Goal: Task Accomplishment & Management: Manage account settings

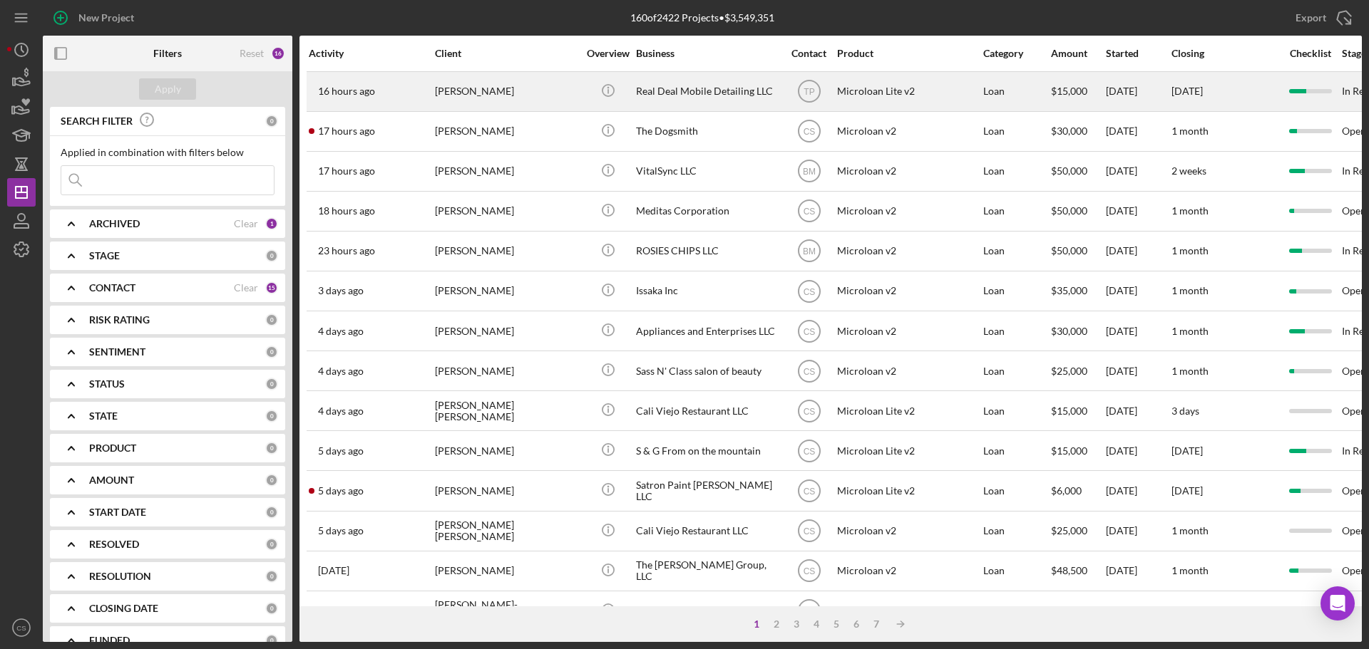
click at [551, 93] on div "[PERSON_NAME]" at bounding box center [506, 92] width 143 height 38
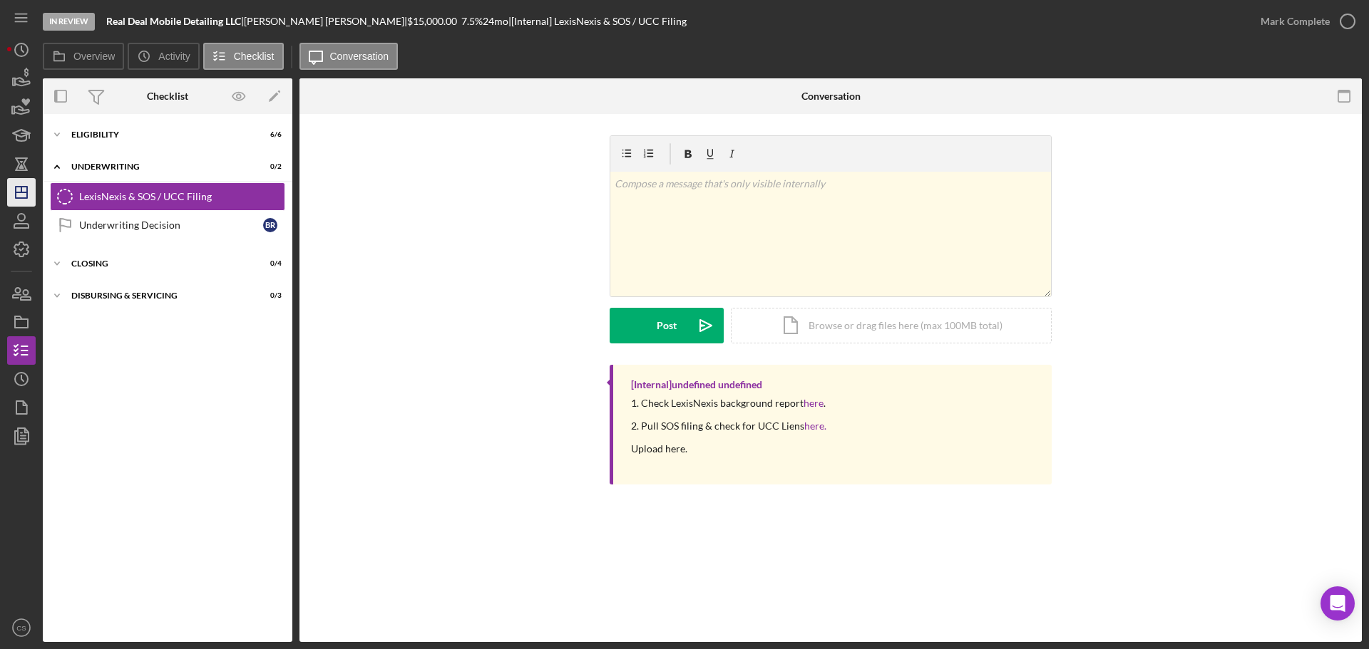
click at [9, 194] on icon "Icon/Dashboard" at bounding box center [22, 193] width 36 height 36
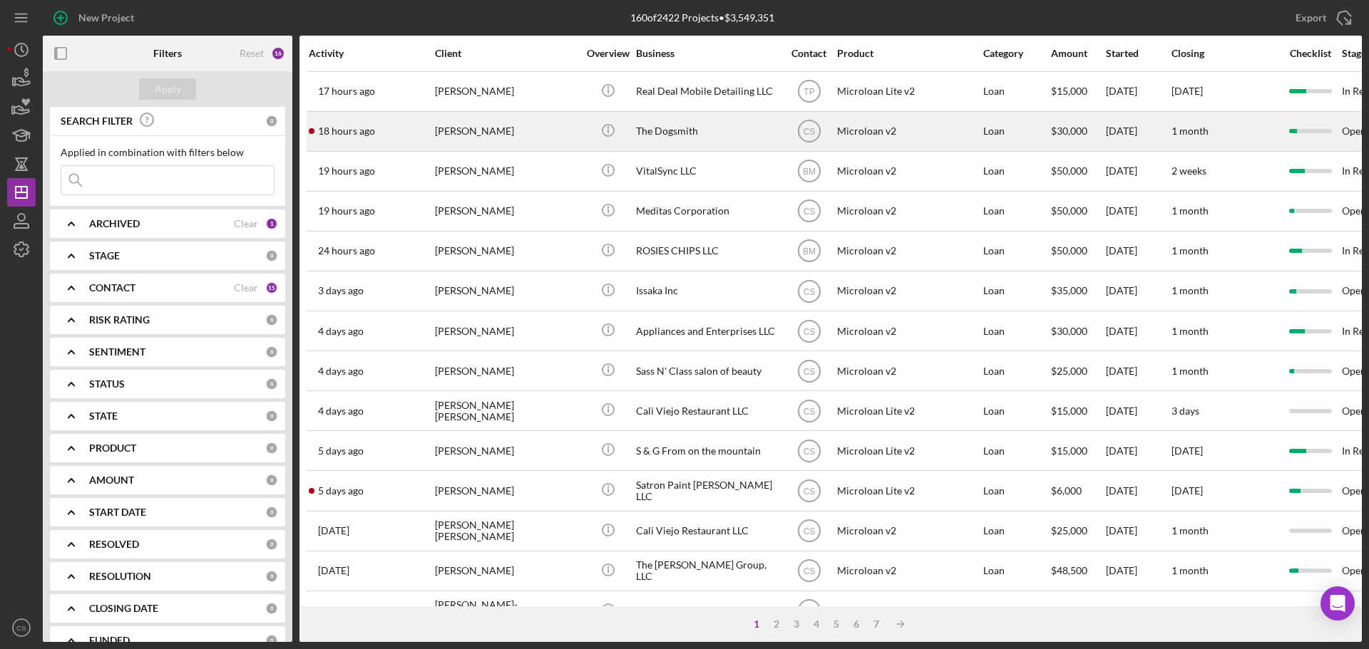
click at [588, 116] on div "Icon/Info" at bounding box center [607, 132] width 53 height 38
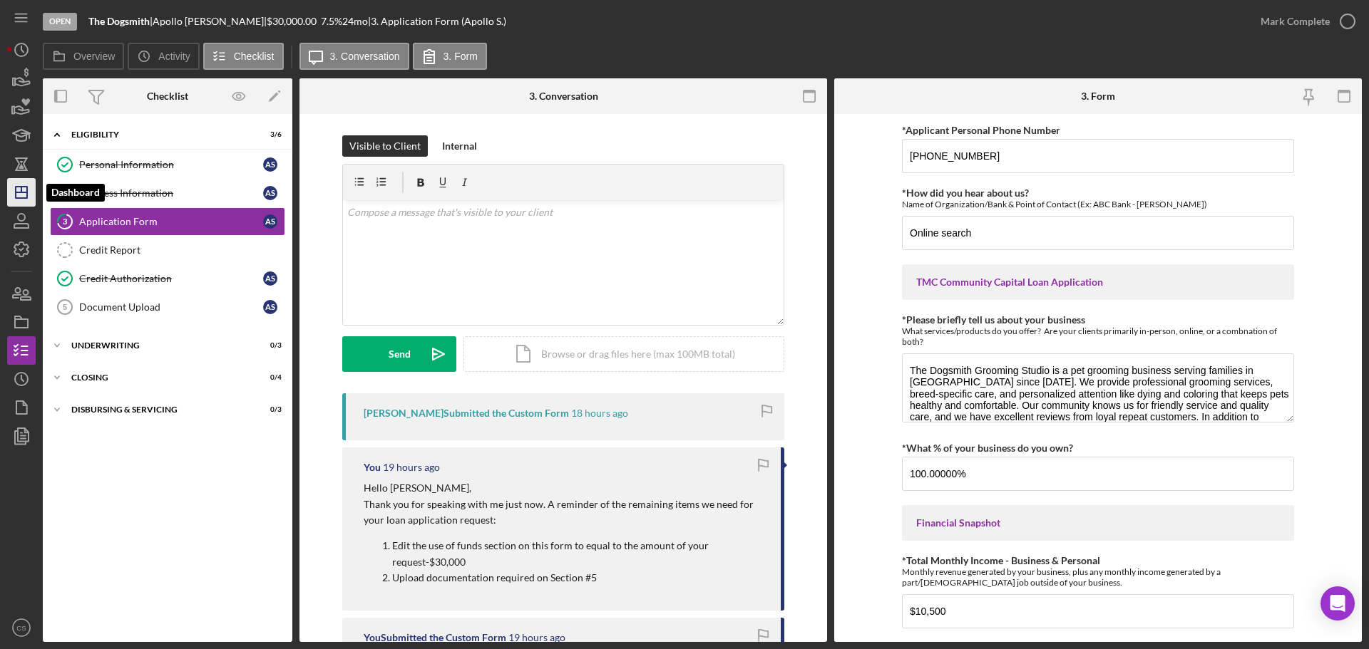
click at [14, 185] on icon "Icon/Dashboard" at bounding box center [22, 193] width 36 height 36
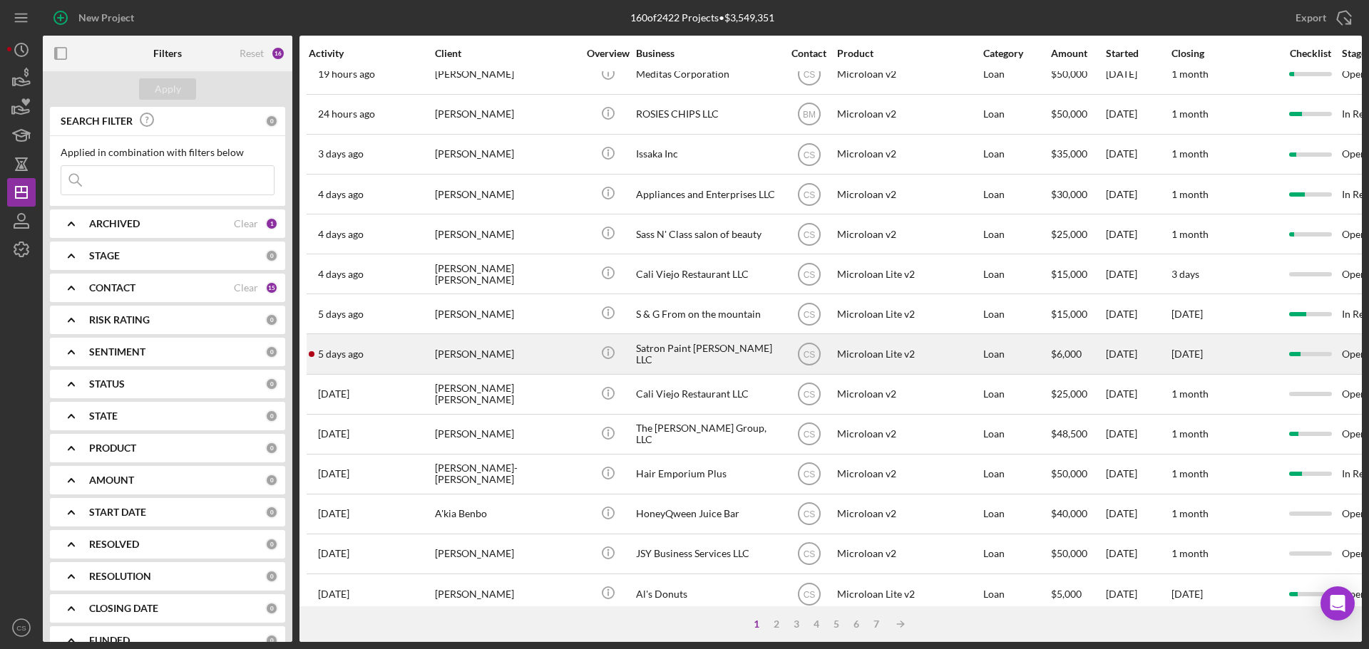
scroll to position [143, 0]
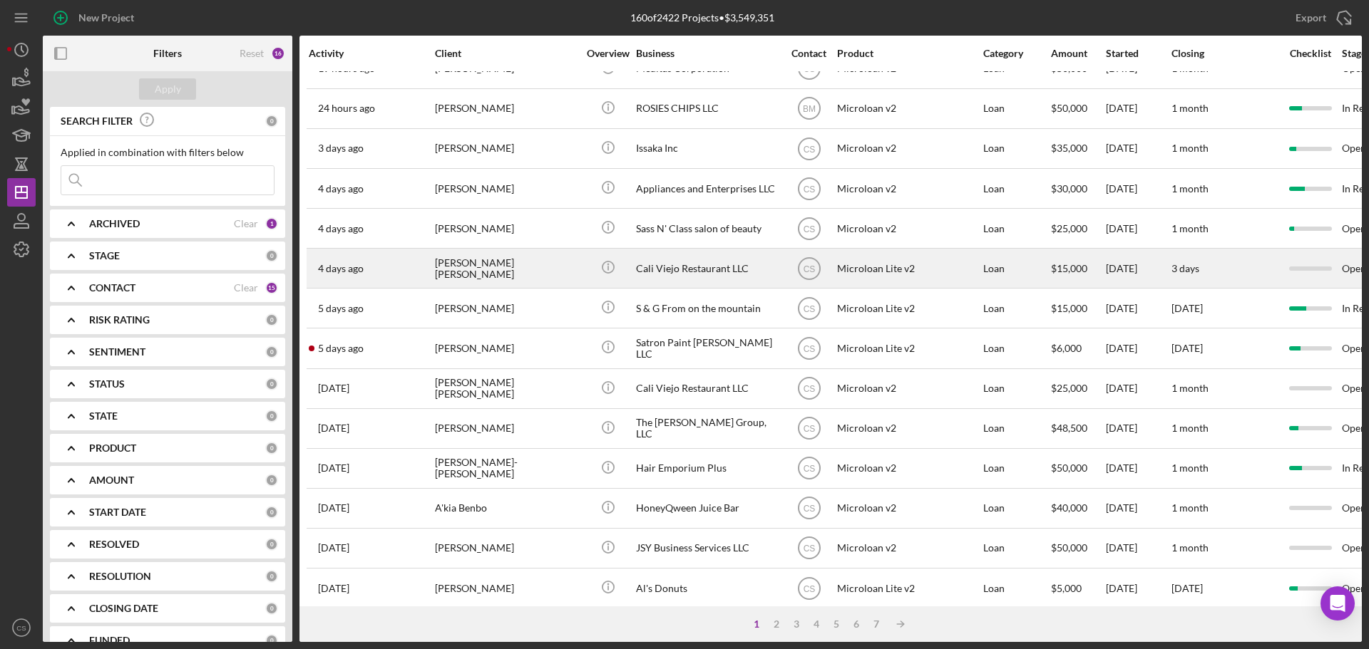
click at [576, 275] on div "[PERSON_NAME] [PERSON_NAME]" at bounding box center [506, 268] width 143 height 38
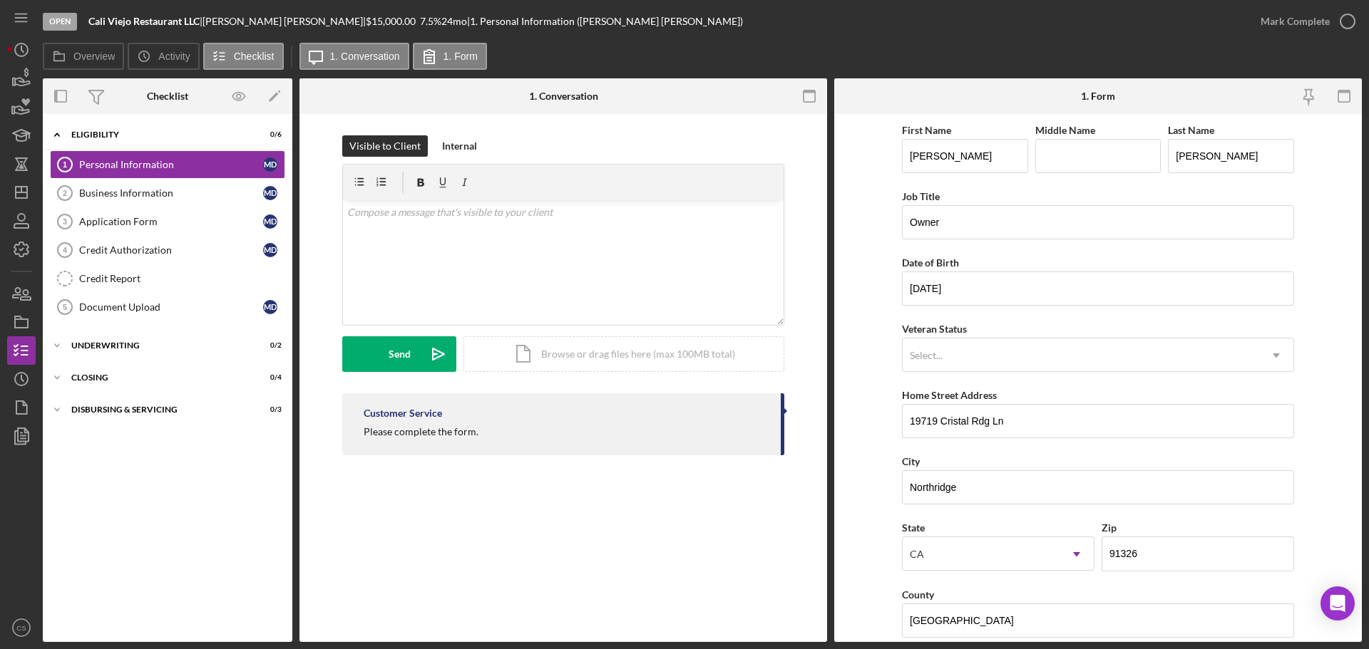
click at [445, 577] on div "Personal Information 1 Personal Information Visible to Client Internal v Color …" at bounding box center [562, 378] width 527 height 528
click at [11, 188] on icon "Icon/Dashboard" at bounding box center [22, 193] width 36 height 36
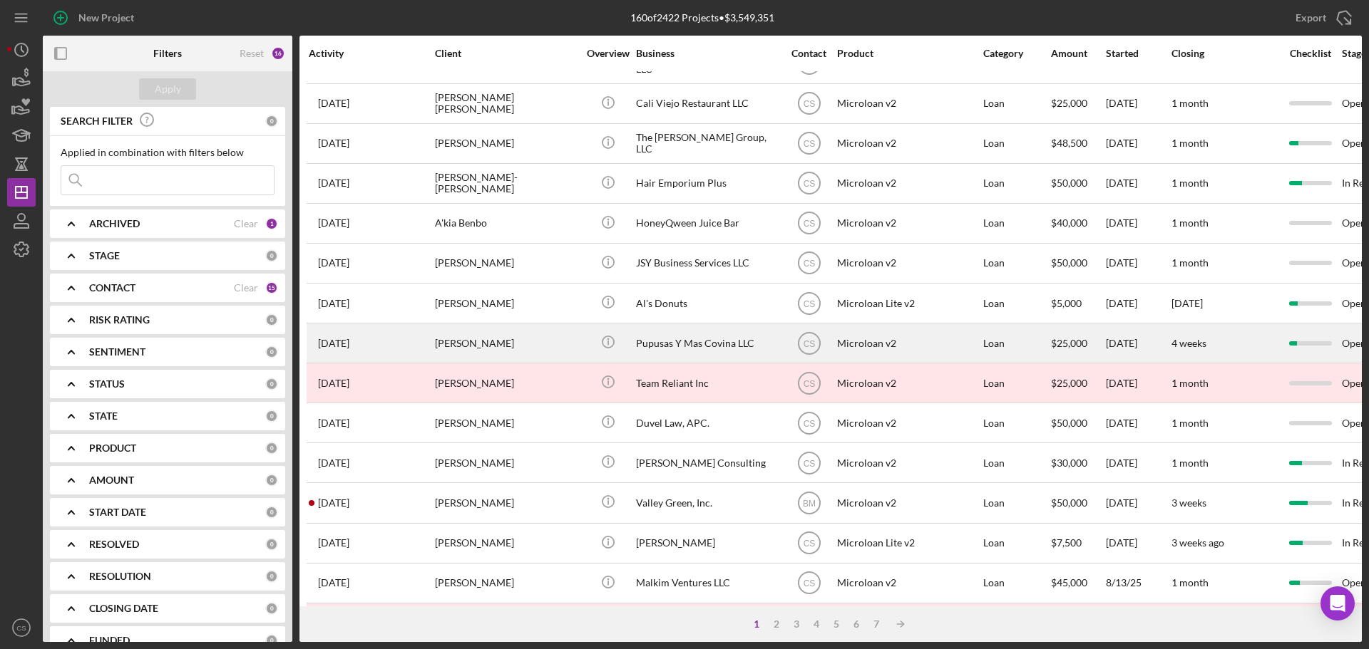
scroll to position [483, 0]
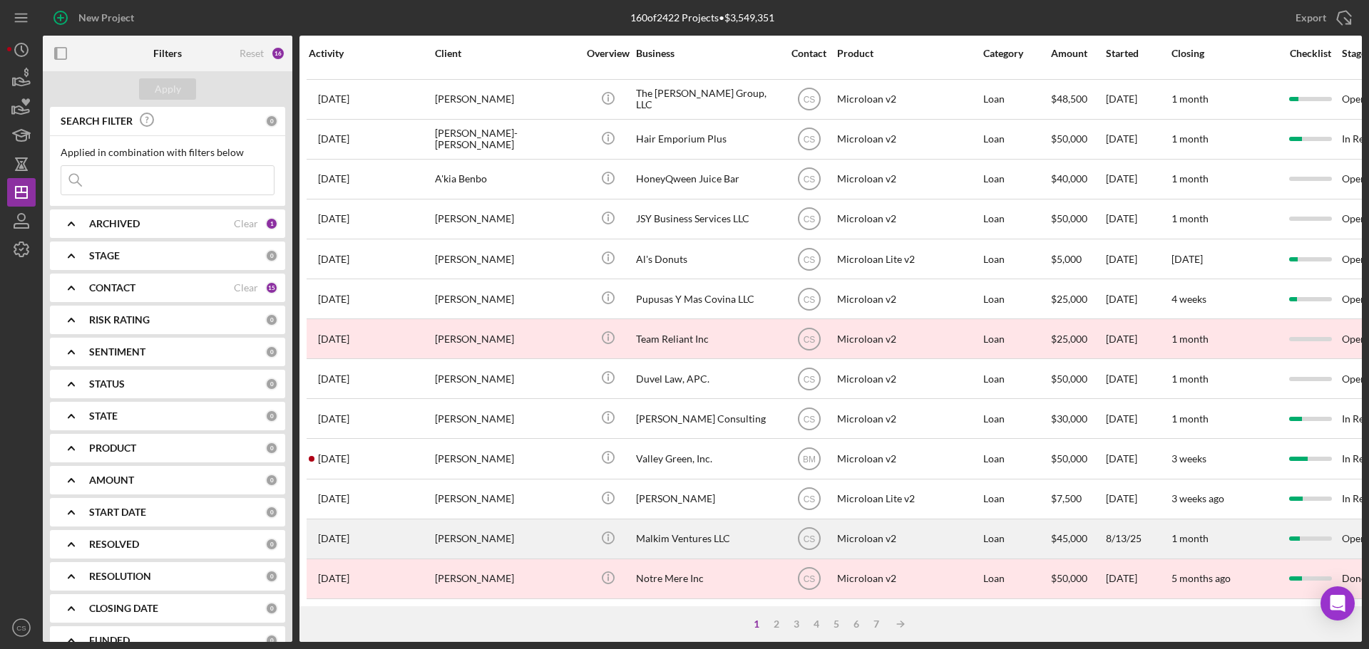
click at [550, 530] on div "[PERSON_NAME]" at bounding box center [506, 539] width 143 height 38
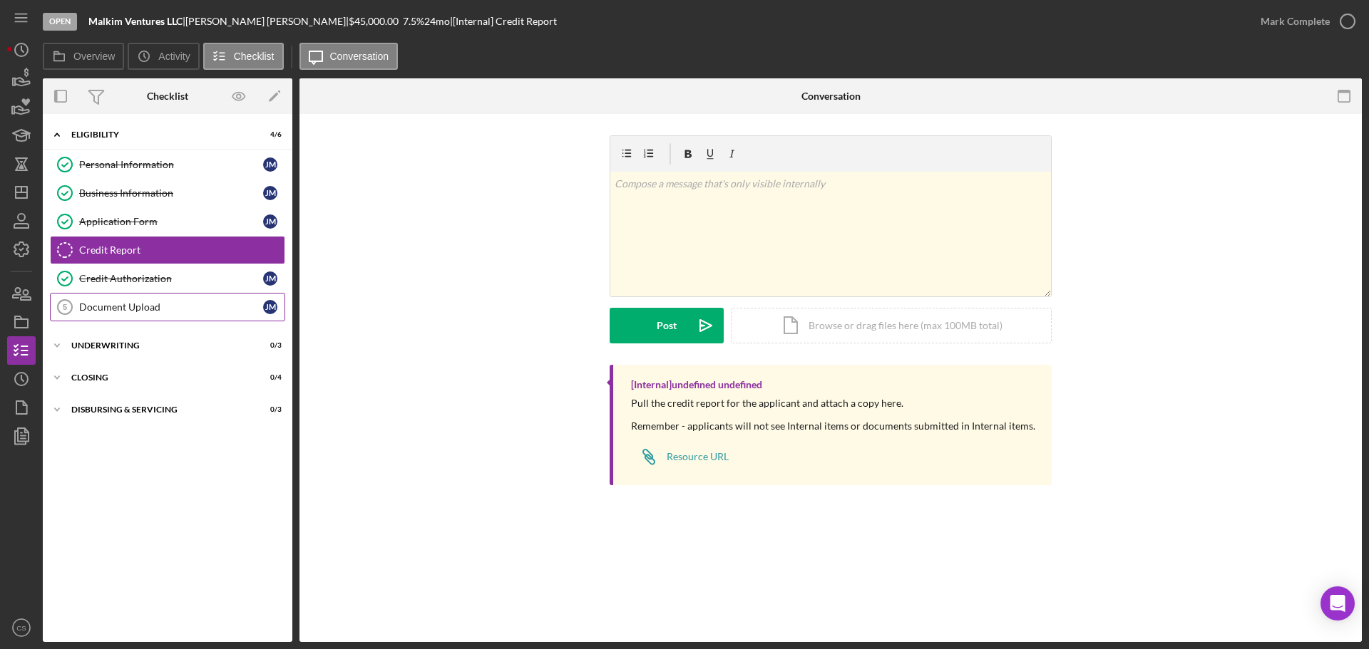
click at [165, 297] on link "Document Upload 5 Document Upload [PERSON_NAME]" at bounding box center [167, 307] width 235 height 29
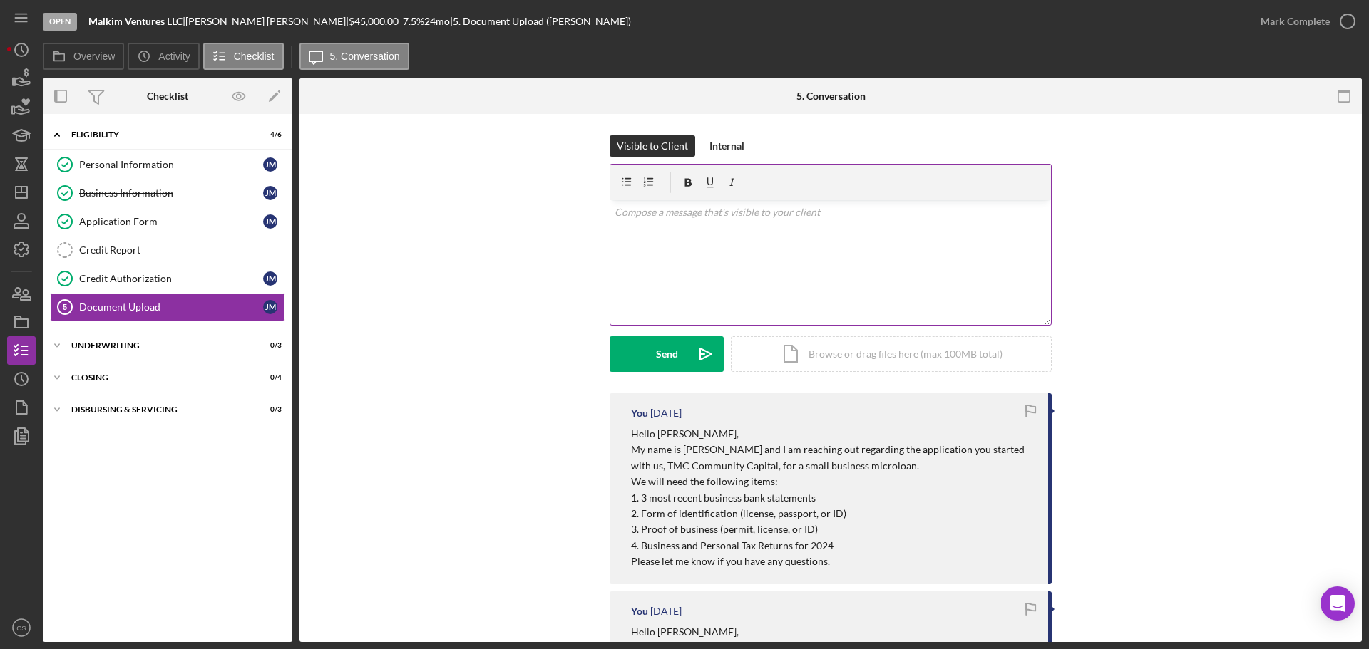
click at [701, 235] on div "v Color teal Color pink Remove color Add row above Add row below Add column bef…" at bounding box center [830, 262] width 441 height 125
drag, startPoint x: 701, startPoint y: 235, endPoint x: 701, endPoint y: 215, distance: 20.0
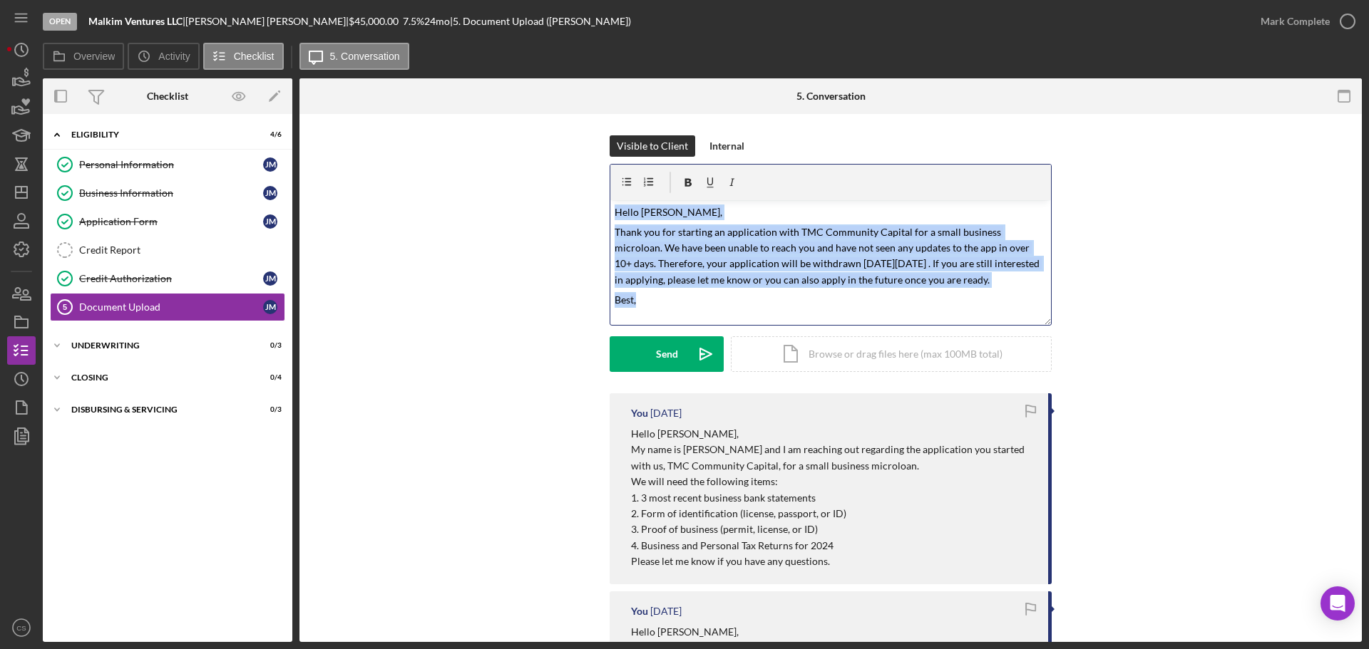
drag, startPoint x: 632, startPoint y: 247, endPoint x: 494, endPoint y: 137, distance: 176.4
click at [494, 137] on div "Visible to Client Internal v Color teal Color pink Remove color Add row above A…" at bounding box center [830, 264] width 1019 height 258
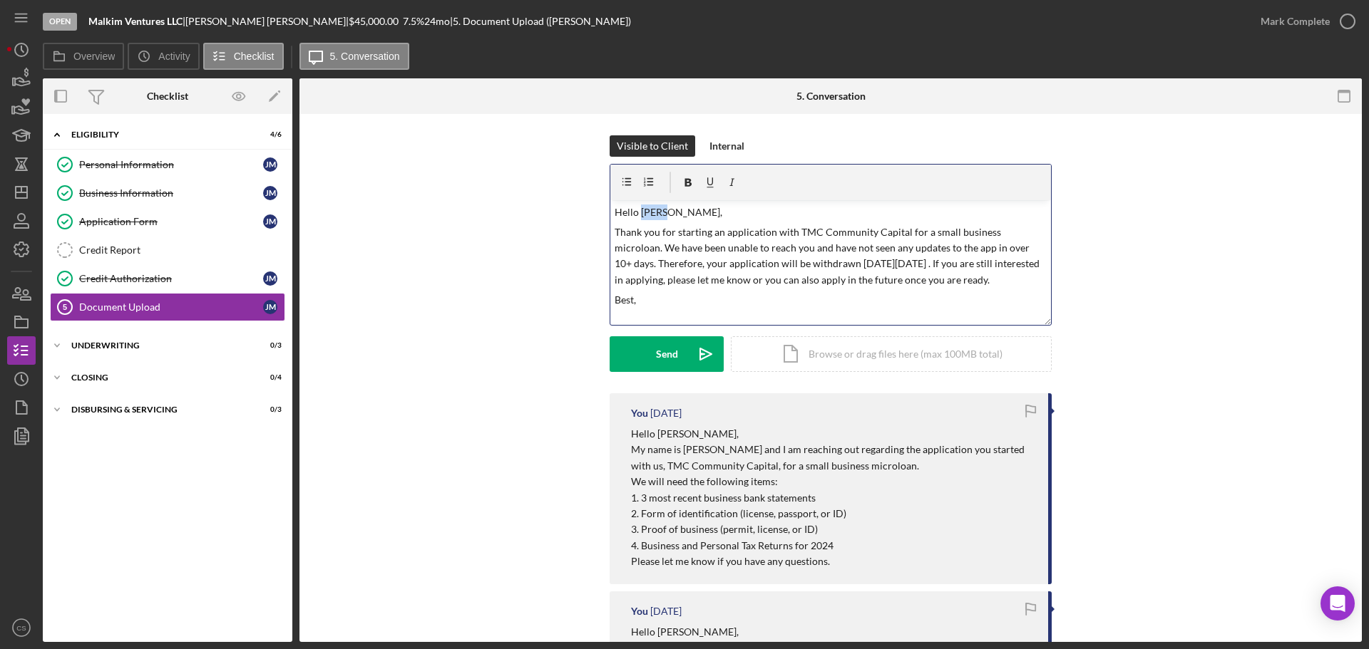
drag, startPoint x: 639, startPoint y: 209, endPoint x: 663, endPoint y: 212, distance: 23.8
click at [663, 212] on p "Hello [PERSON_NAME]," at bounding box center [830, 213] width 433 height 16
click at [827, 260] on p "Thank you for starting an application with TMC Community Capital for a small bu…" at bounding box center [830, 257] width 433 height 64
drag, startPoint x: 824, startPoint y: 263, endPoint x: 900, endPoint y: 261, distance: 76.3
click at [900, 261] on p "Thank you for starting an application with TMC Community Capital for a small bu…" at bounding box center [830, 257] width 433 height 64
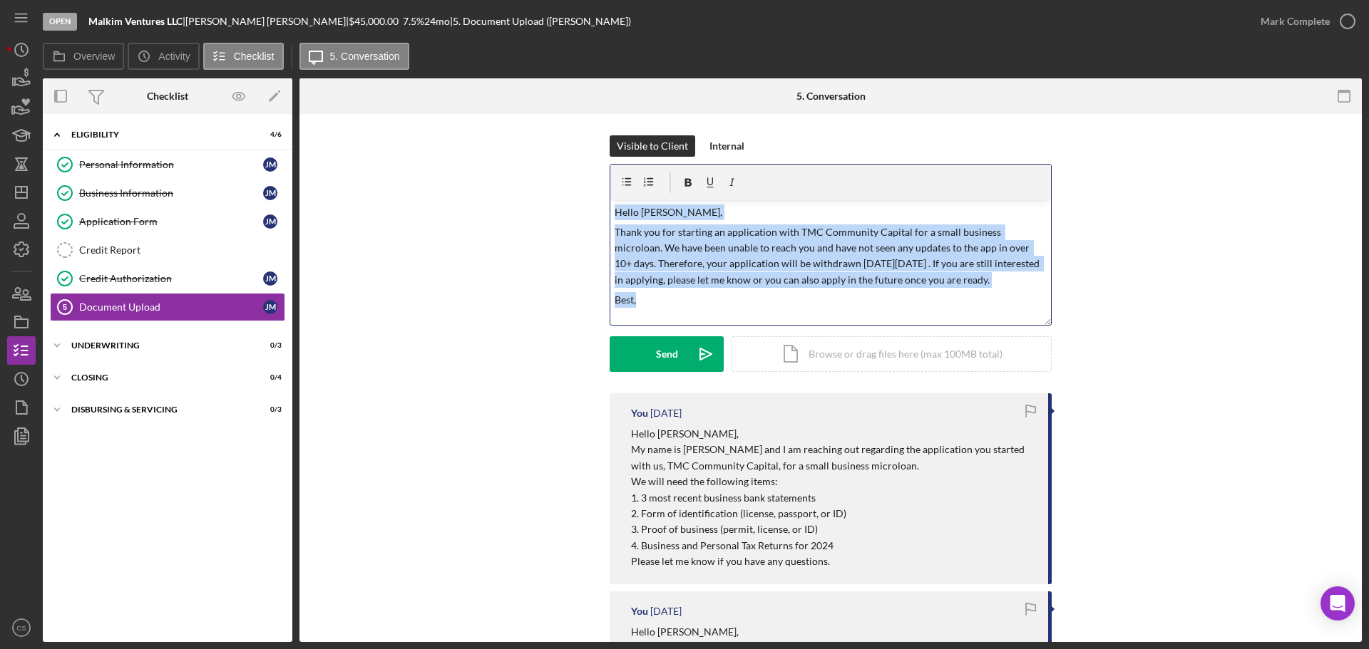
drag, startPoint x: 678, startPoint y: 307, endPoint x: 606, endPoint y: 213, distance: 118.5
click at [606, 213] on div "Visible to Client Internal v Color teal Color pink Remove color Add row above A…" at bounding box center [830, 264] width 1019 height 258
copy div "Hello [PERSON_NAME], Thank you for starting an application with TMC Community C…"
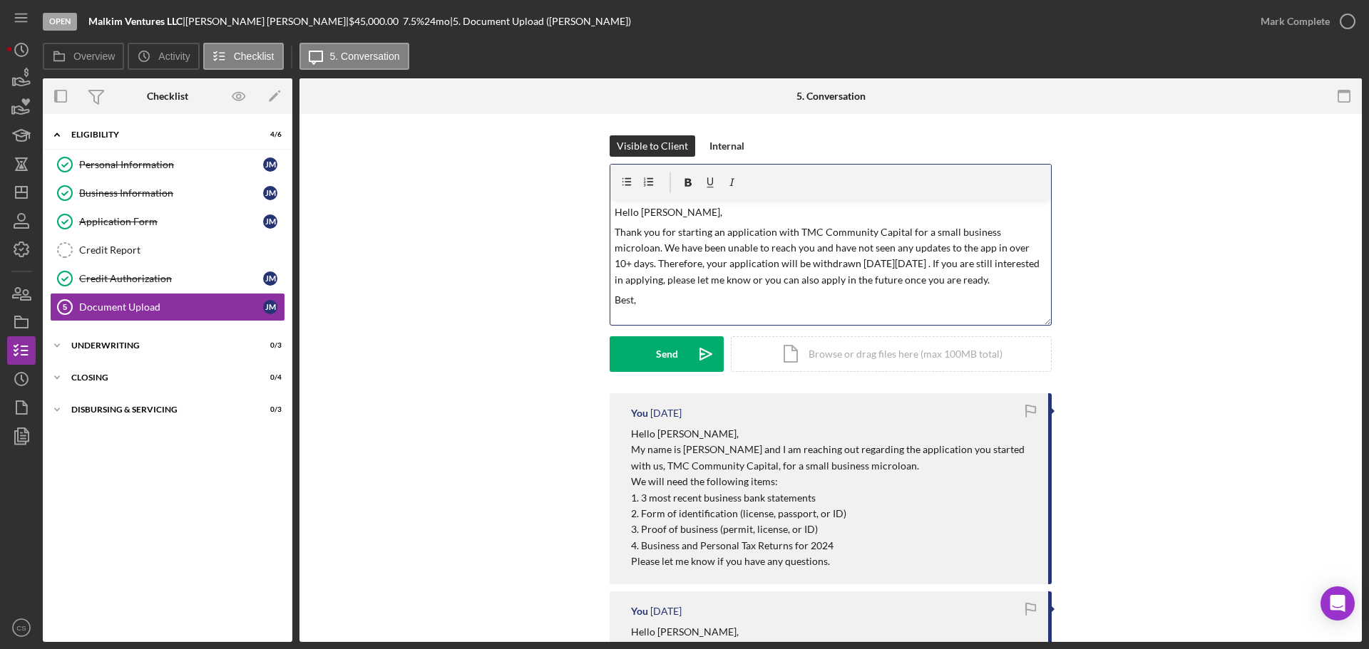
click at [498, 369] on div "Visible to Client Internal v Color teal Color pink Remove color Add row above A…" at bounding box center [830, 264] width 1019 height 258
click at [661, 360] on div "Send" at bounding box center [667, 354] width 22 height 36
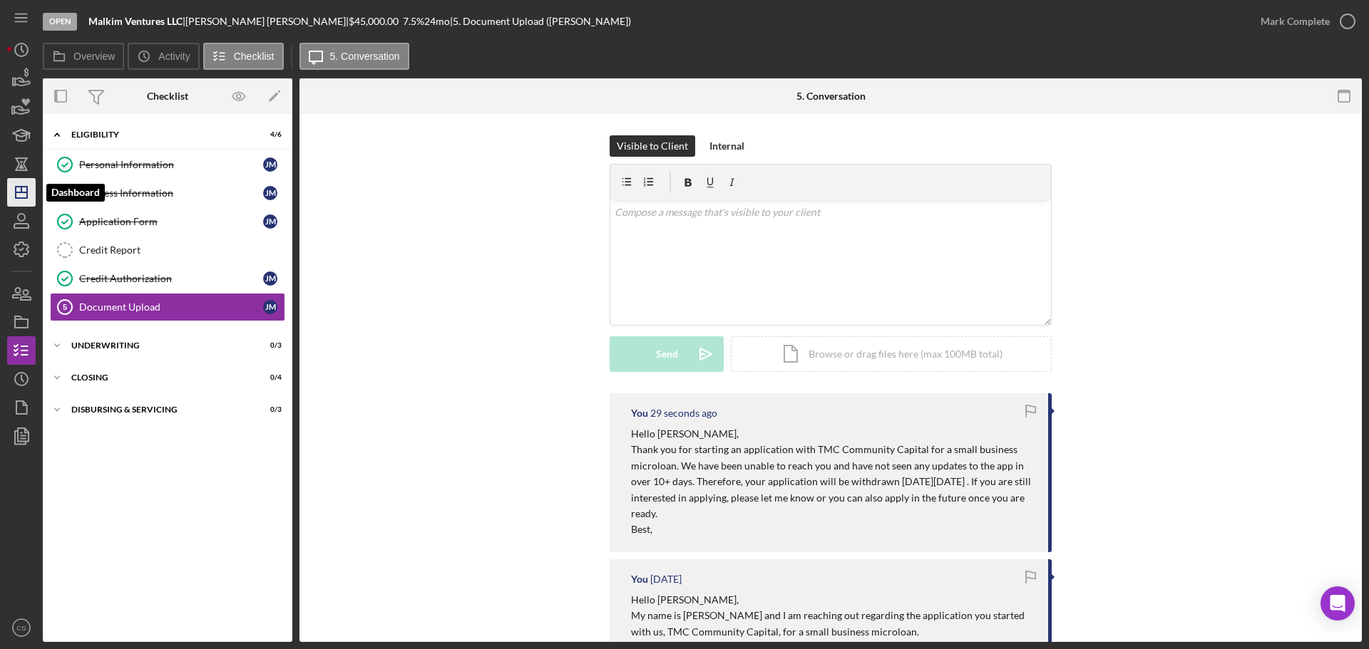
click at [20, 198] on polygon "button" at bounding box center [21, 192] width 11 height 11
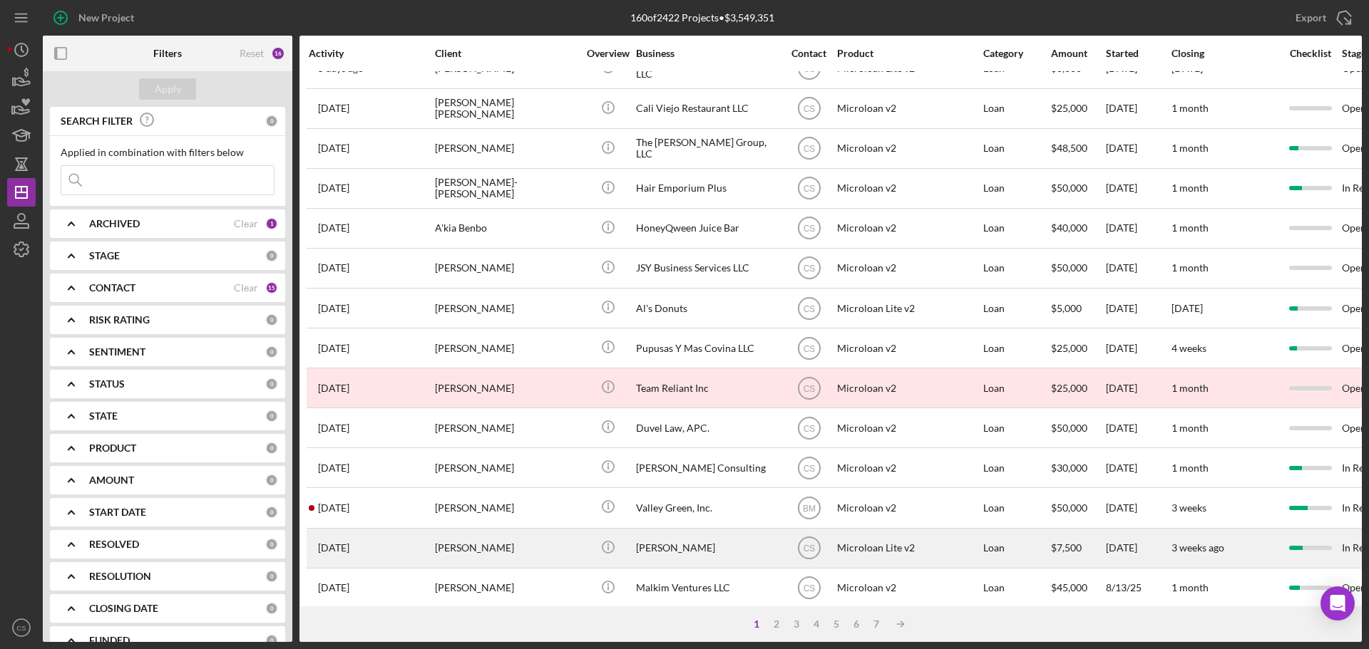
scroll to position [483, 0]
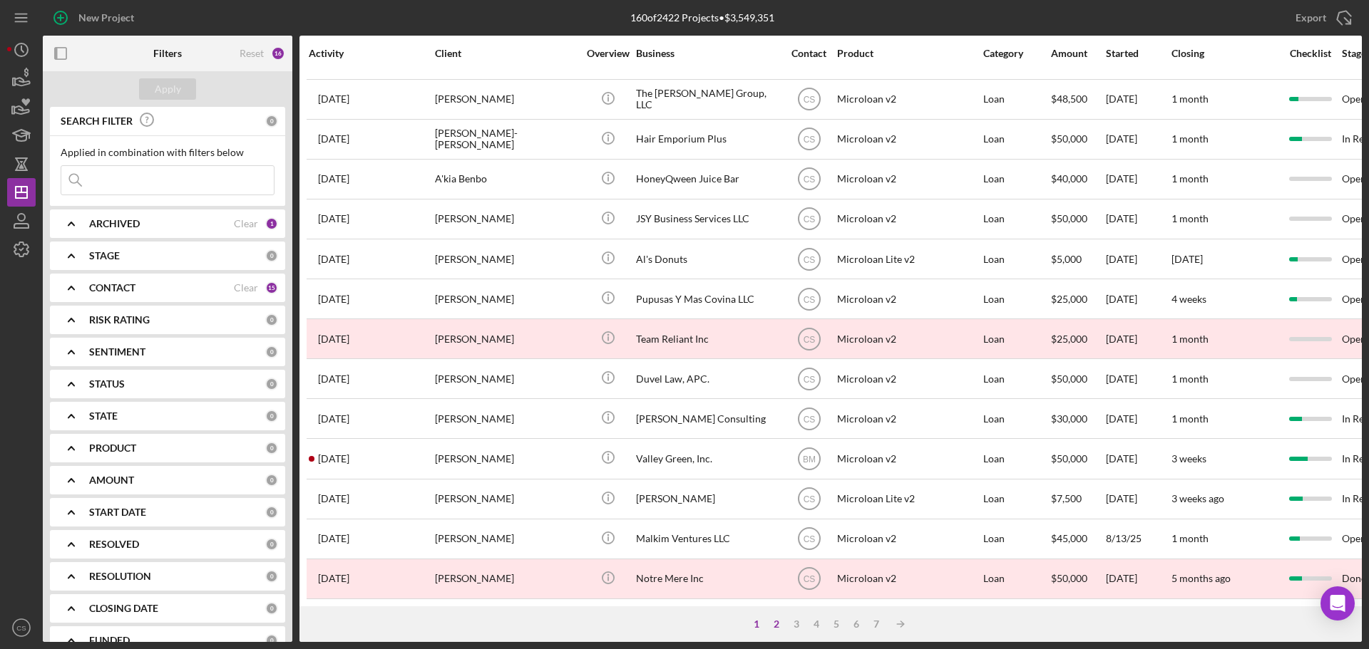
click at [780, 622] on div "2" at bounding box center [776, 624] width 20 height 11
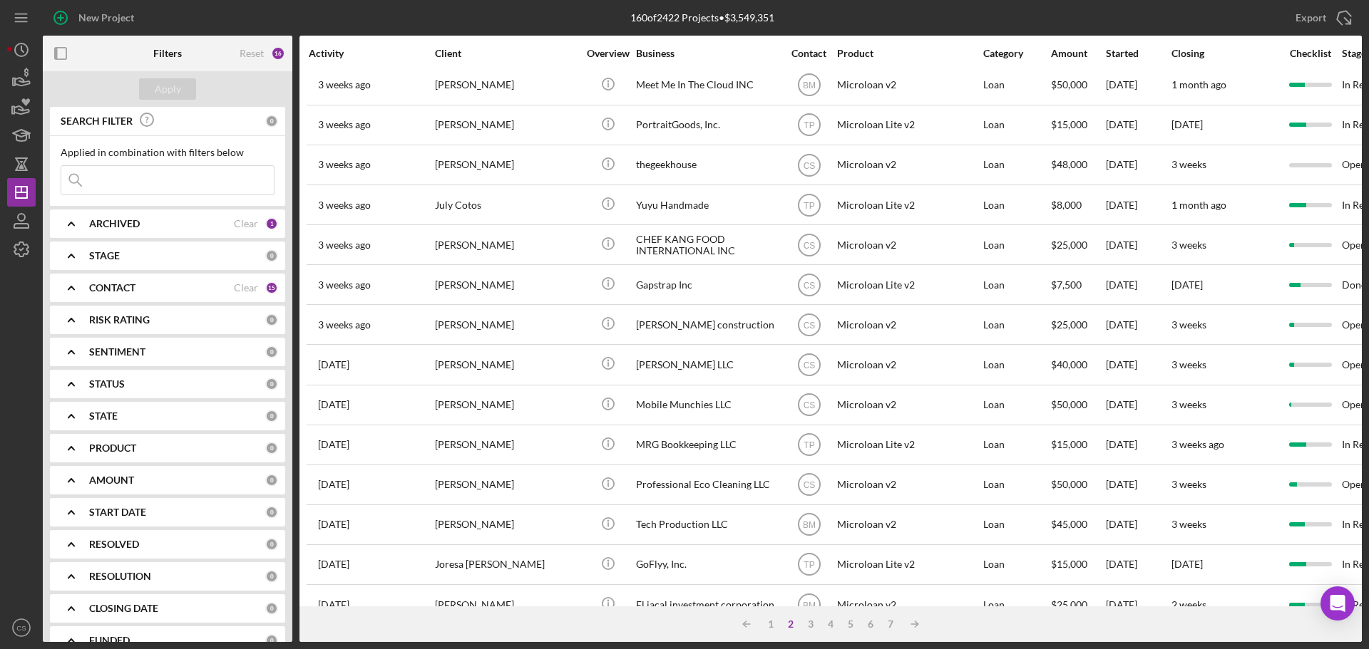
scroll to position [0, 0]
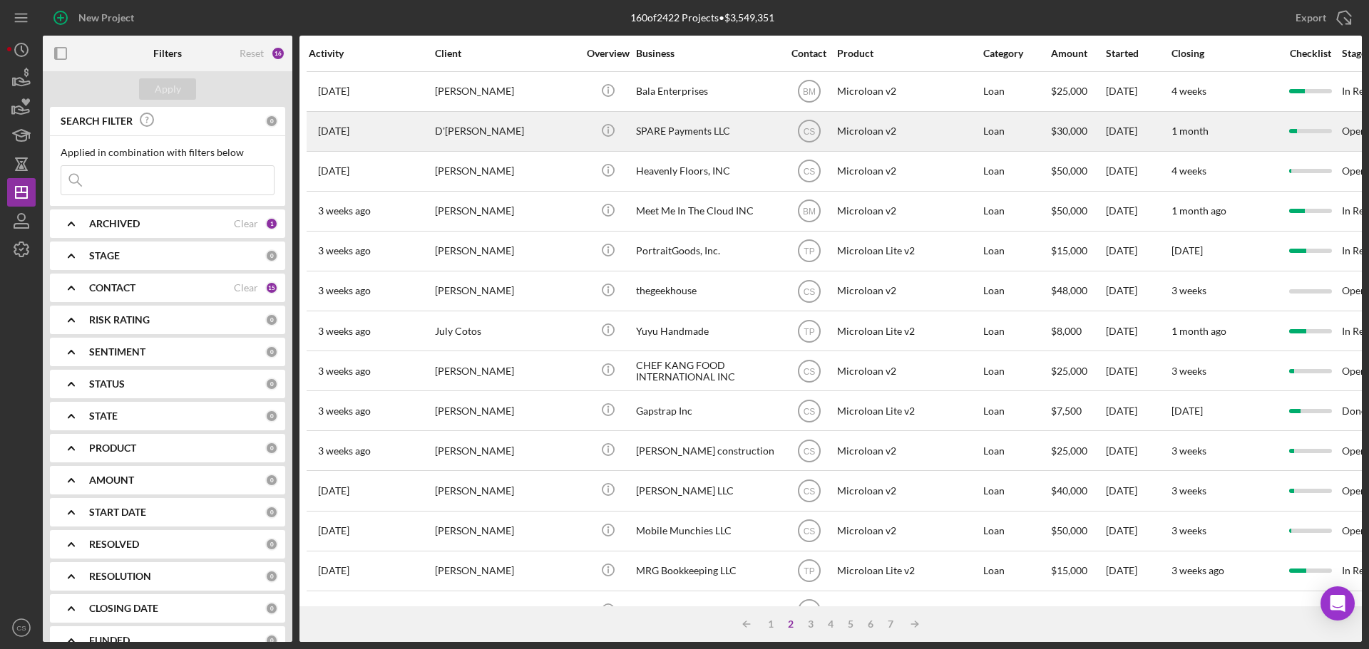
click at [555, 126] on div "D'[PERSON_NAME]" at bounding box center [506, 132] width 143 height 38
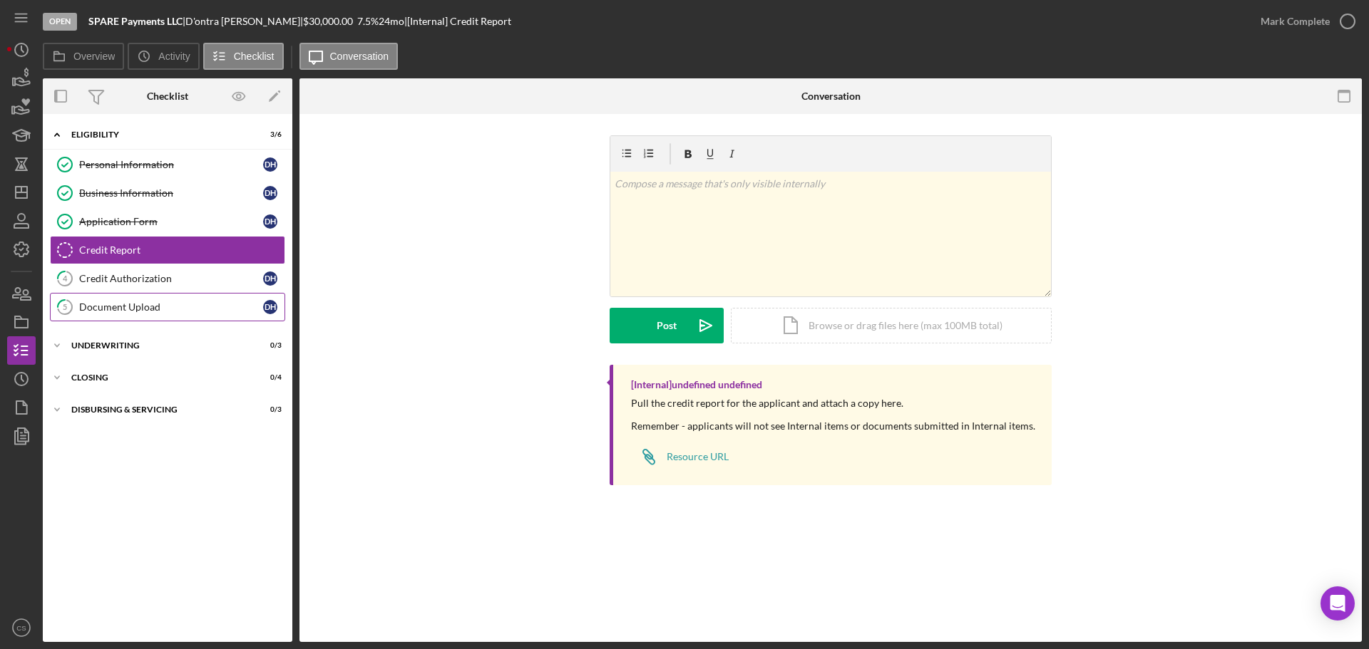
click at [202, 302] on div "Document Upload" at bounding box center [171, 307] width 184 height 11
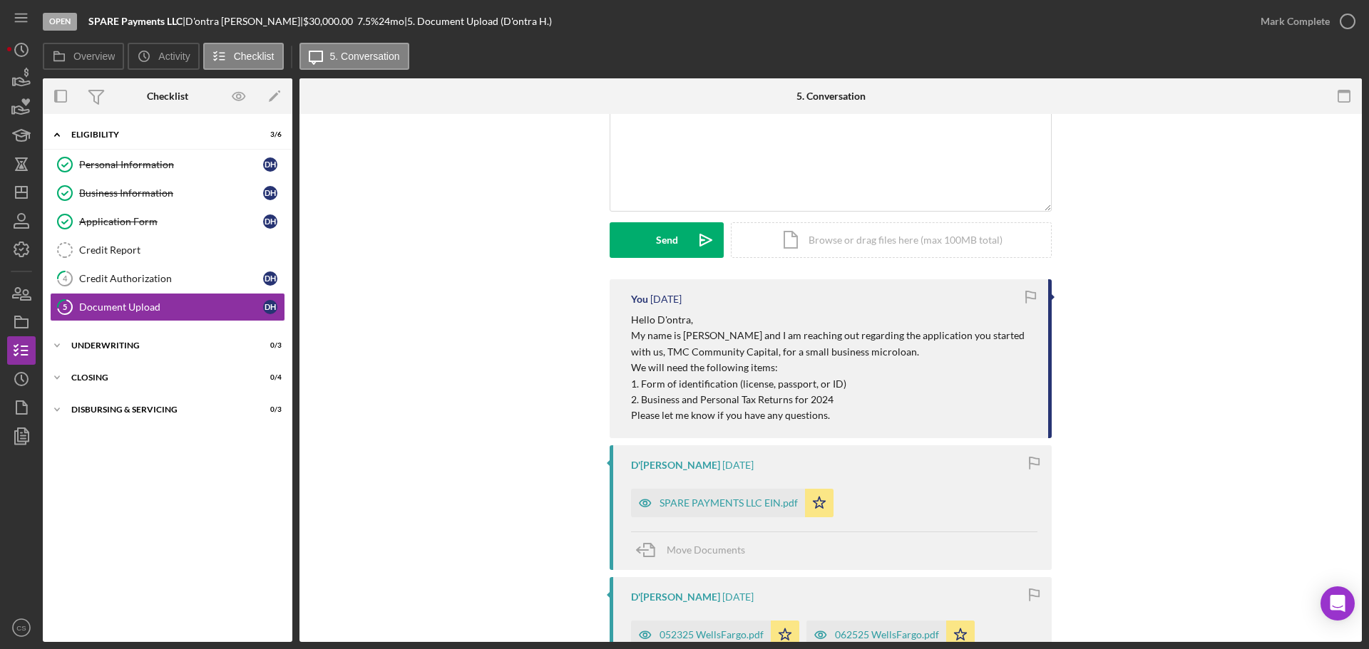
scroll to position [71, 0]
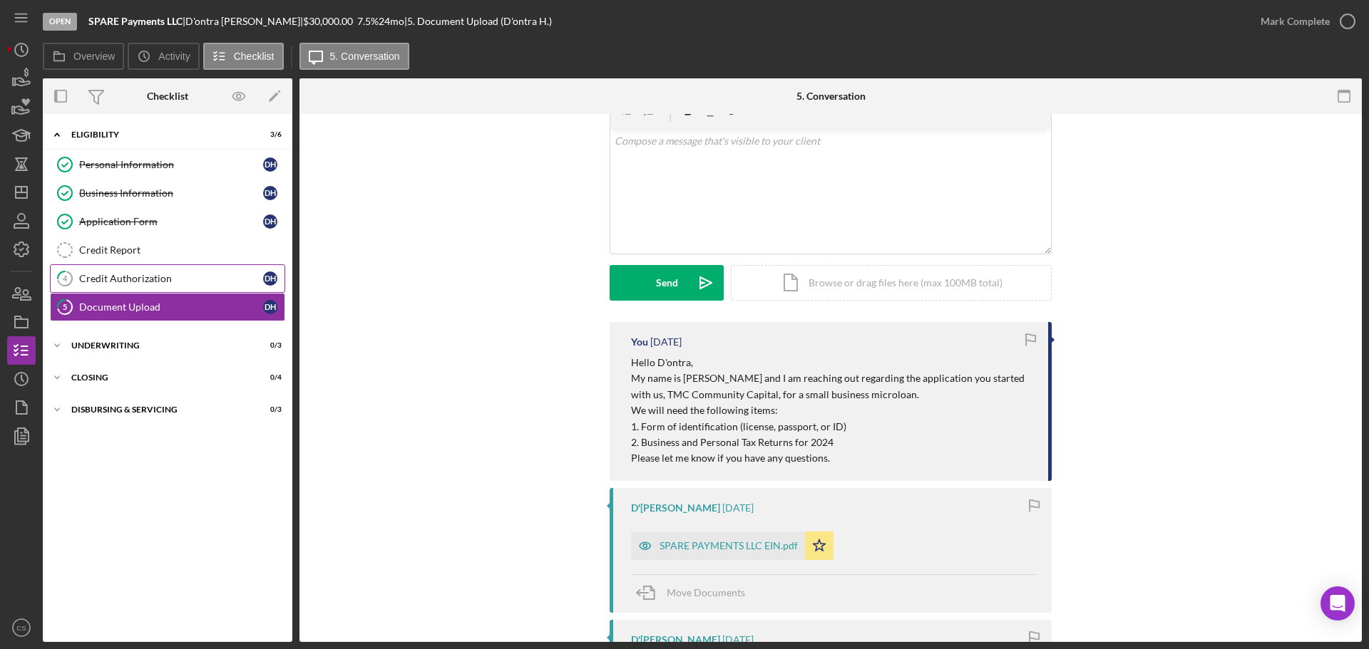
click at [170, 274] on div "Credit Authorization" at bounding box center [171, 278] width 184 height 11
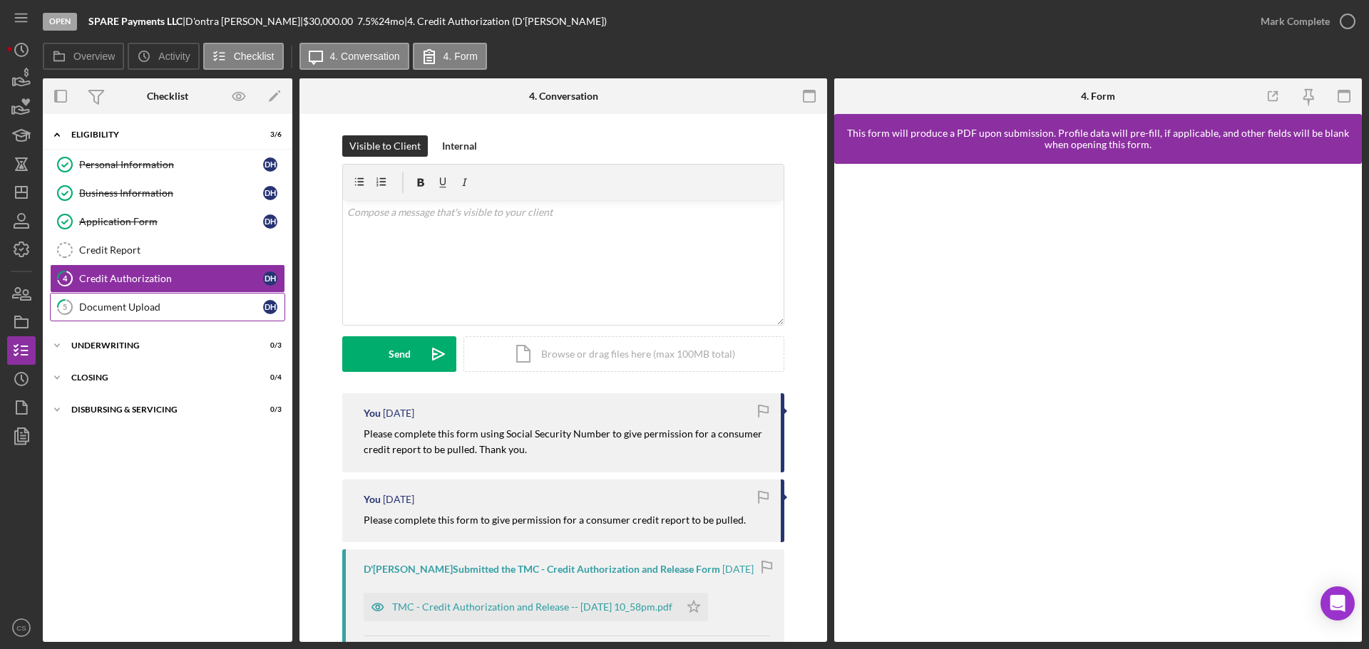
click at [133, 309] on div "Document Upload" at bounding box center [171, 307] width 184 height 11
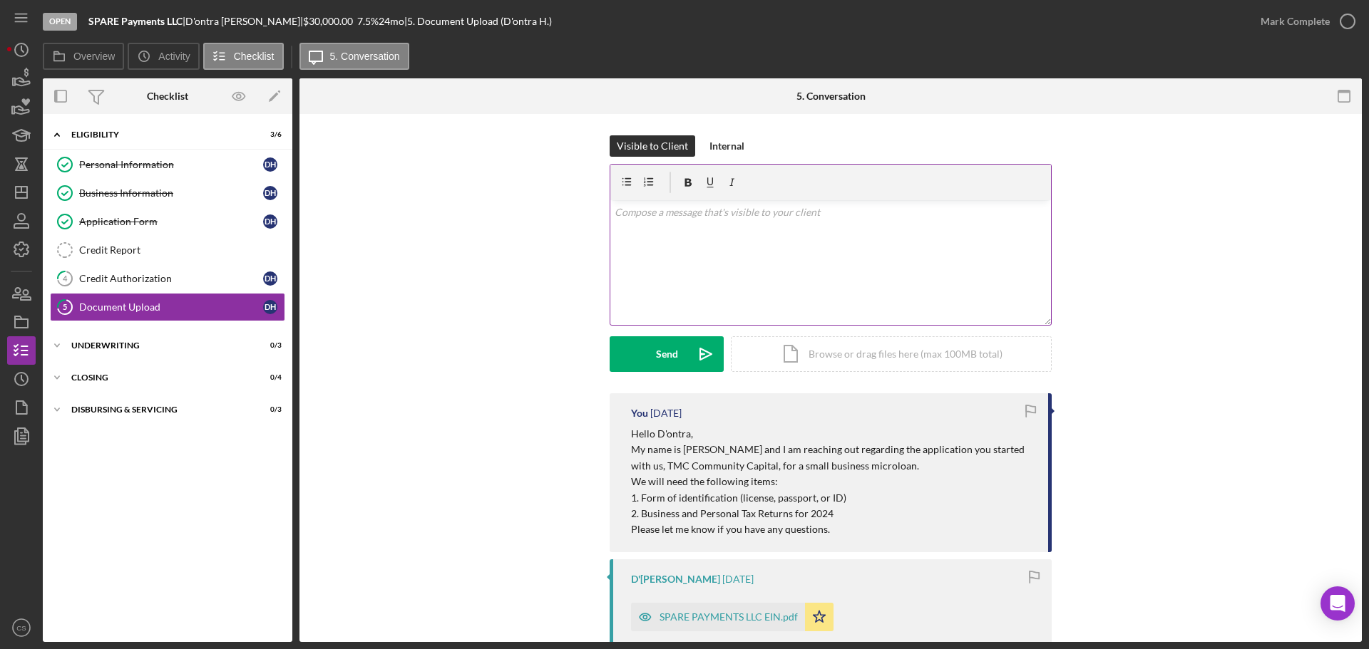
click at [762, 252] on div "v Color teal Color pink Remove color Add row above Add row below Add column bef…" at bounding box center [830, 262] width 441 height 125
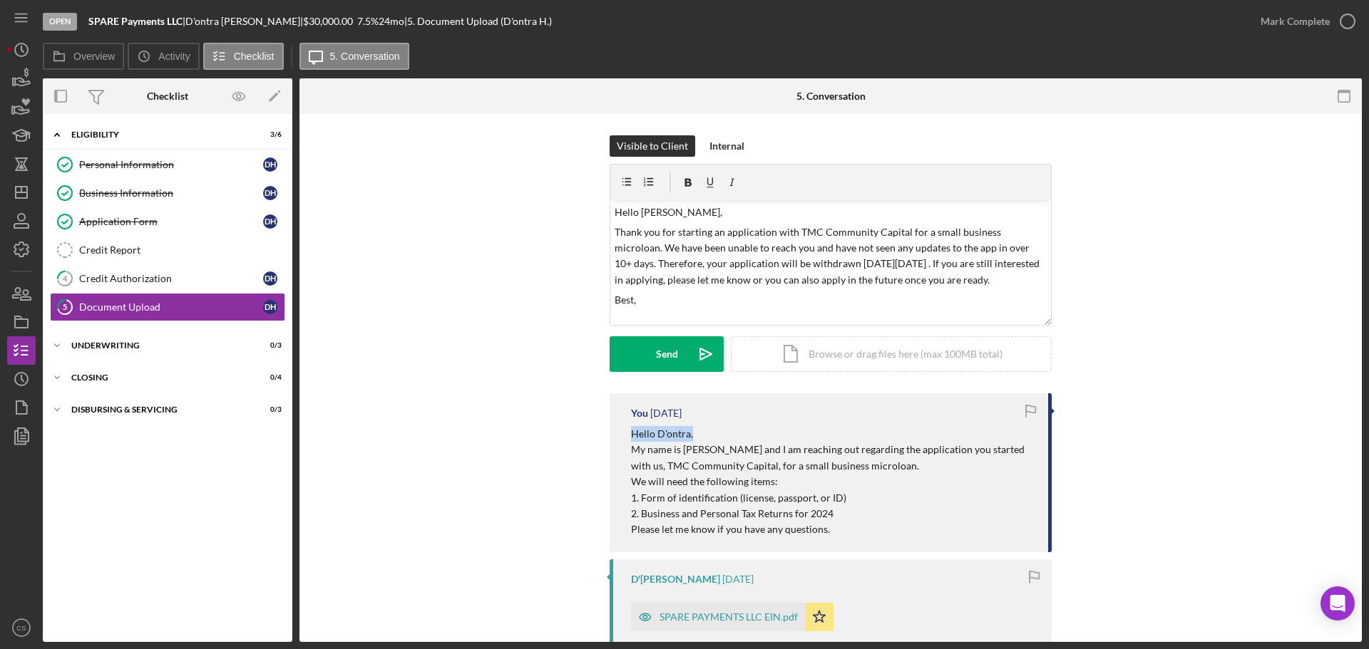
drag, startPoint x: 690, startPoint y: 436, endPoint x: 632, endPoint y: 436, distance: 58.4
click at [632, 436] on p "Hello D'ontra," at bounding box center [832, 434] width 403 height 16
copy p "Hello D'ontra,"
drag, startPoint x: 669, startPoint y: 210, endPoint x: 590, endPoint y: 215, distance: 79.2
click at [590, 215] on div "Visible to Client Internal v Color teal Color pink Remove color Add row above A…" at bounding box center [830, 264] width 1019 height 258
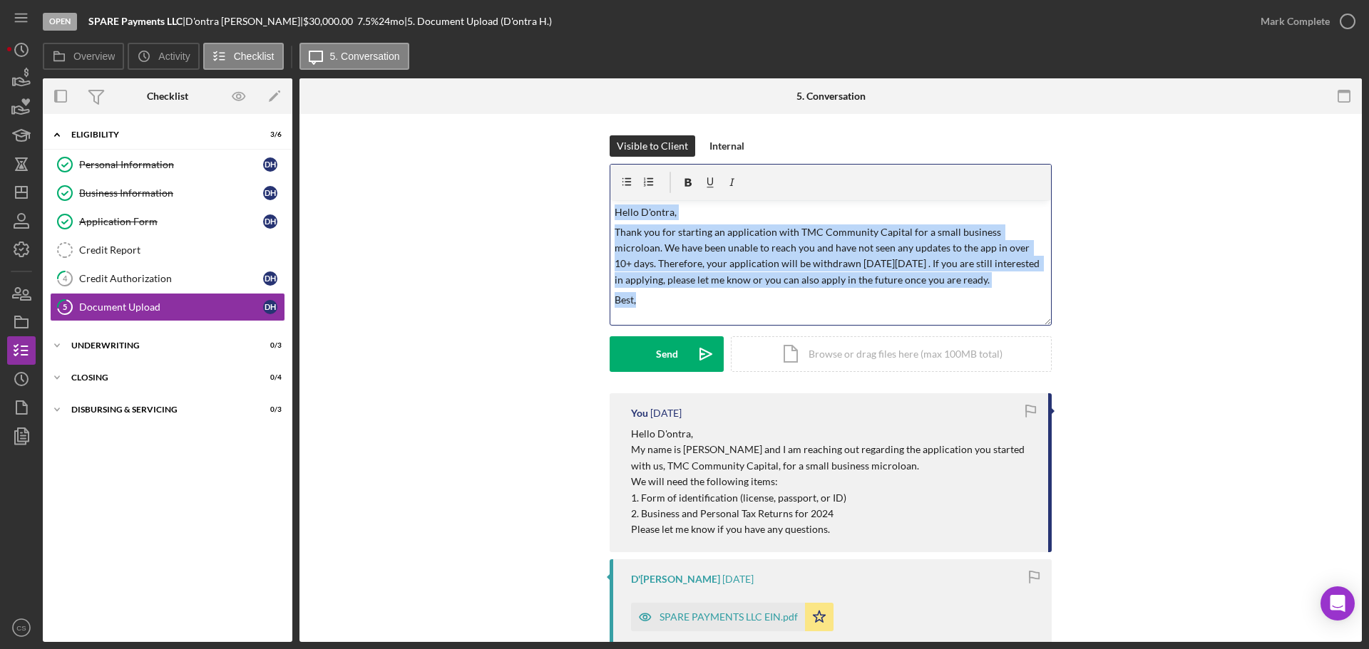
drag, startPoint x: 660, startPoint y: 306, endPoint x: 557, endPoint y: 185, distance: 159.3
click at [557, 185] on div "Visible to Client Internal v Color teal Color pink Remove color Add row above A…" at bounding box center [830, 264] width 1019 height 258
copy div "Hello D'ontra, Thank you for starting an application with TMC Community Capital…"
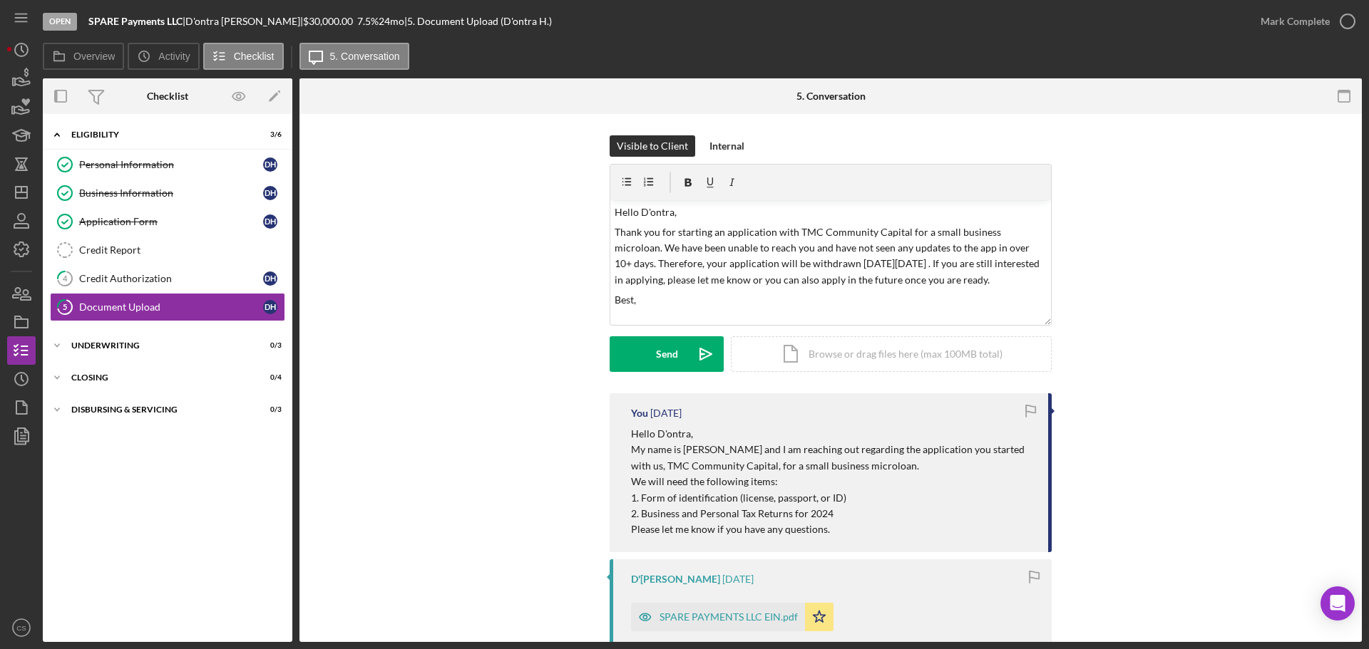
click at [483, 367] on div "Visible to Client Internal v Color teal Color pink Remove color Add row above A…" at bounding box center [830, 264] width 1019 height 258
click at [664, 351] on div "Send" at bounding box center [667, 354] width 22 height 36
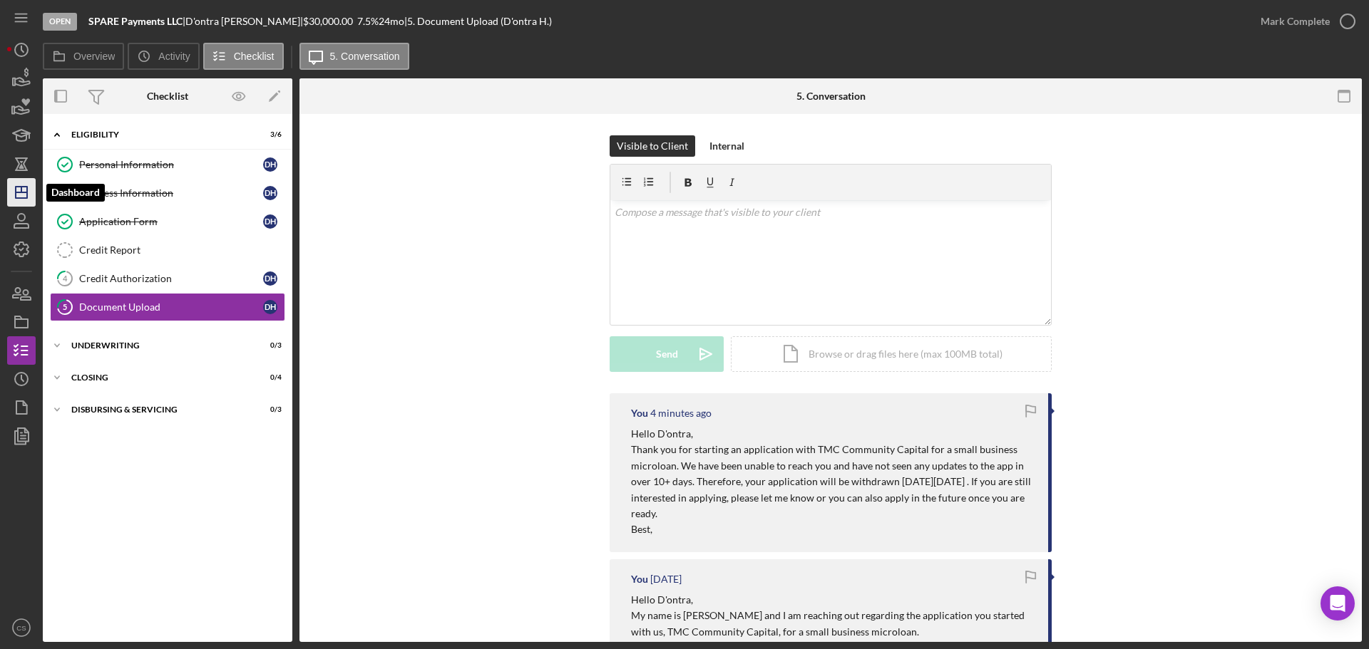
click at [21, 197] on icon "Icon/Dashboard" at bounding box center [22, 193] width 36 height 36
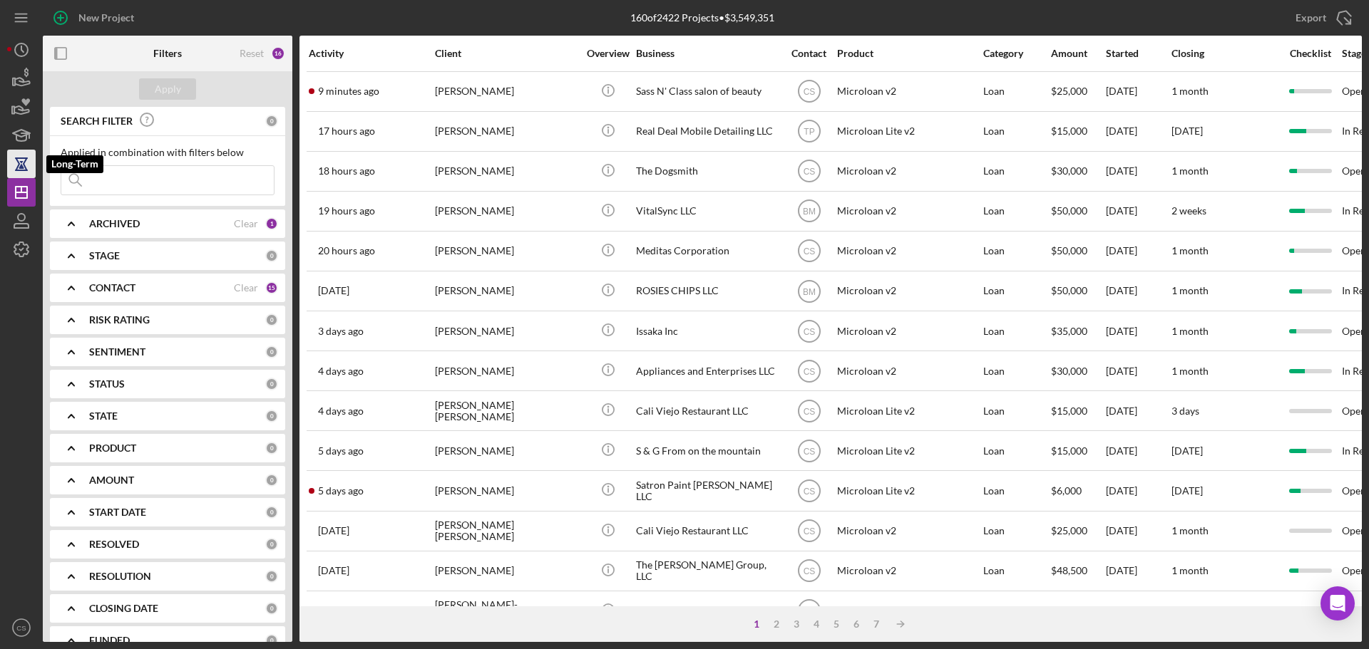
click at [21, 168] on icon "button" at bounding box center [21, 165] width 5 height 8
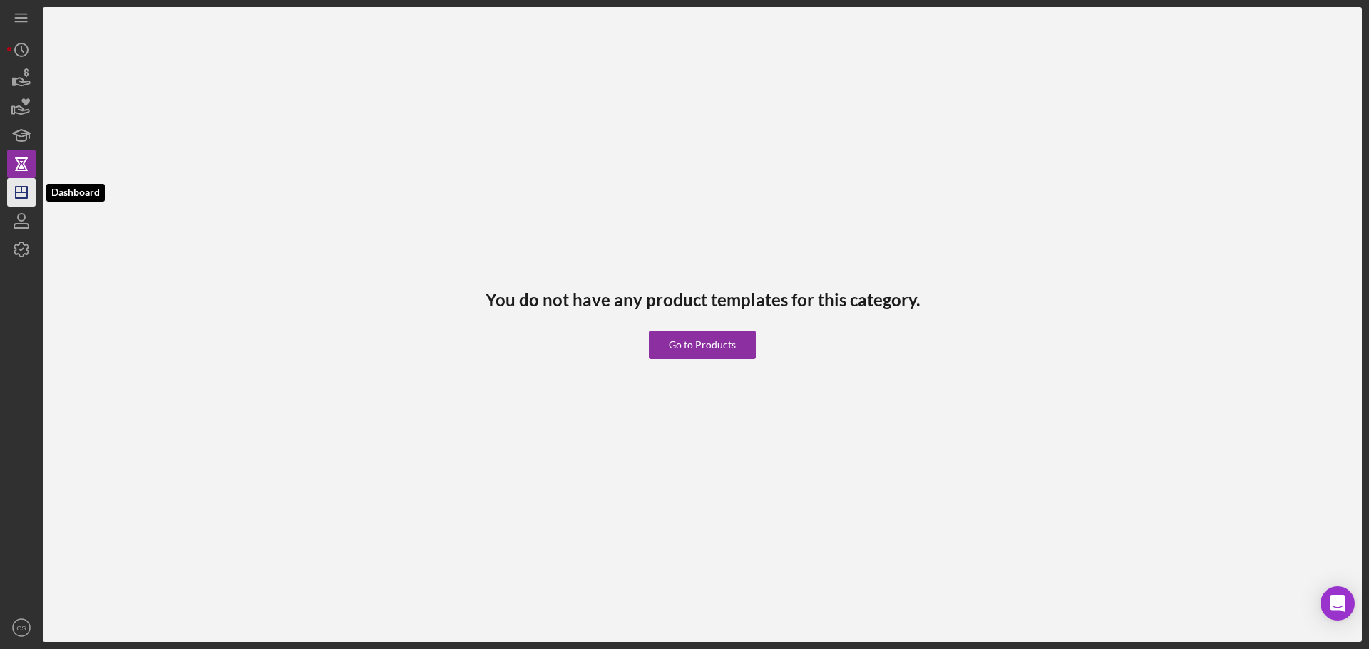
click at [21, 194] on icon "Icon/Dashboard" at bounding box center [22, 193] width 36 height 36
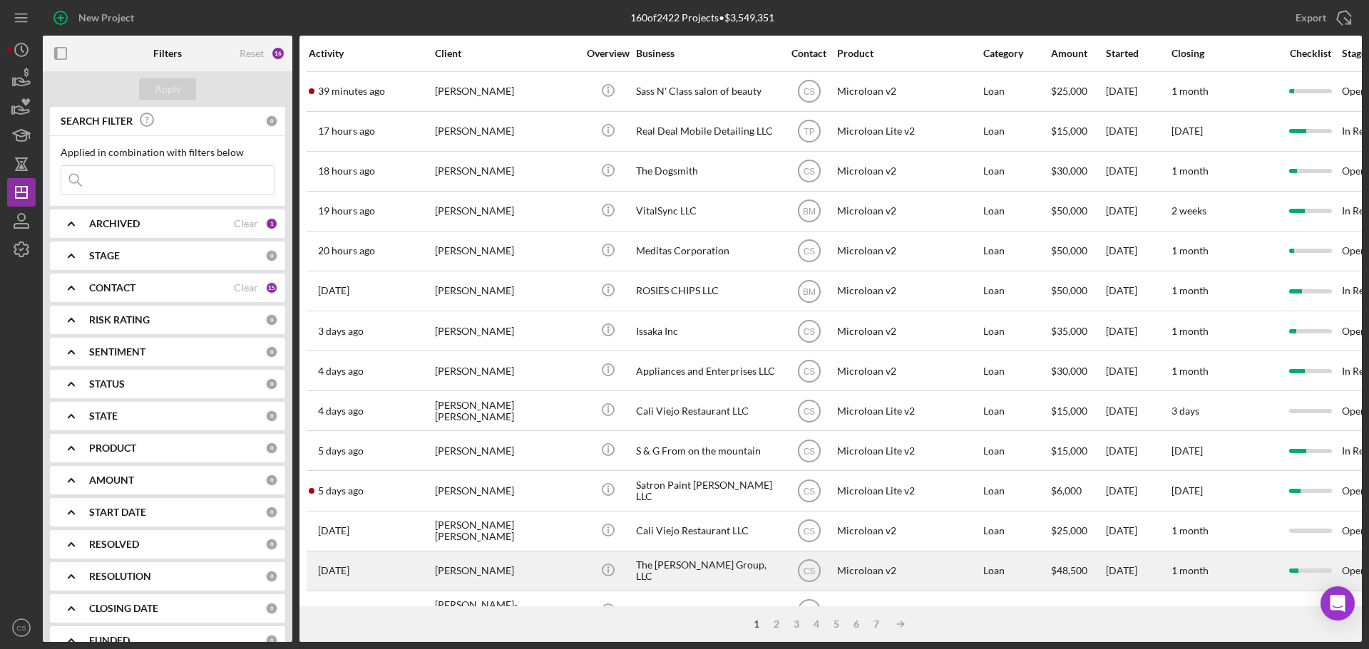
click at [580, 575] on td "Icon/Info" at bounding box center [607, 571] width 55 height 40
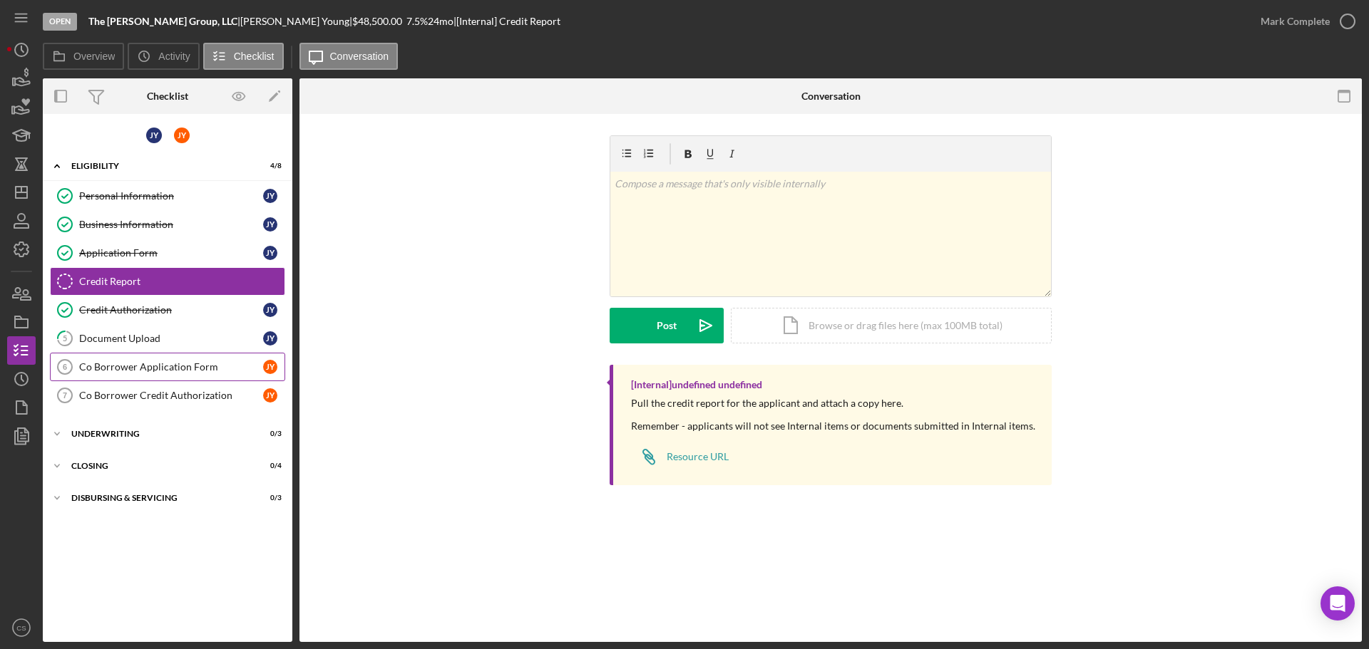
click at [179, 375] on link "Co Borrower Application Form 6 Co Borrower Application Form J Y" at bounding box center [167, 367] width 235 height 29
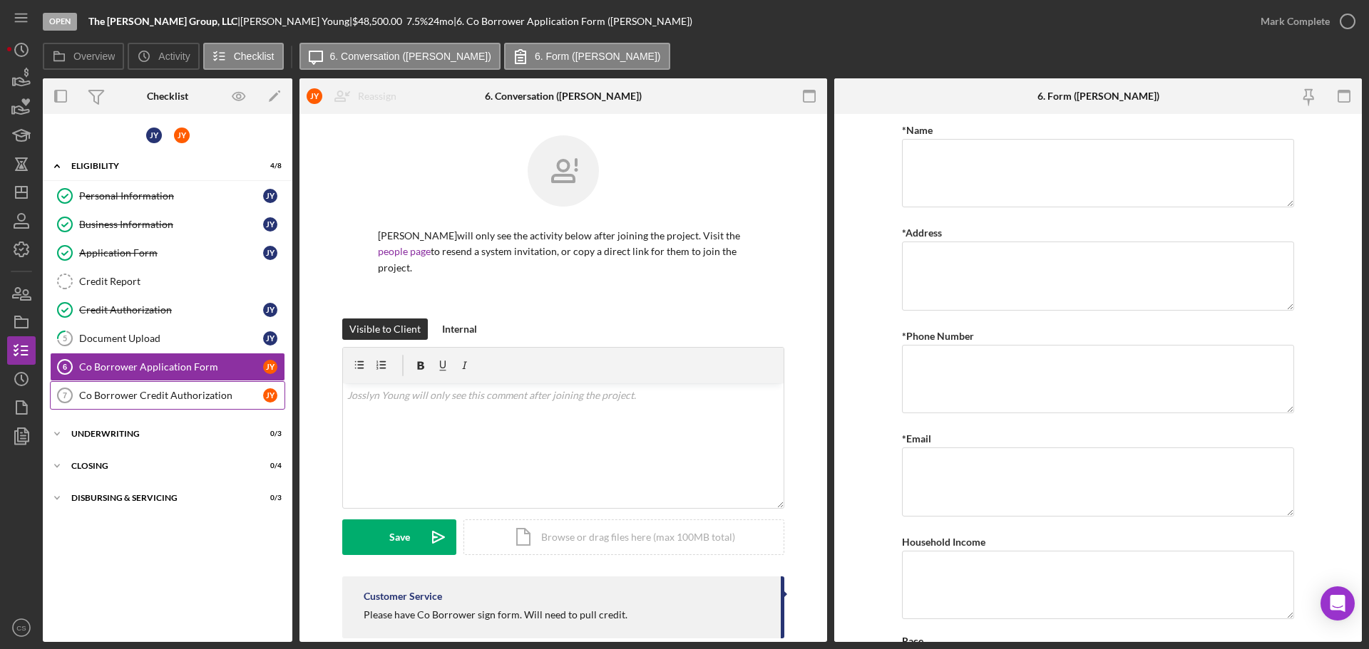
click at [191, 398] on div "Co Borrower Credit Authorization" at bounding box center [171, 395] width 184 height 11
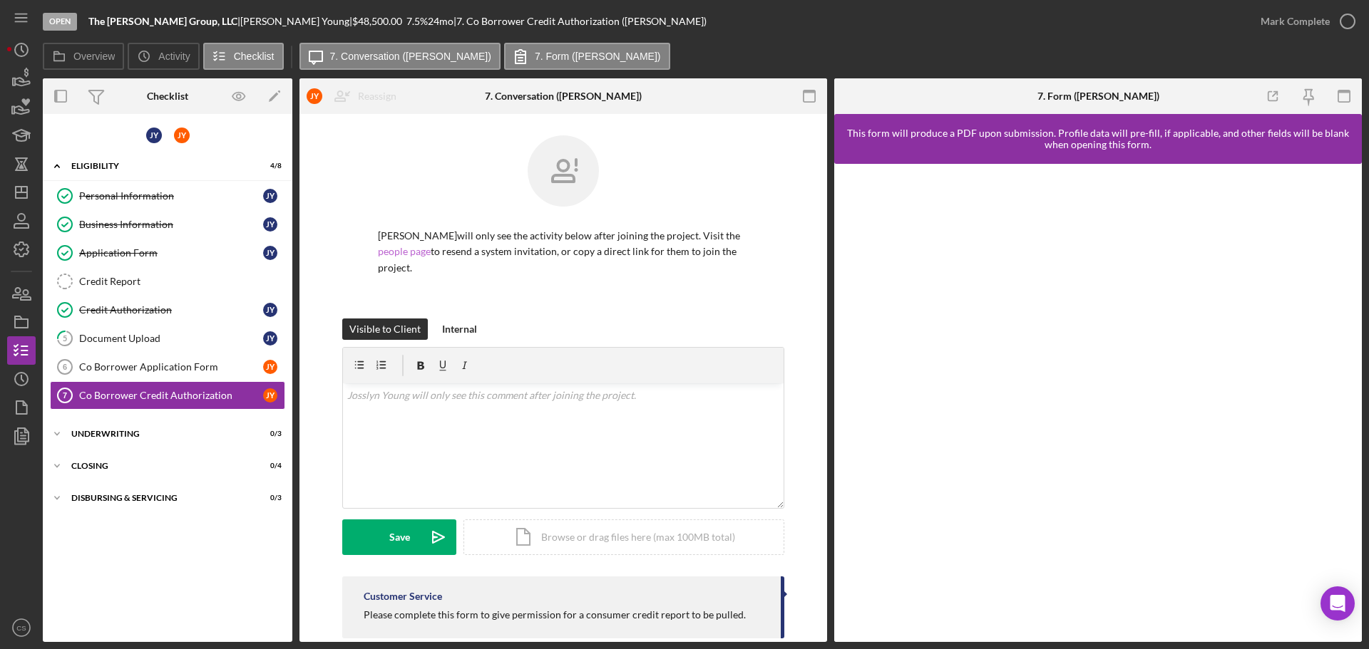
click at [402, 254] on link "people page" at bounding box center [404, 251] width 53 height 12
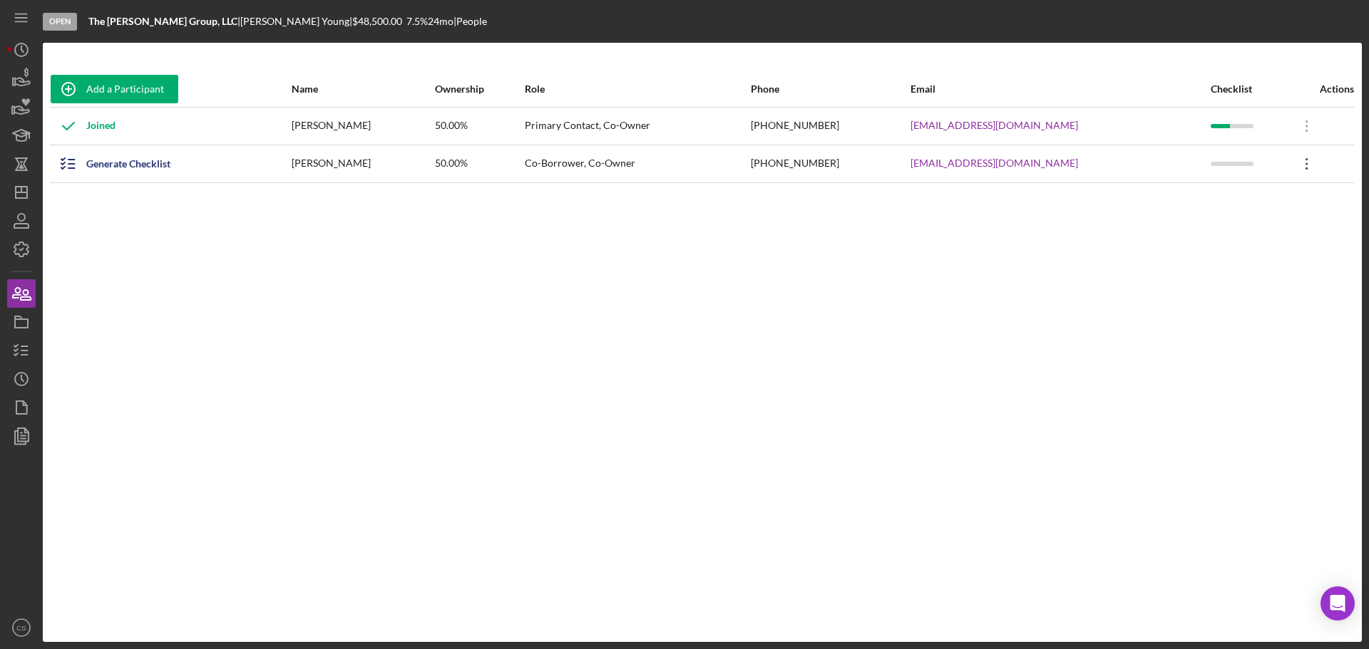
click at [1294, 170] on icon "Icon/Overflow" at bounding box center [1307, 164] width 36 height 36
click at [498, 262] on div "Add a Participant Name Ownership Role Phone Email Checklist Actions Joined [PER…" at bounding box center [702, 342] width 1319 height 542
click at [16, 344] on icon "button" at bounding box center [22, 351] width 36 height 36
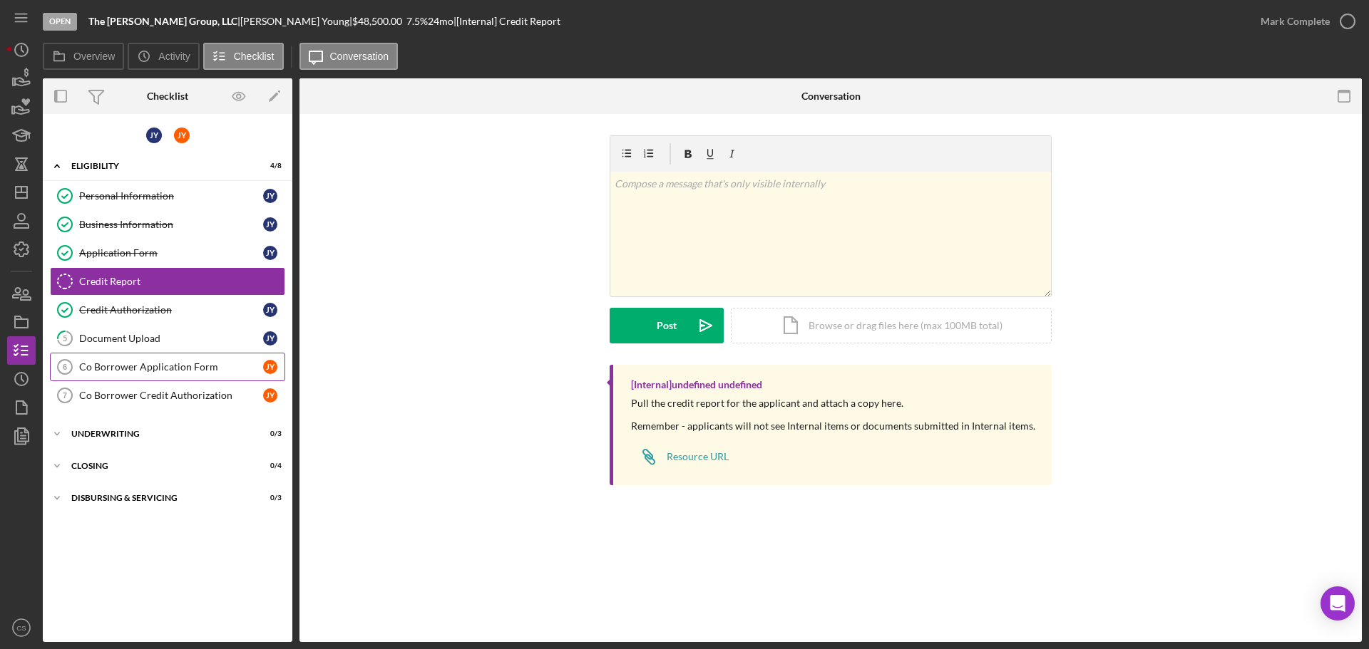
click at [160, 366] on div "Co Borrower Application Form" at bounding box center [171, 366] width 184 height 11
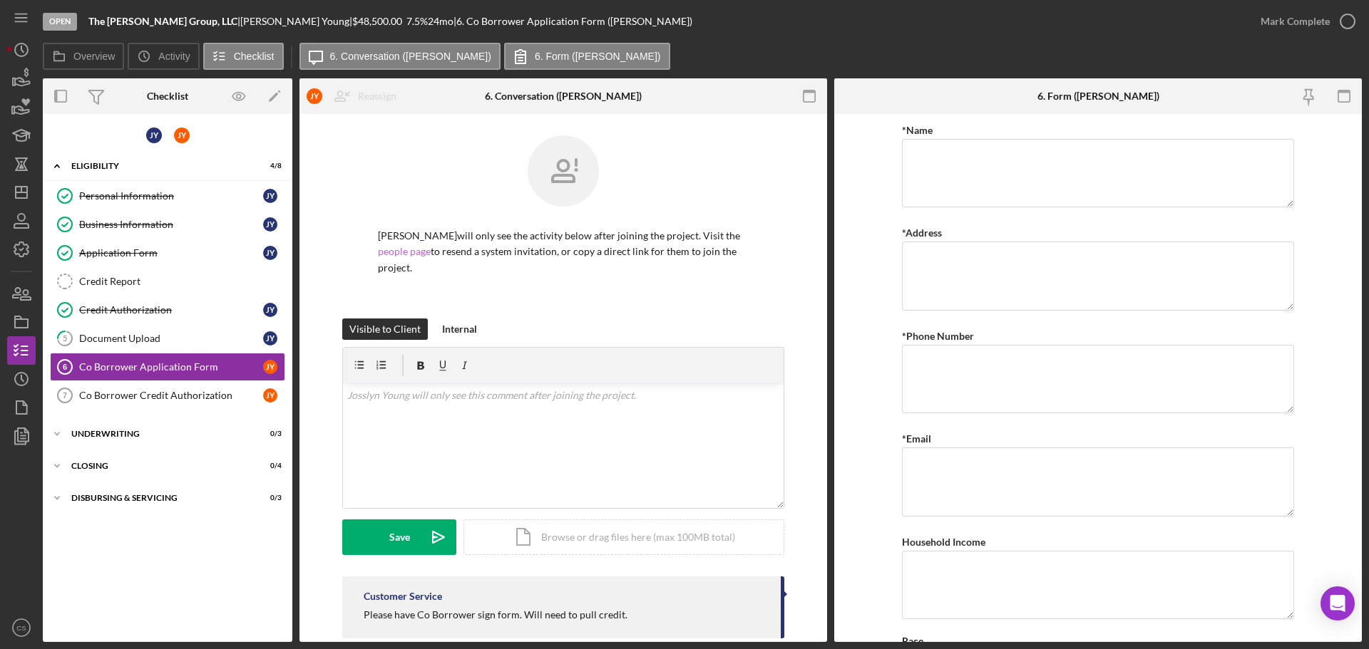
click at [419, 251] on link "people page" at bounding box center [404, 251] width 53 height 12
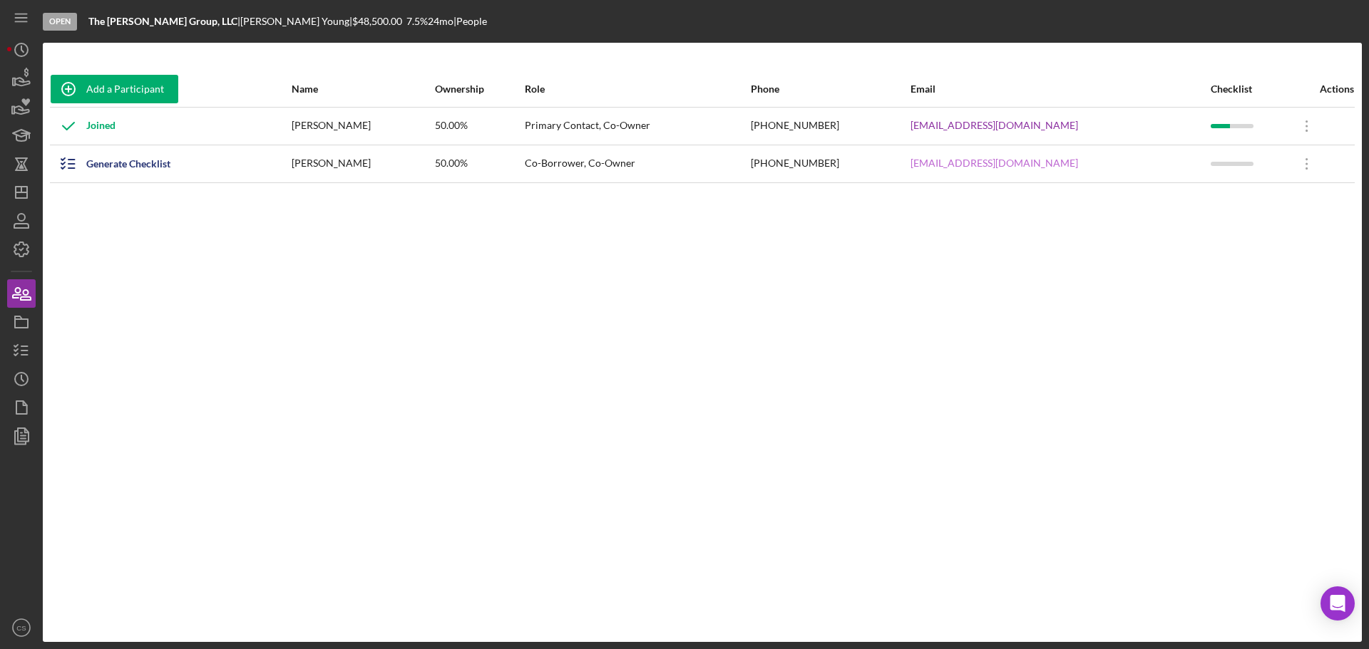
click at [1042, 168] on link "[EMAIL_ADDRESS][DOMAIN_NAME]" at bounding box center [994, 163] width 168 height 11
click at [1292, 163] on icon "Icon/Overflow" at bounding box center [1307, 164] width 36 height 36
click at [1180, 205] on icon "Icon/Edit" at bounding box center [1170, 201] width 29 height 29
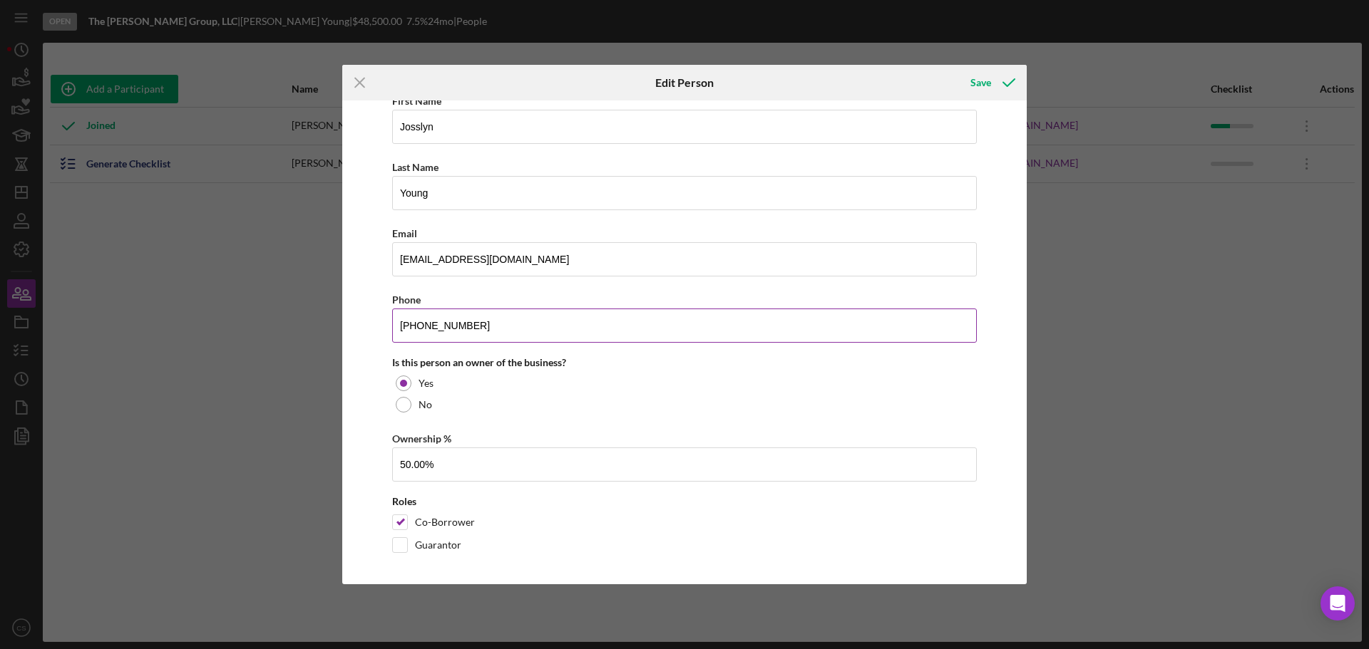
scroll to position [84, 0]
click at [361, 292] on div "First Name [PERSON_NAME] Last Name [PERSON_NAME] Email [EMAIL_ADDRESS][DOMAIN_N…" at bounding box center [684, 321] width 670 height 511
click at [980, 81] on div "Save" at bounding box center [980, 82] width 21 height 29
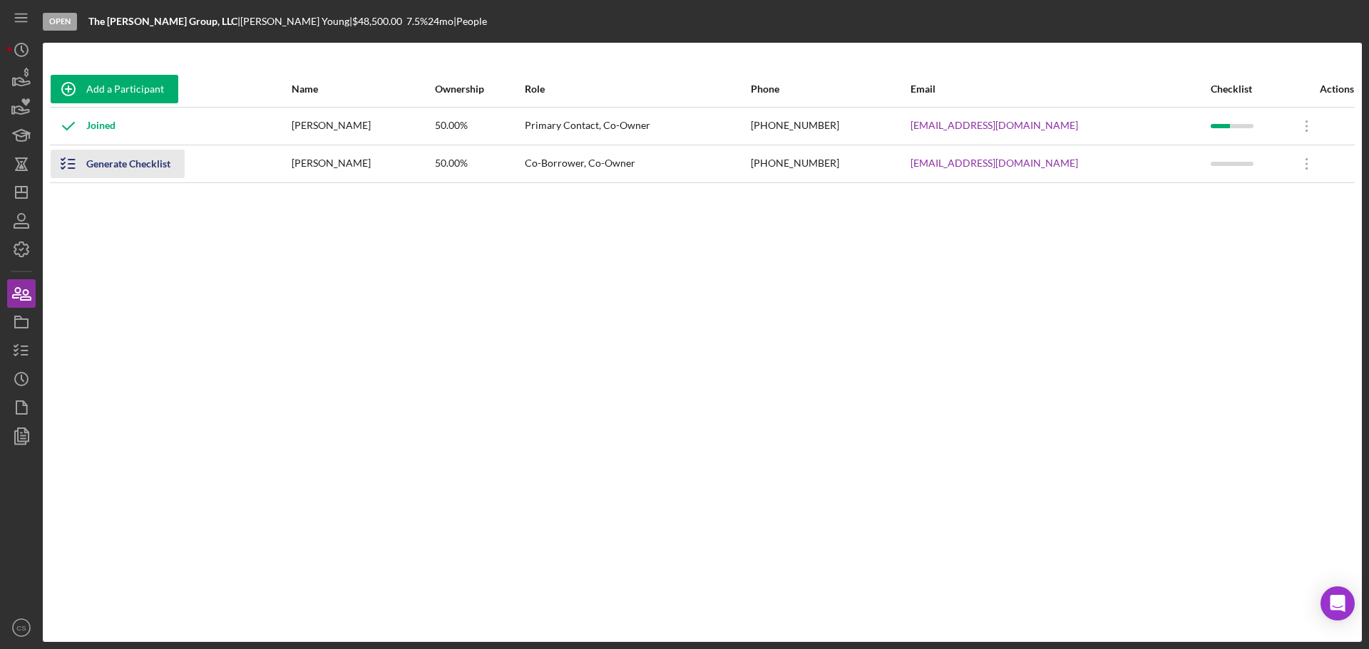
click at [114, 163] on div "Generate Checklist" at bounding box center [128, 164] width 84 height 29
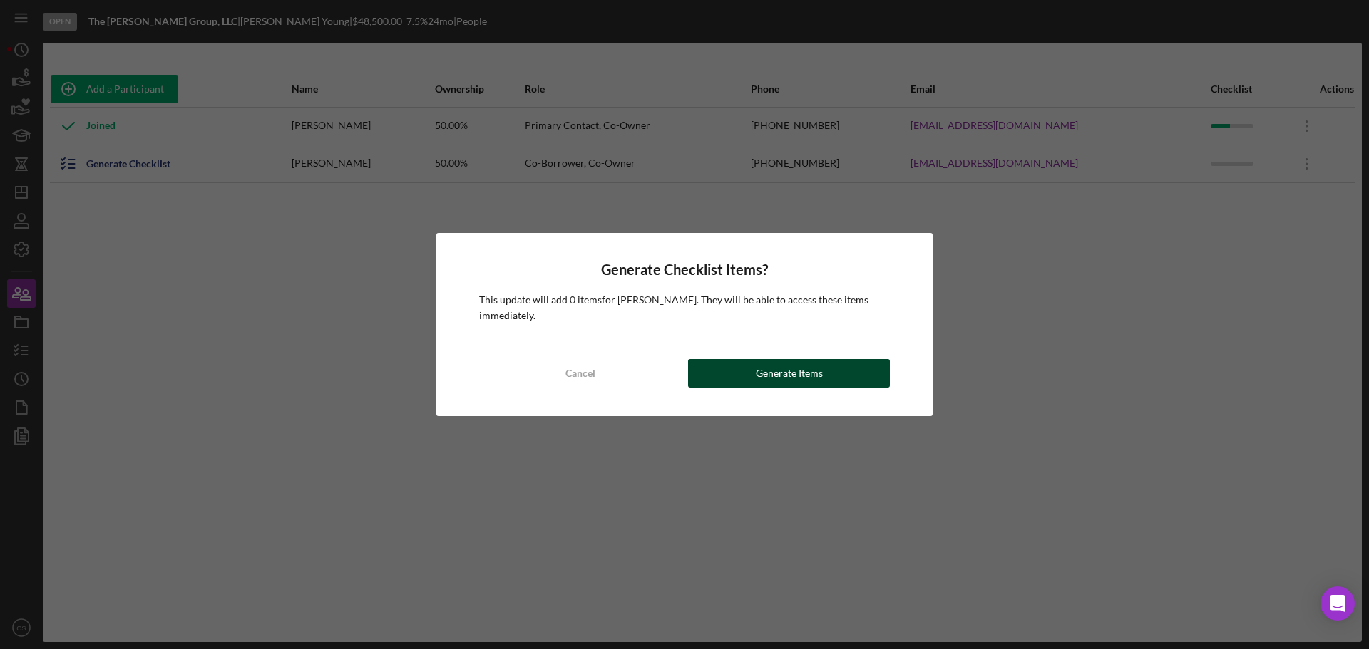
click at [756, 374] on button "Generate Items" at bounding box center [789, 373] width 202 height 29
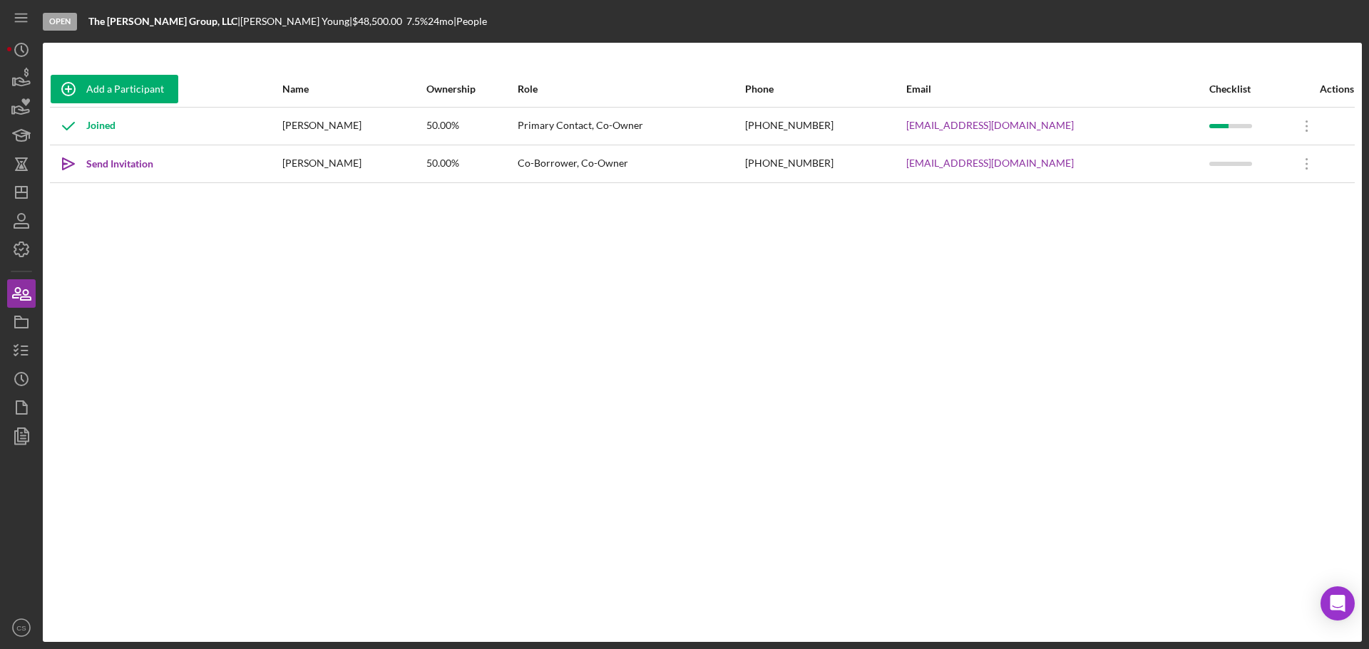
click at [158, 256] on div "Add a Participant Name Ownership Role Phone Email Checklist Actions Joined [PER…" at bounding box center [702, 342] width 1319 height 542
click at [24, 187] on polygon "button" at bounding box center [21, 192] width 11 height 11
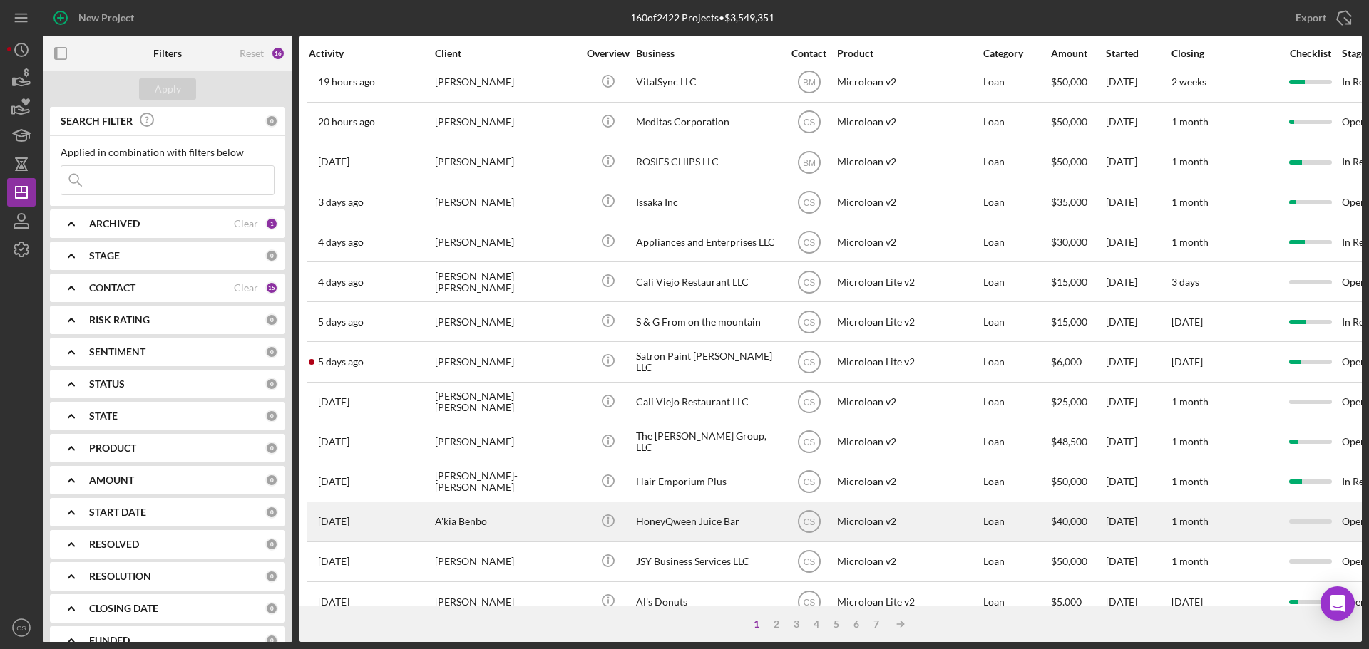
scroll to position [214, 0]
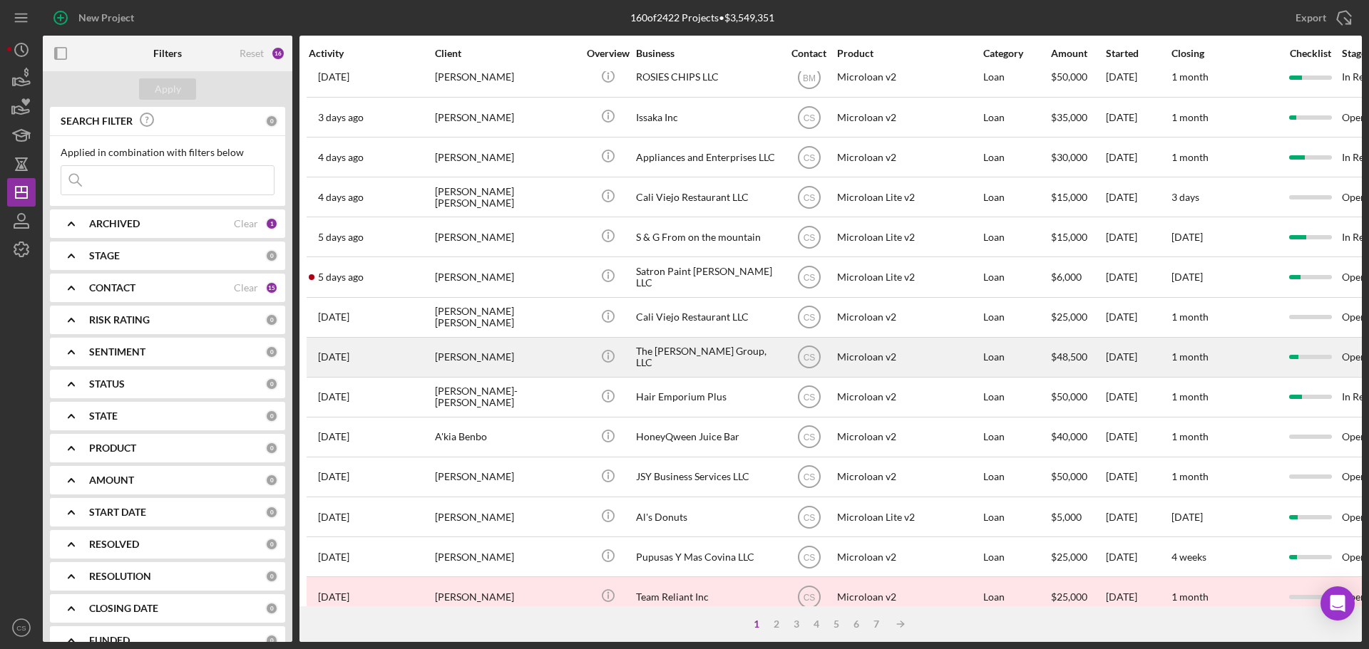
click at [560, 358] on div "[PERSON_NAME]" at bounding box center [506, 358] width 143 height 38
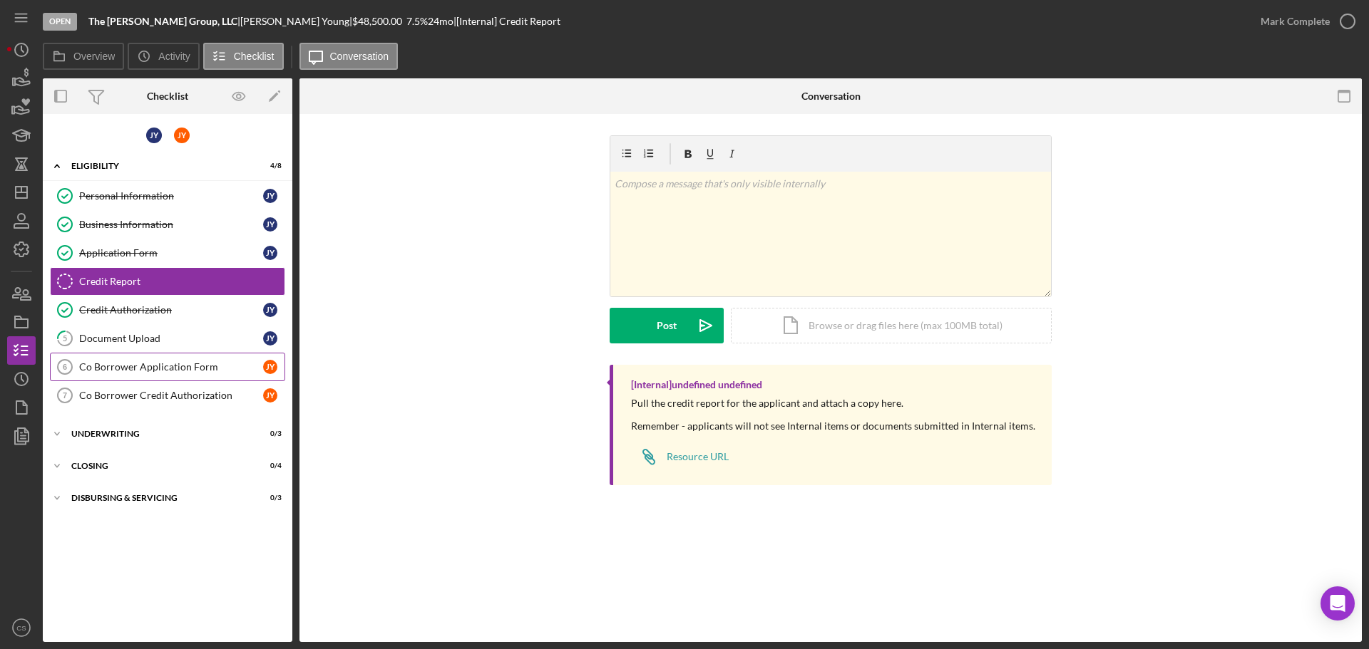
click at [162, 374] on link "Co Borrower Application Form 6 Co Borrower Application Form J Y" at bounding box center [167, 367] width 235 height 29
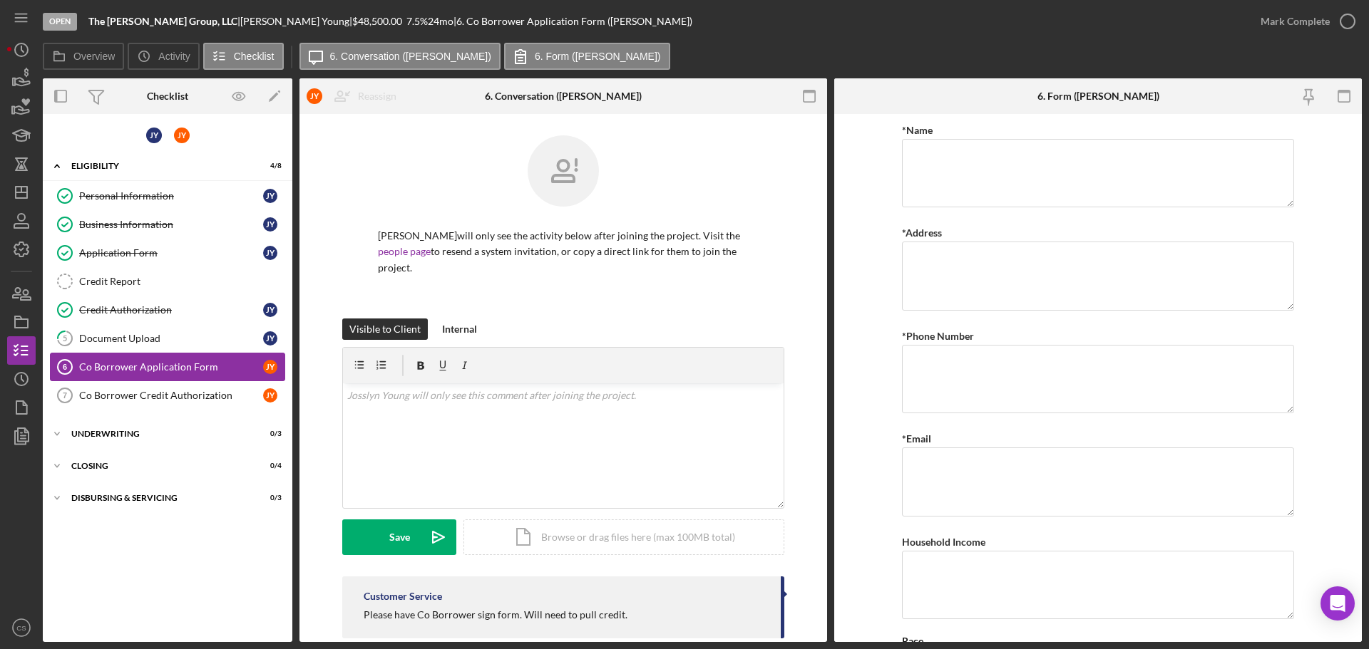
click at [160, 374] on link "Co Borrower Application Form 6 Co Borrower Application Form J Y" at bounding box center [167, 367] width 235 height 29
click at [167, 398] on div "Co Borrower Credit Authorization" at bounding box center [171, 395] width 184 height 11
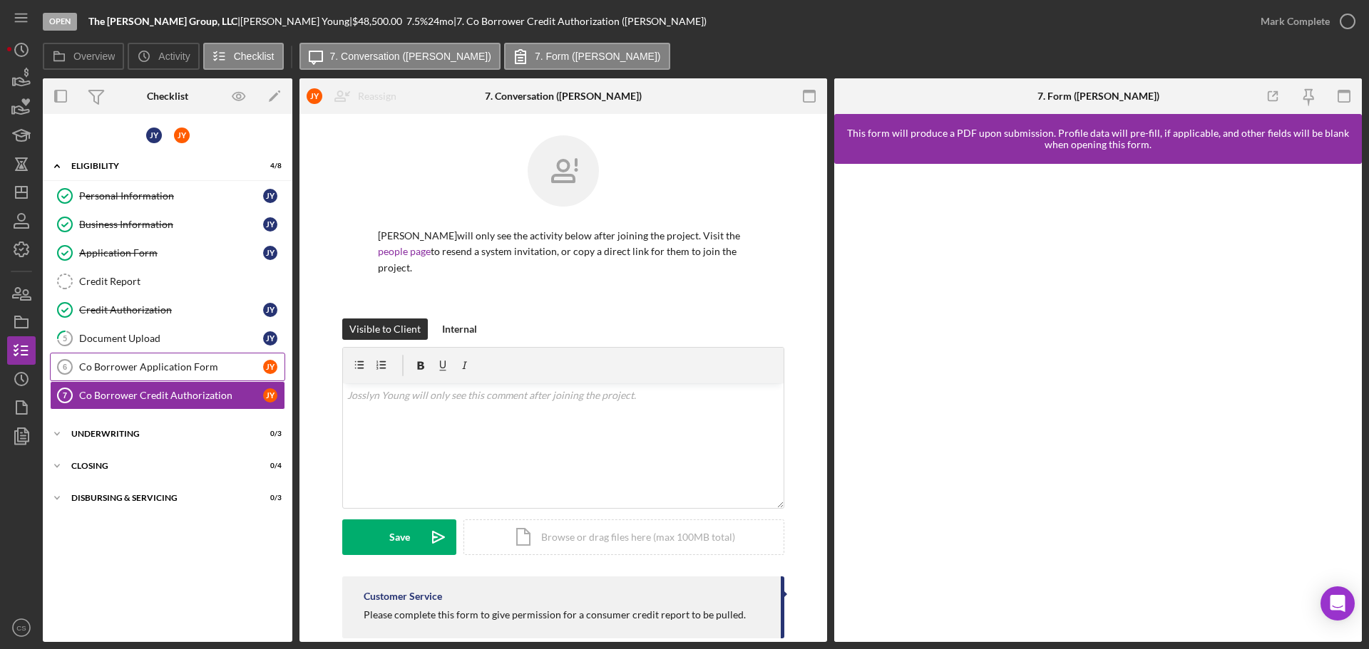
click at [175, 371] on div "Co Borrower Application Form" at bounding box center [171, 366] width 184 height 11
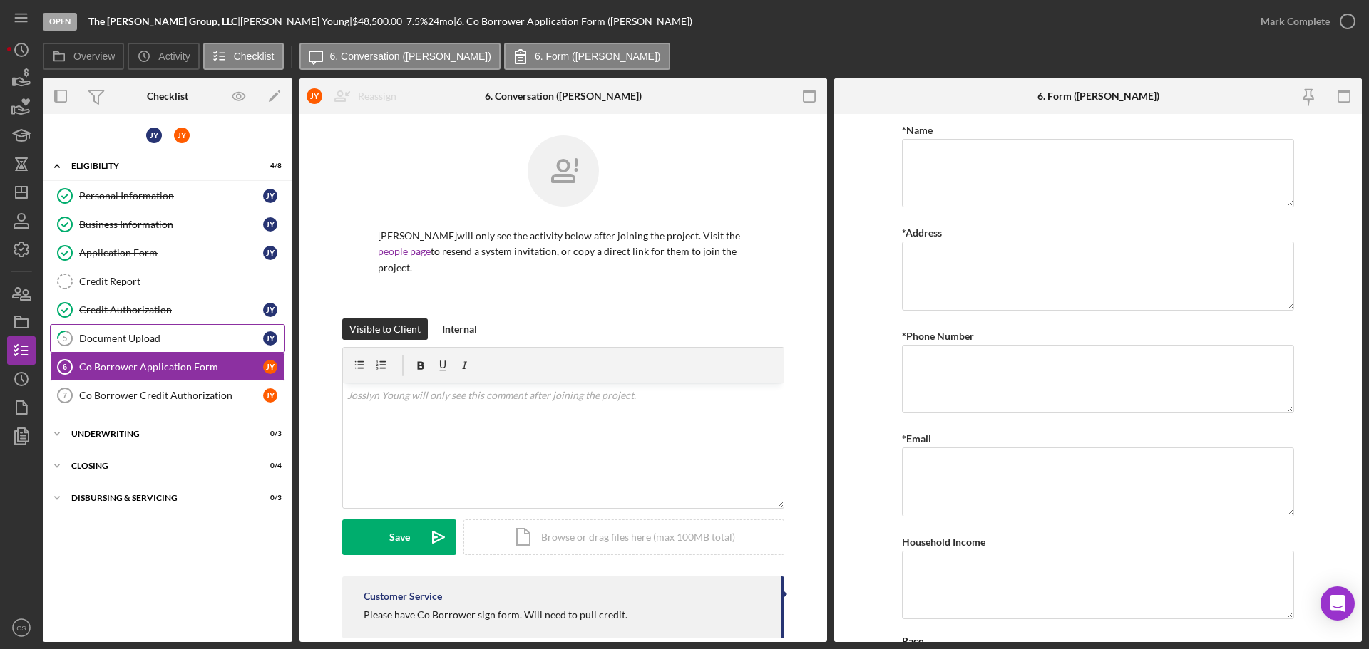
click at [185, 331] on link "5 Document Upload J Y" at bounding box center [167, 338] width 235 height 29
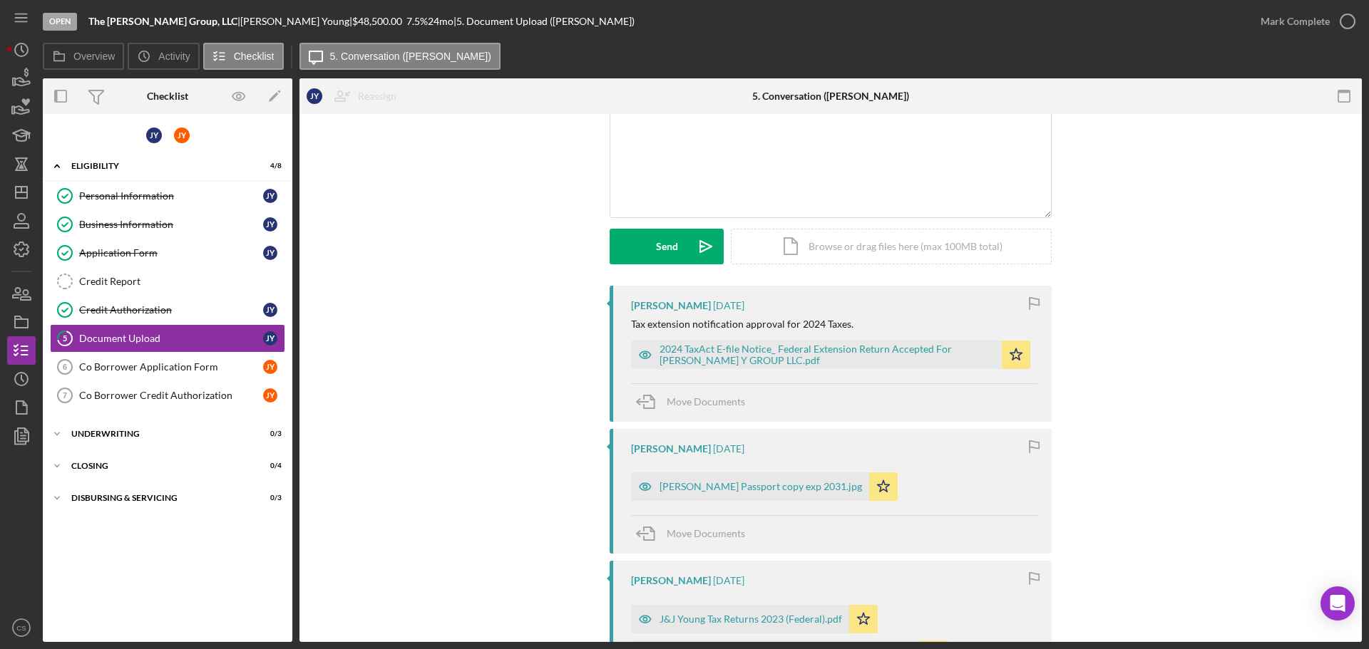
scroll to position [71, 0]
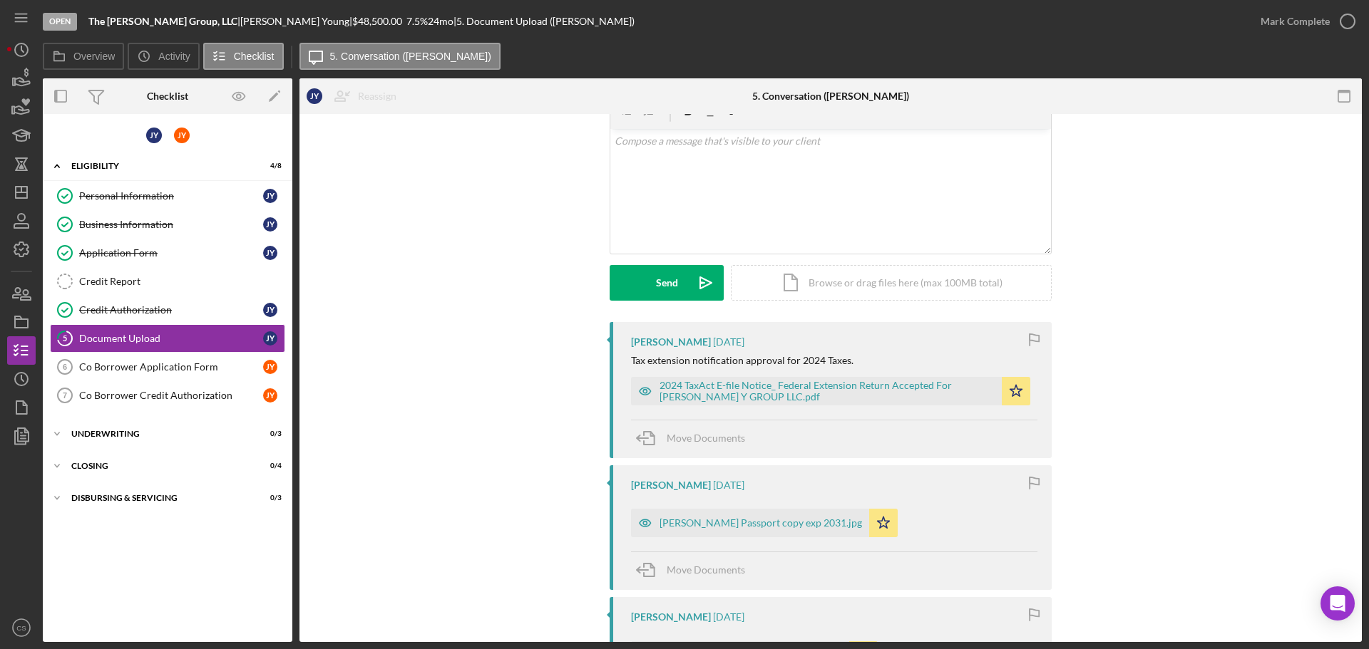
click at [205, 370] on div "Co Borrower Application Form" at bounding box center [171, 366] width 184 height 11
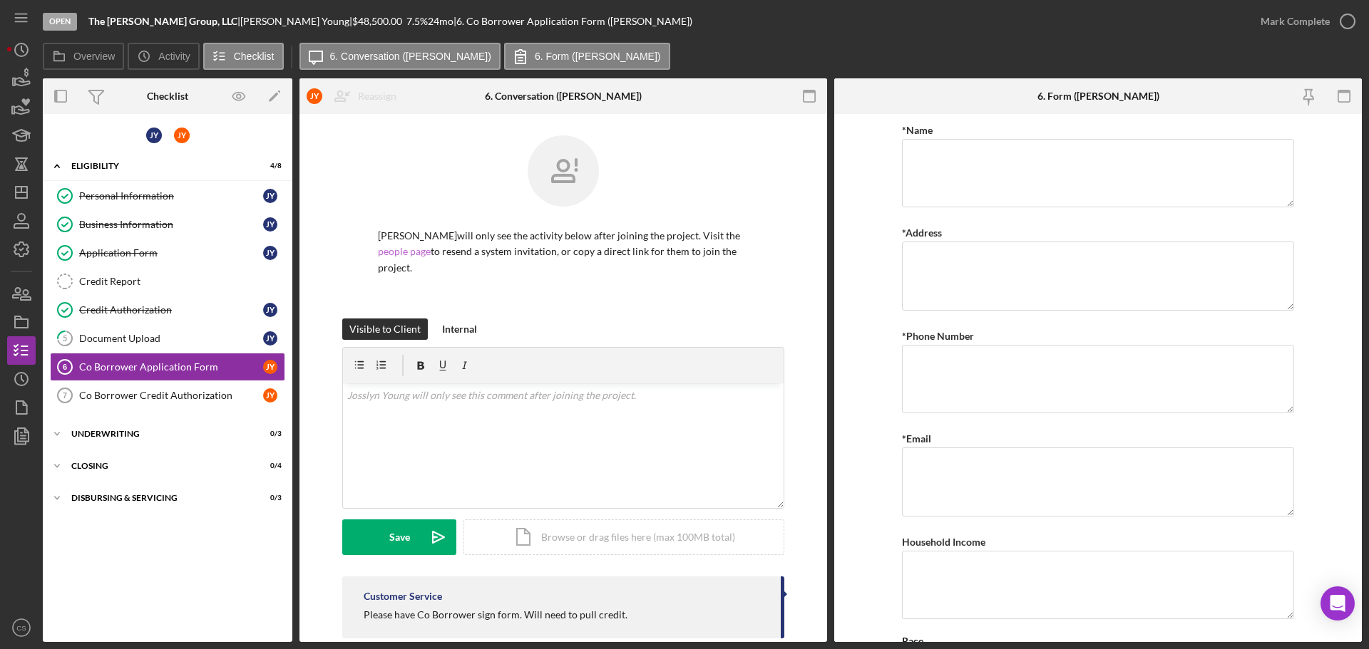
click at [386, 255] on link "people page" at bounding box center [404, 251] width 53 height 12
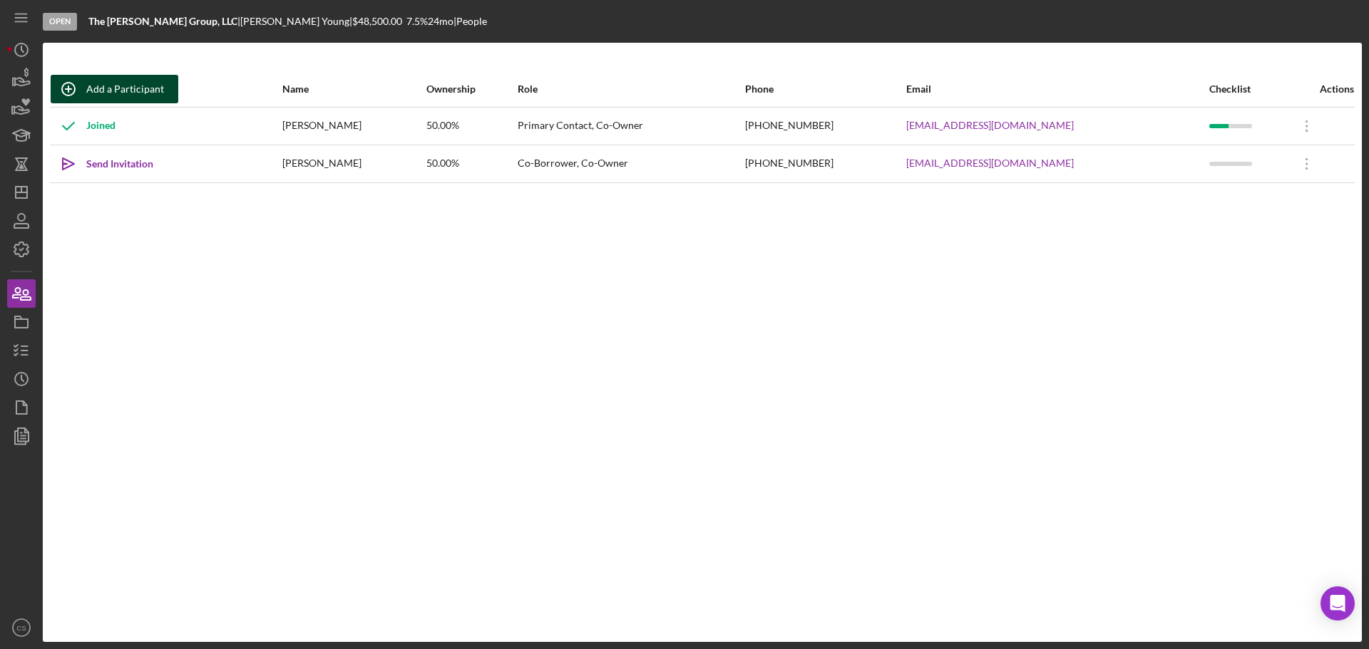
click at [164, 97] on button "Add a Participant" at bounding box center [115, 89] width 128 height 29
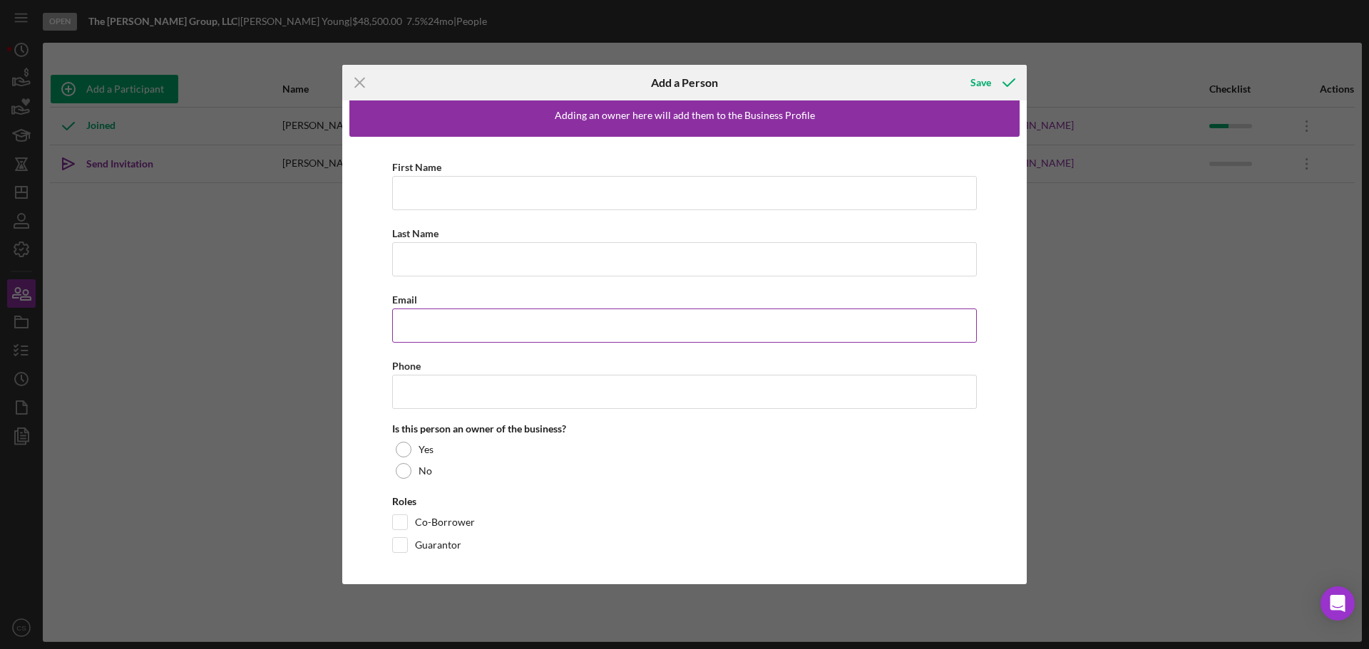
scroll to position [18, 0]
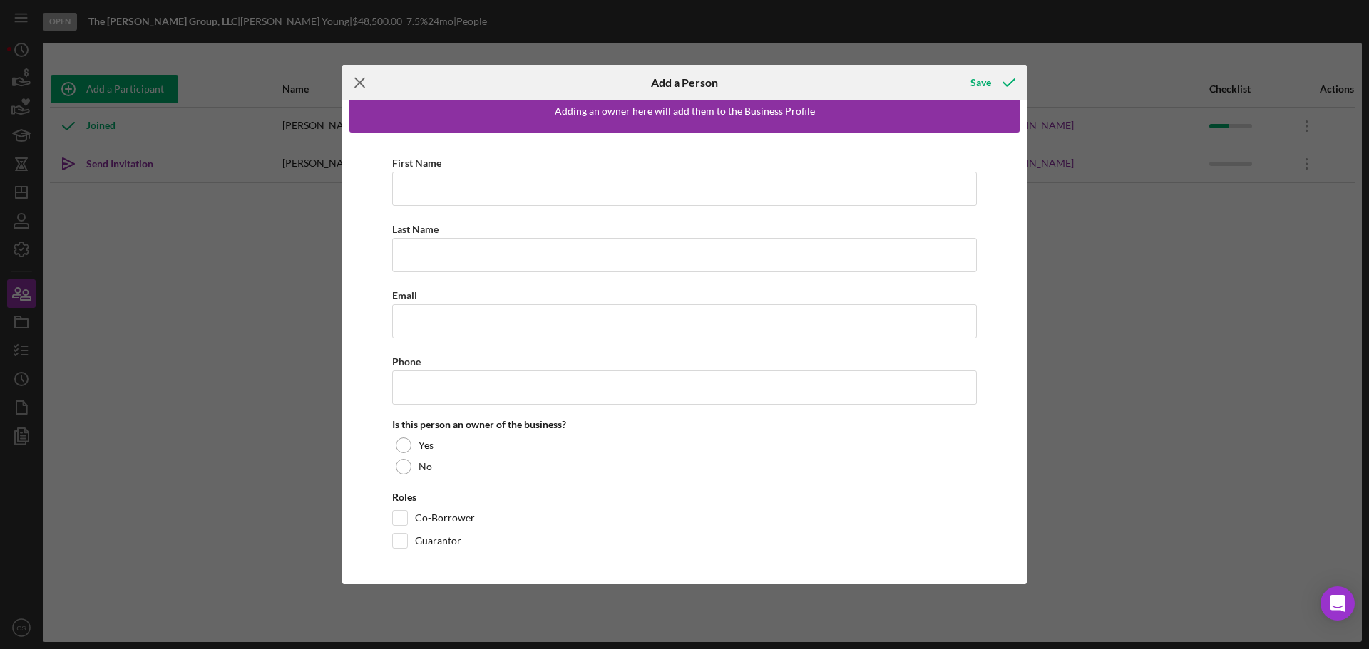
click at [359, 83] on line at bounding box center [359, 82] width 9 height 9
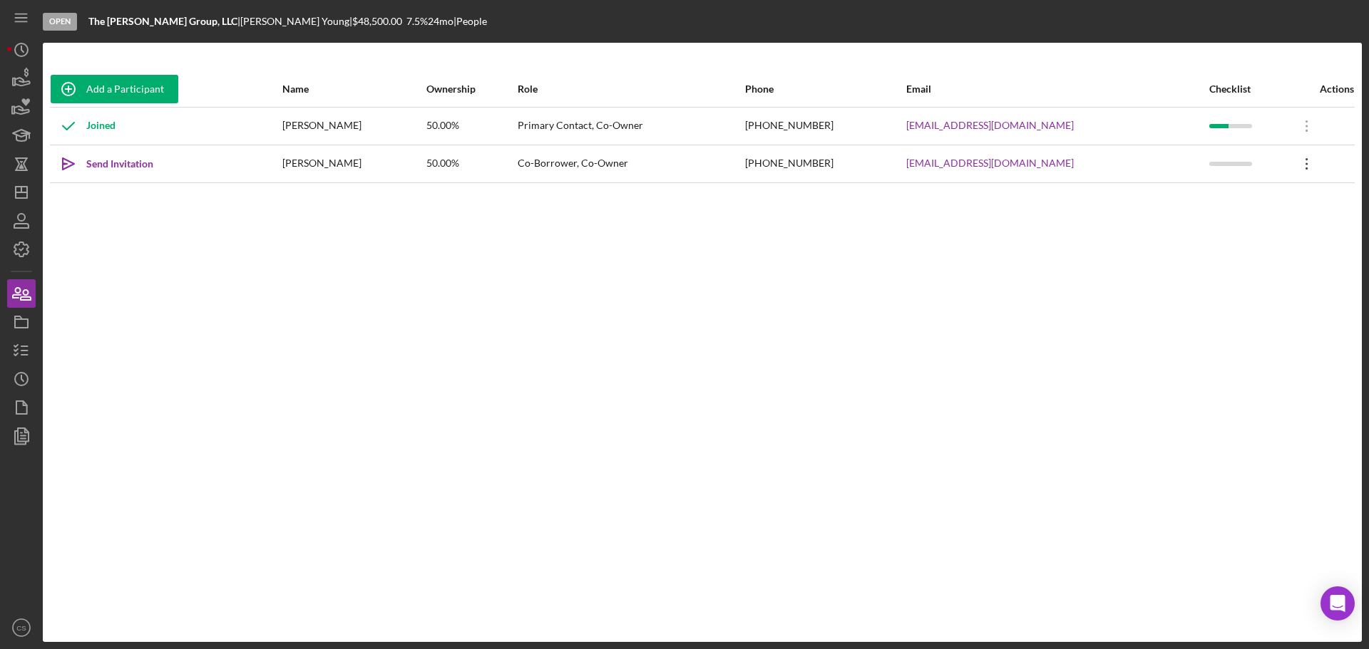
click at [1305, 132] on icon at bounding box center [1306, 125] width 2 height 11
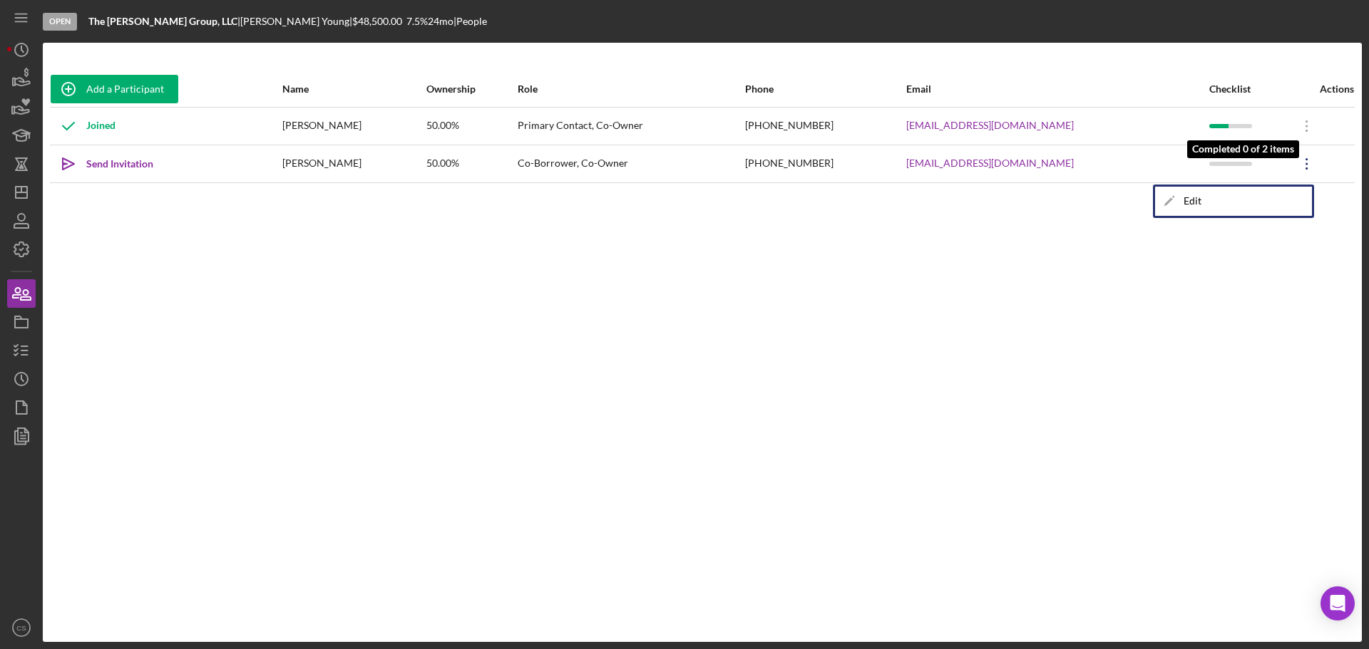
click at [1215, 164] on div at bounding box center [1230, 164] width 43 height 4
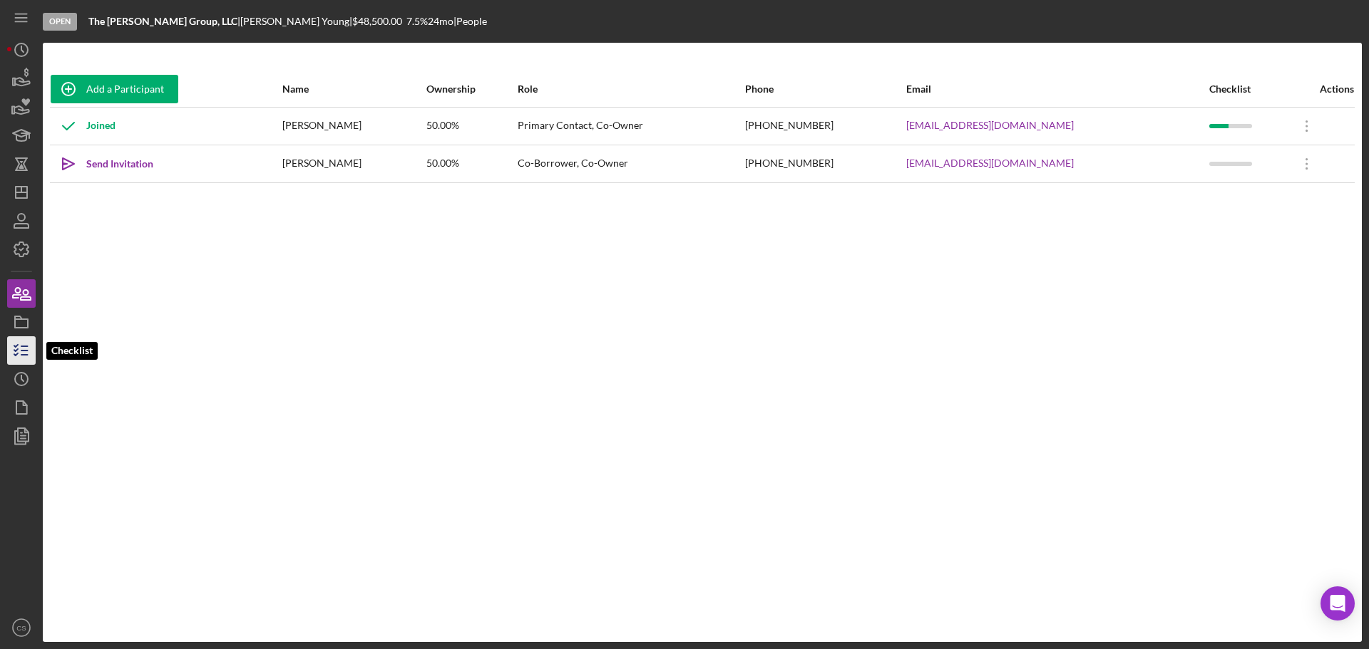
click at [16, 352] on icon "button" at bounding box center [22, 351] width 36 height 36
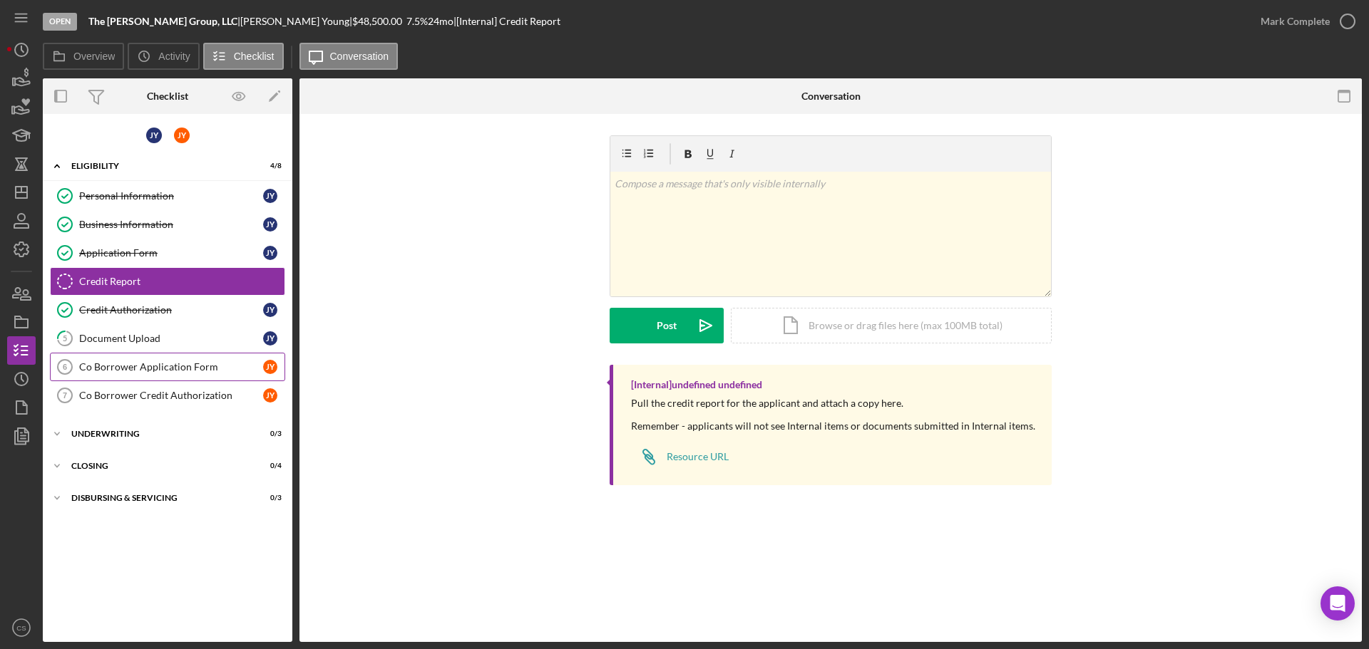
click at [96, 376] on link "Co Borrower Application Form 6 Co Borrower Application Form J Y" at bounding box center [167, 367] width 235 height 29
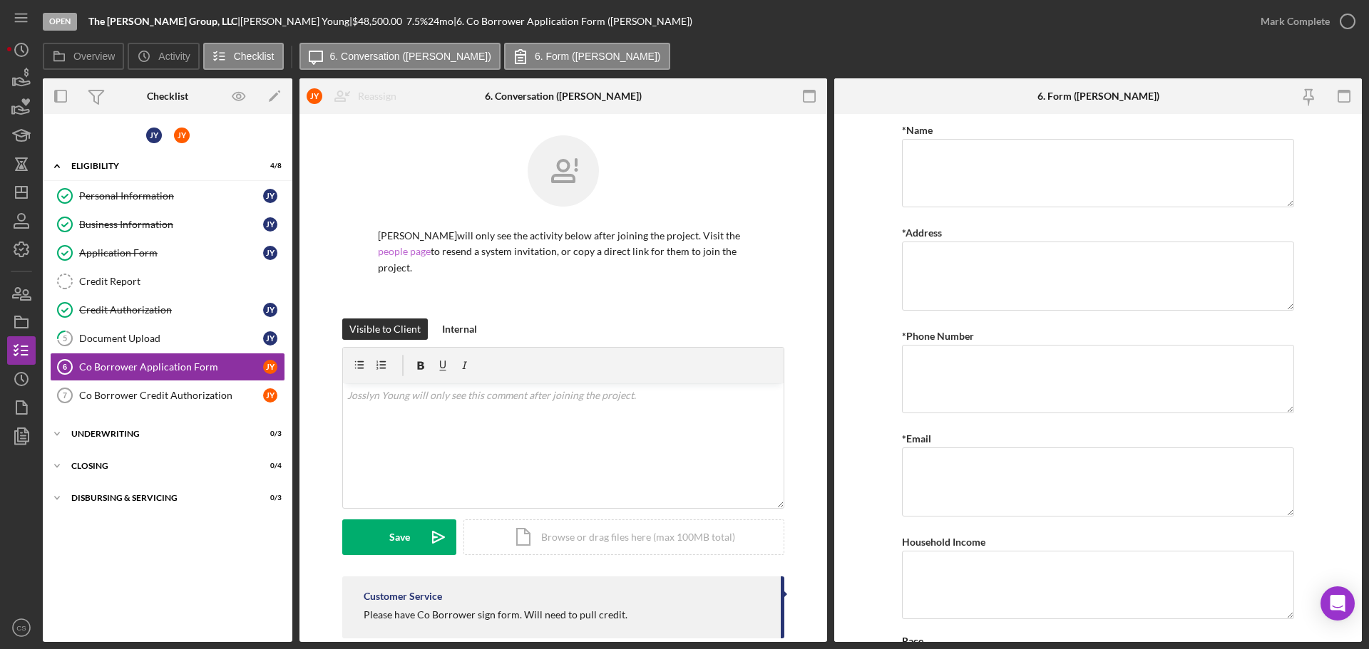
click at [422, 251] on link "people page" at bounding box center [404, 251] width 53 height 12
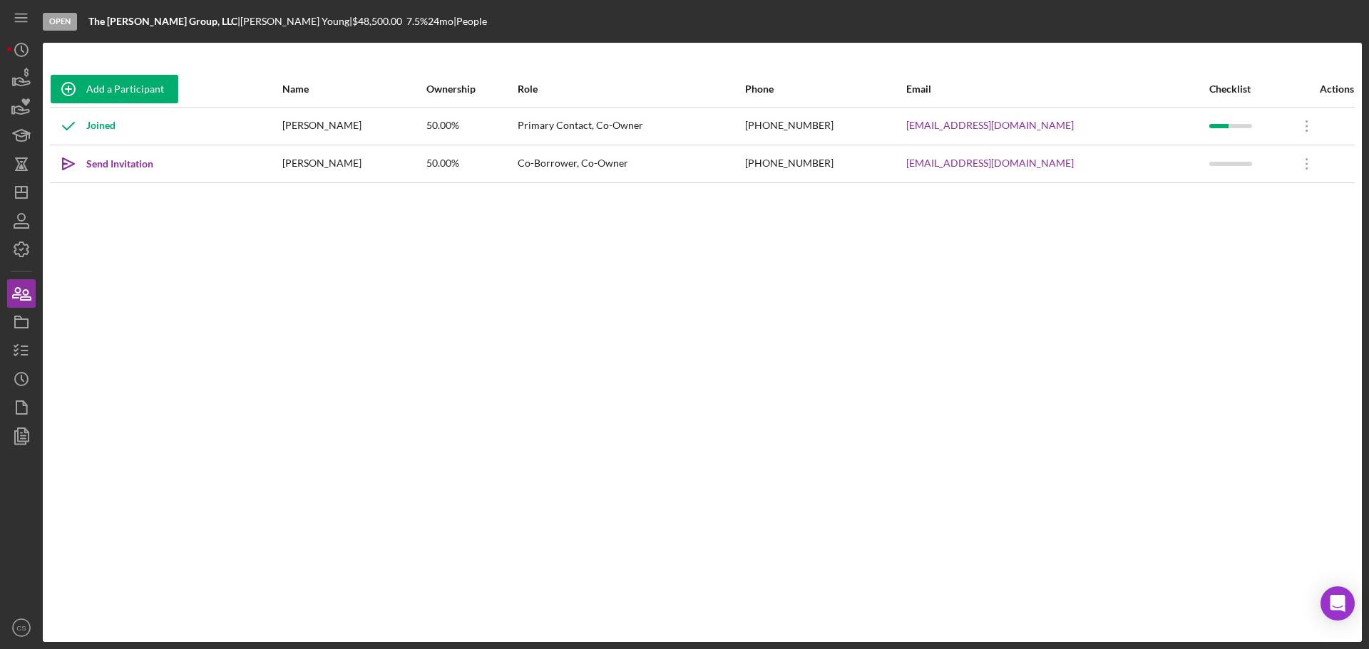
drag, startPoint x: 443, startPoint y: 314, endPoint x: 346, endPoint y: 295, distance: 98.7
click at [436, 310] on div "Add a Participant Name Ownership Role Phone Email Checklist Actions Joined [PER…" at bounding box center [702, 342] width 1319 height 542
click at [270, 163] on div "Icon/icon-invite-send Send Invitation" at bounding box center [166, 164] width 230 height 36
click at [1297, 169] on icon "Icon/Overflow" at bounding box center [1307, 164] width 36 height 36
click at [624, 365] on div "Add a Participant Name Ownership Role Phone Email Checklist Actions Joined [PER…" at bounding box center [702, 342] width 1319 height 542
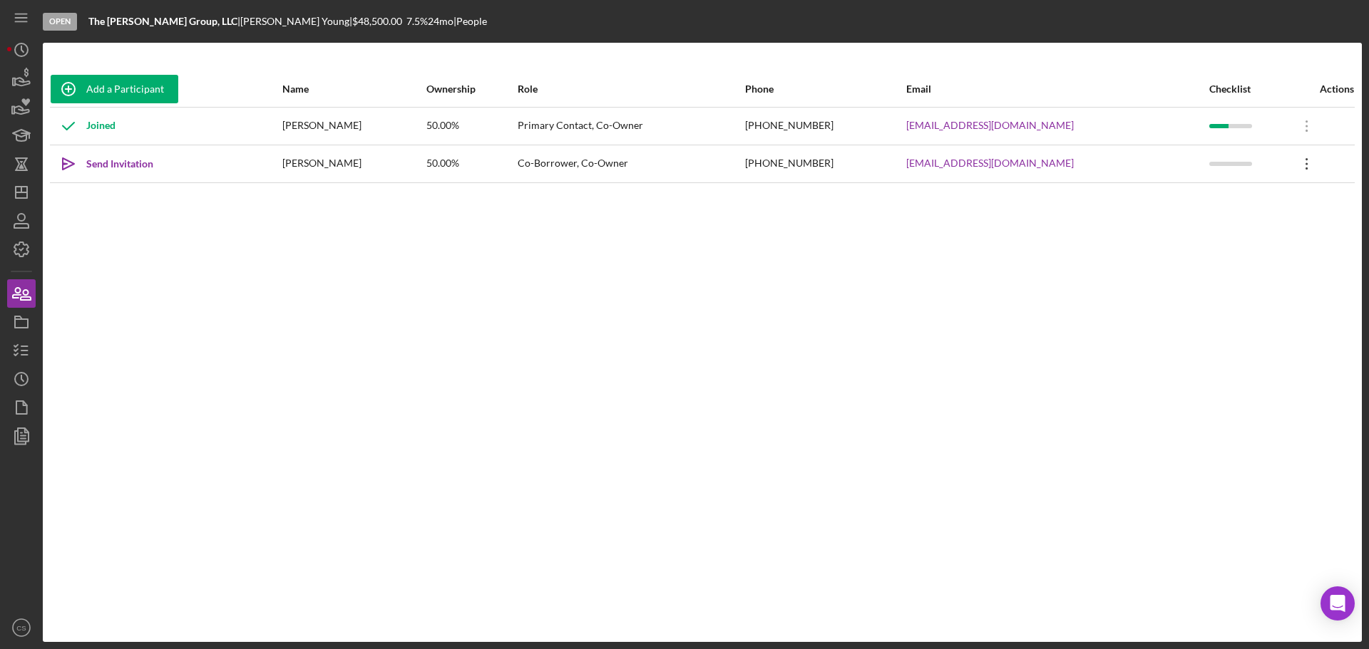
click at [1298, 165] on icon "Icon/Overflow" at bounding box center [1307, 164] width 36 height 36
click at [1257, 194] on div "Icon/Edit Edit" at bounding box center [1233, 201] width 157 height 29
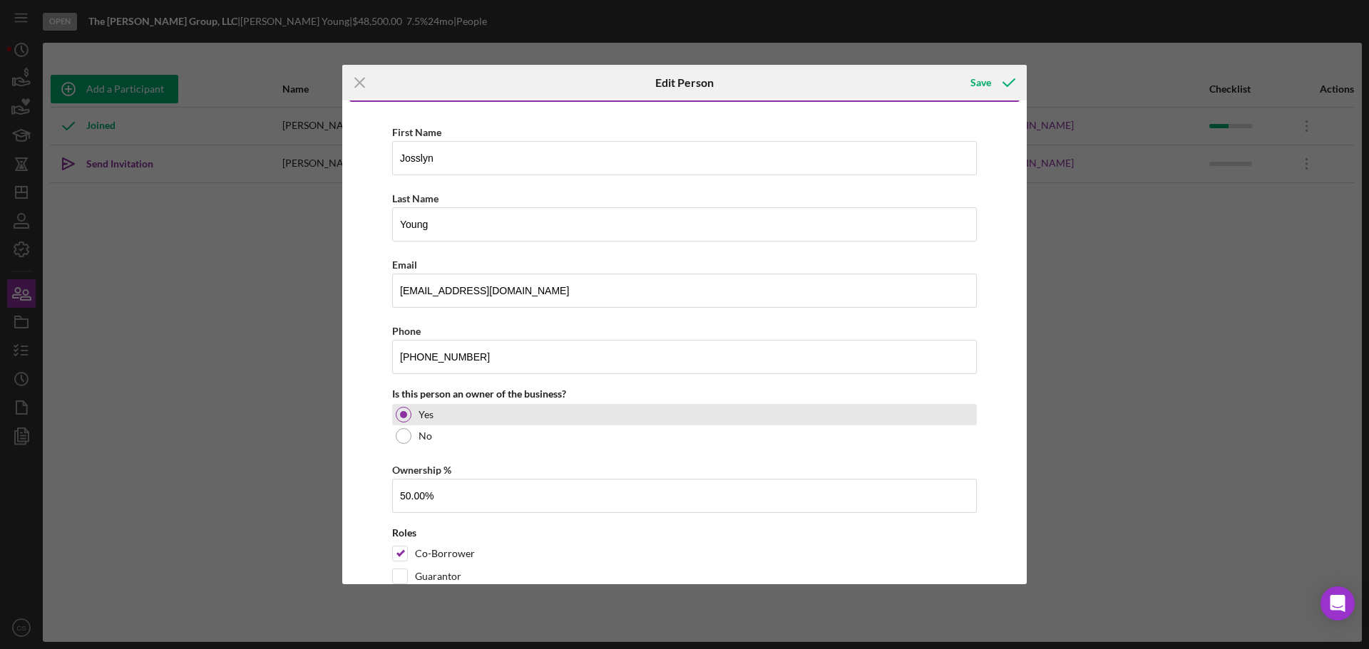
scroll to position [84, 0]
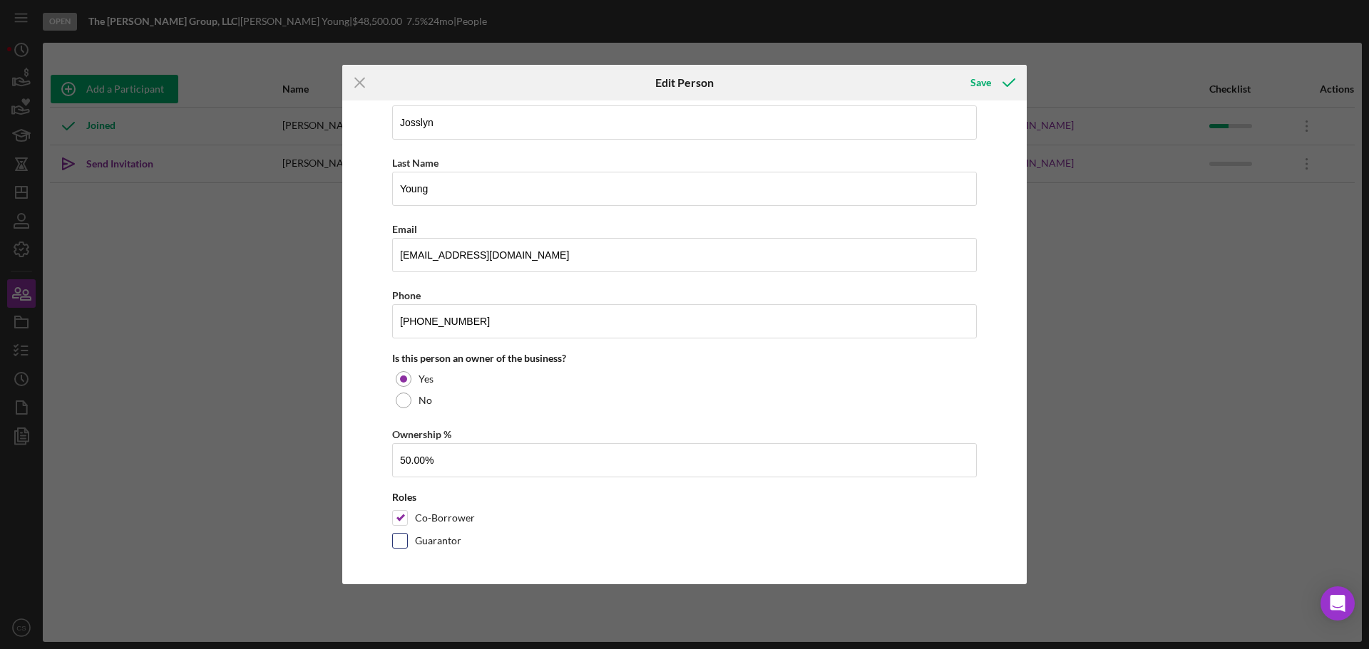
click at [401, 542] on input "Guarantor" at bounding box center [400, 541] width 14 height 14
checkbox input "true"
click at [977, 75] on div "Save" at bounding box center [980, 82] width 21 height 29
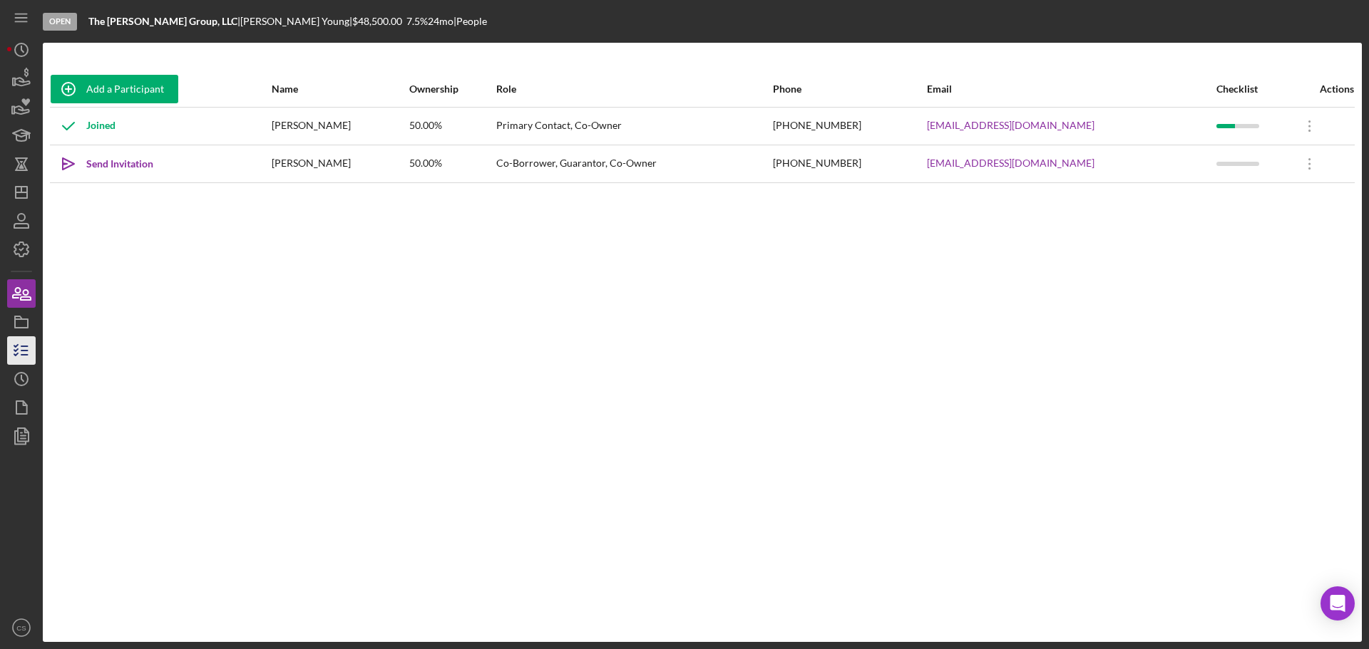
click at [34, 358] on icon "button" at bounding box center [22, 351] width 36 height 36
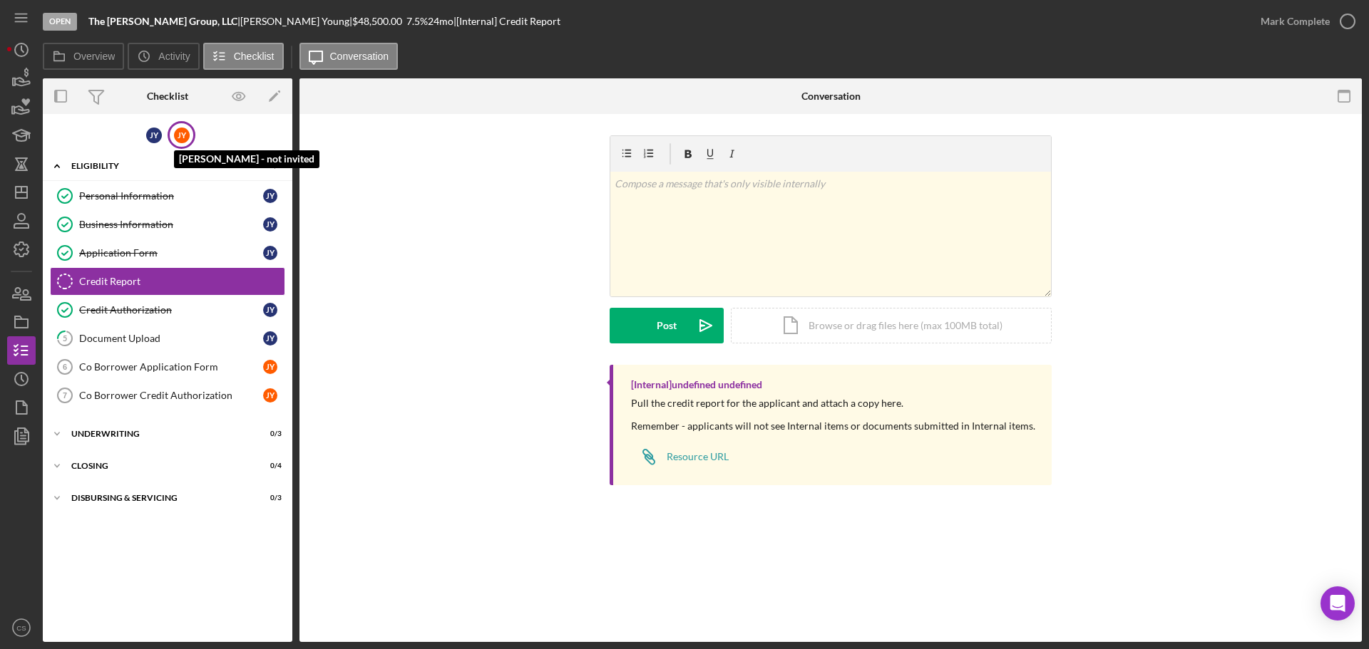
click at [176, 135] on div "J Y" at bounding box center [182, 136] width 16 height 16
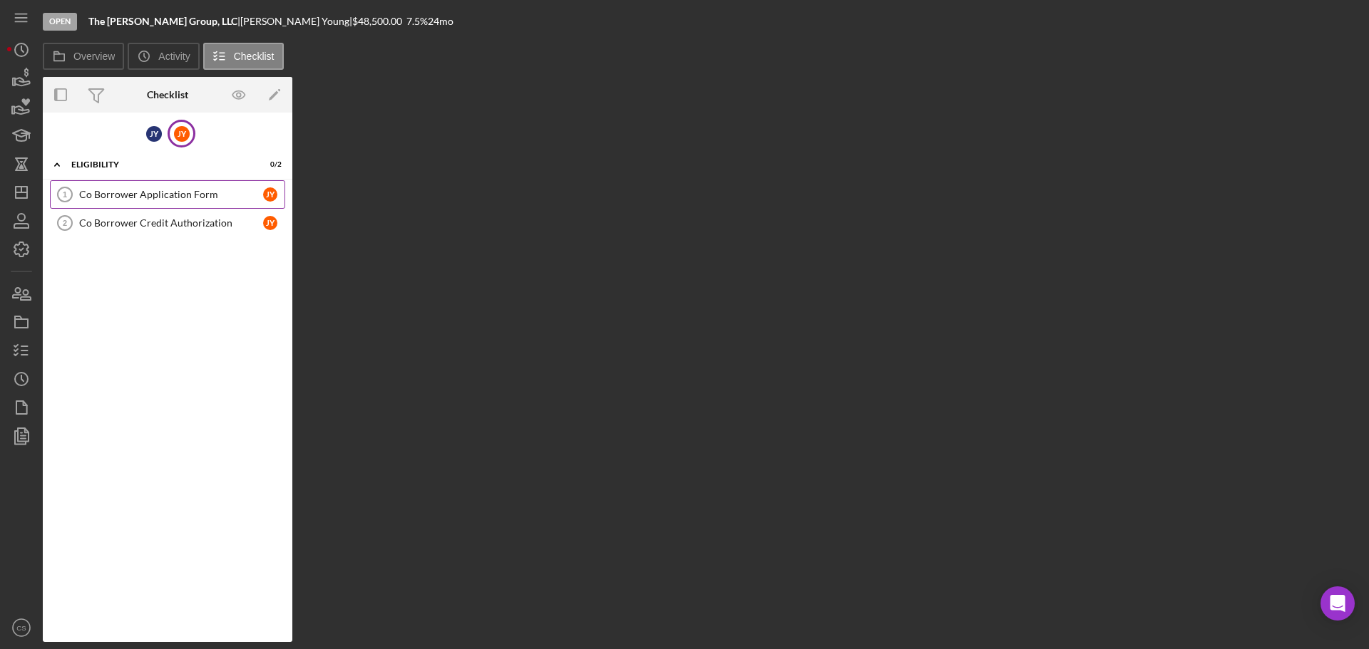
click at [159, 192] on div "Co Borrower Application Form" at bounding box center [171, 194] width 184 height 11
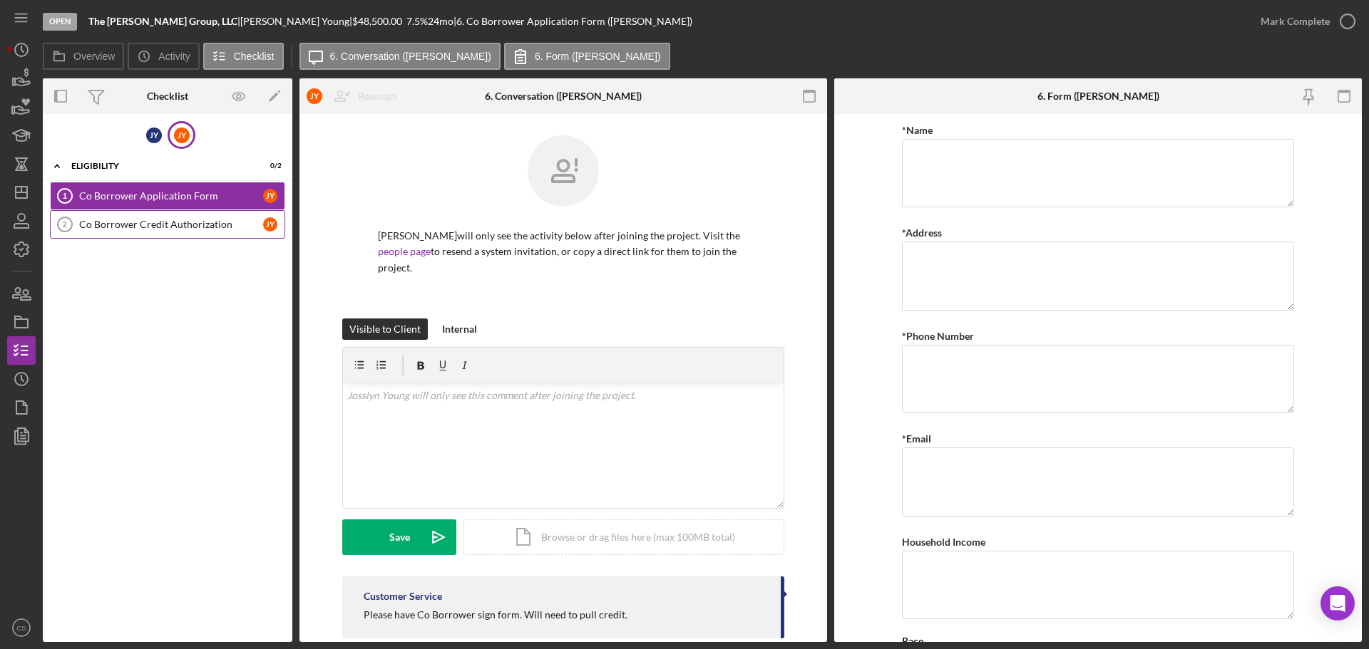
click at [158, 226] on div "Co Borrower Credit Authorization" at bounding box center [171, 224] width 184 height 11
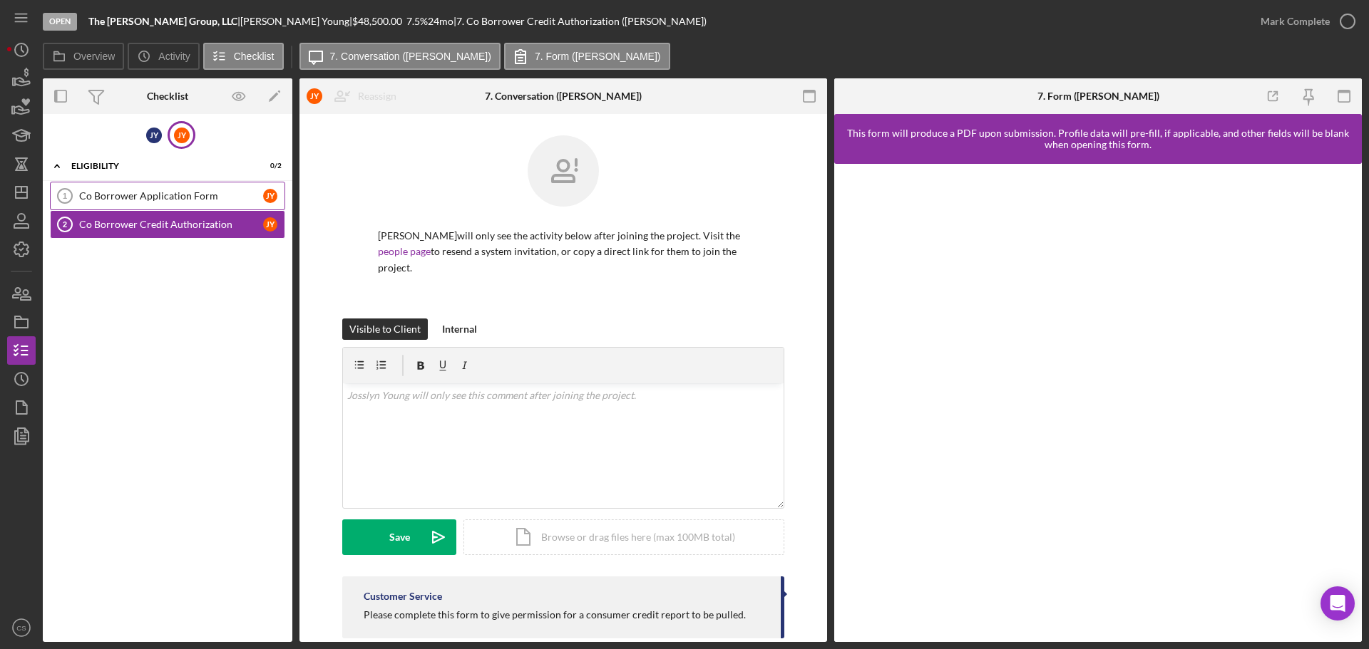
click at [160, 198] on div "Co Borrower Application Form" at bounding box center [171, 195] width 184 height 11
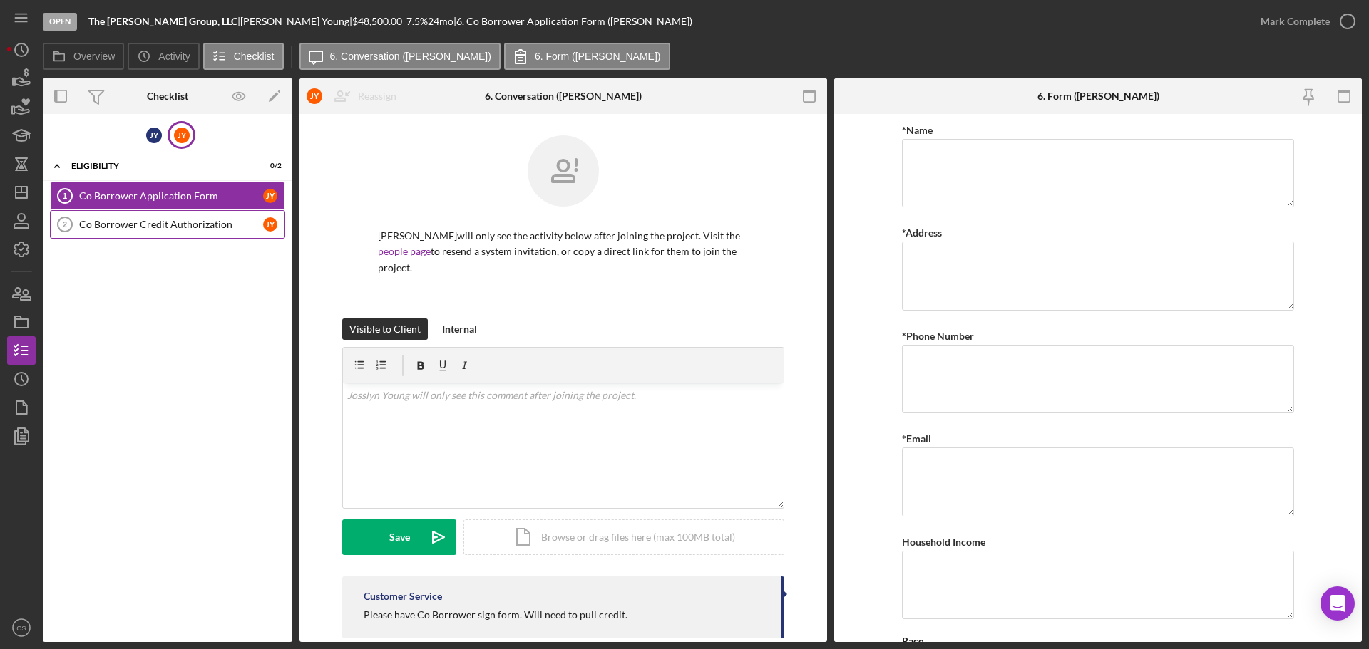
click at [159, 220] on div "Co Borrower Credit Authorization" at bounding box center [171, 224] width 184 height 11
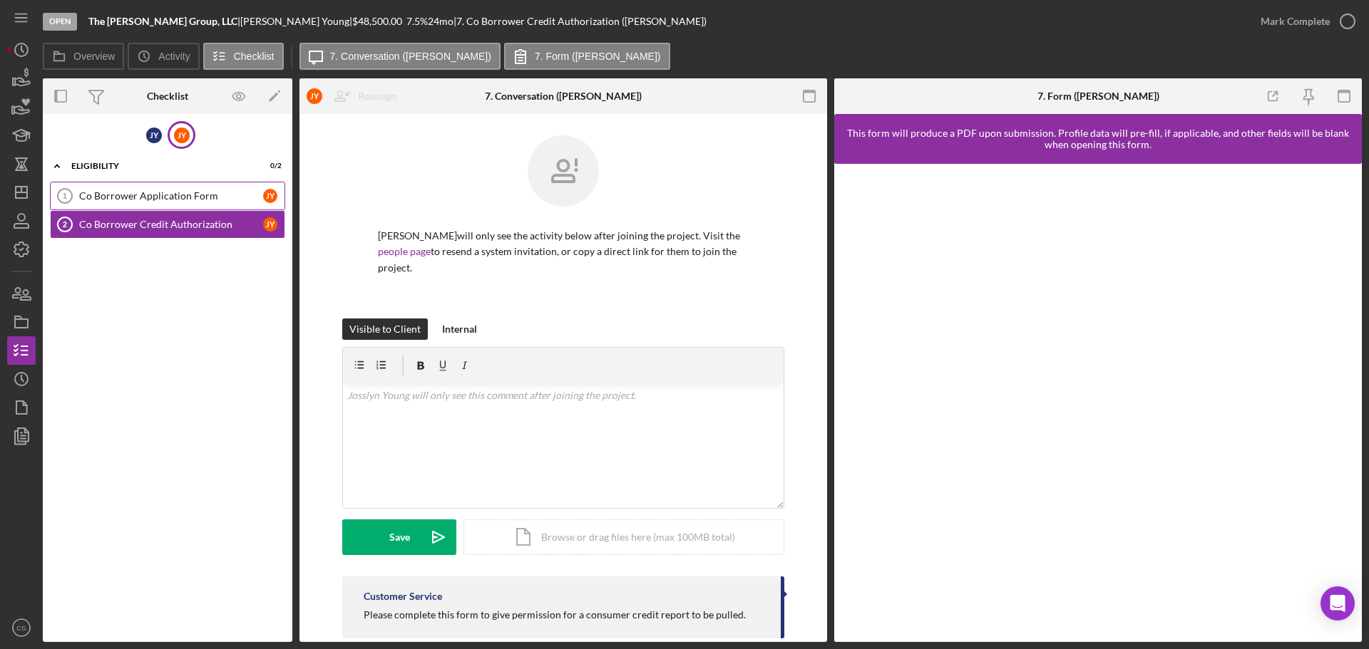
click at [162, 198] on div "Co Borrower Application Form" at bounding box center [171, 195] width 184 height 11
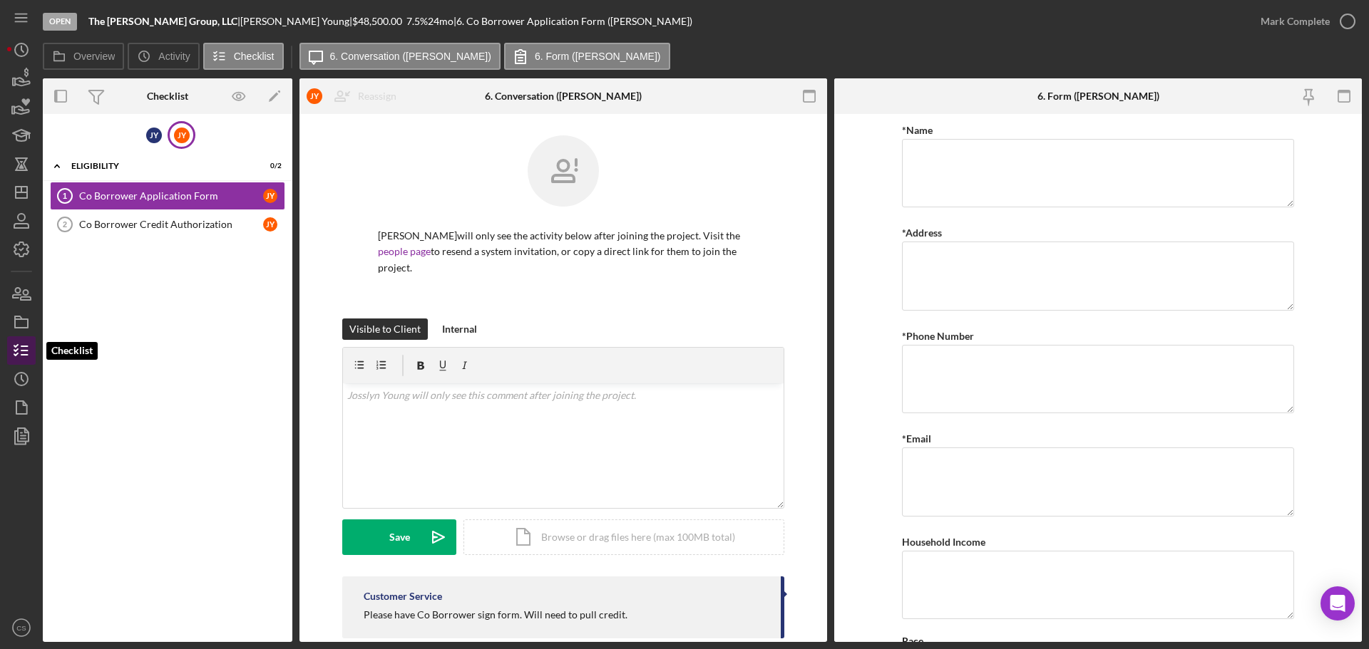
click at [24, 341] on icon "button" at bounding box center [22, 351] width 36 height 36
click at [380, 249] on link "people page" at bounding box center [404, 251] width 53 height 12
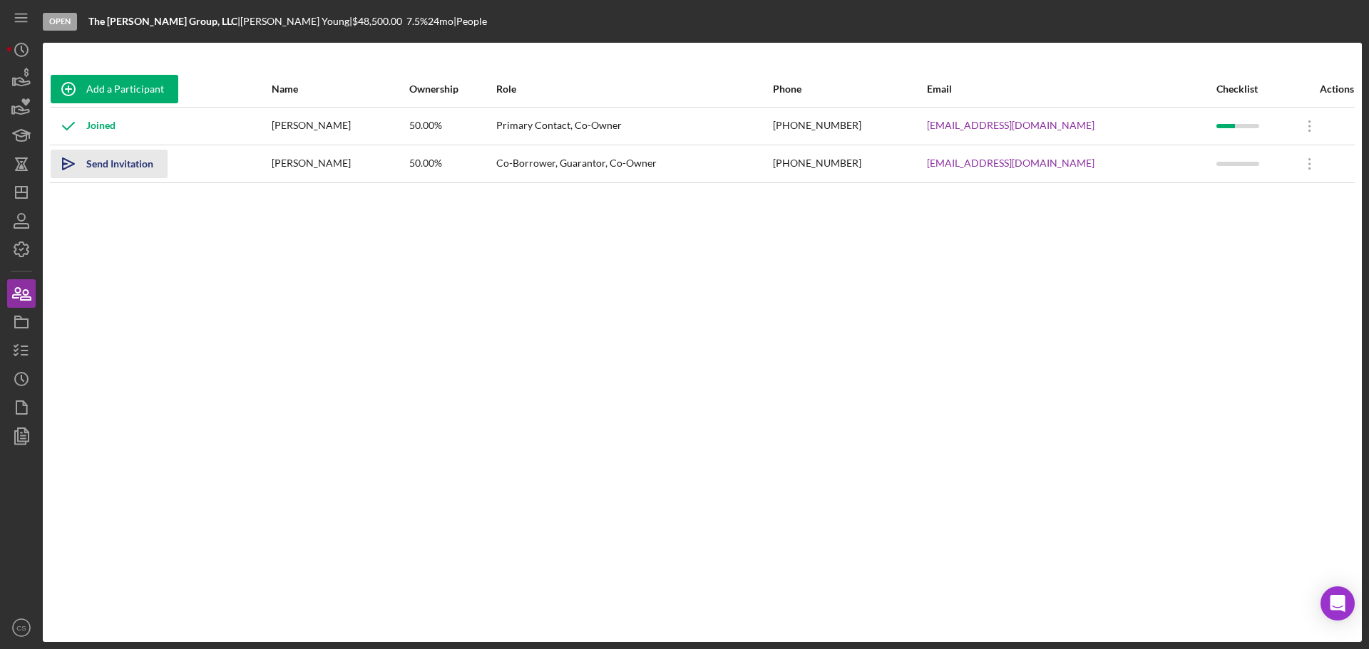
click at [136, 168] on div "Send Invitation" at bounding box center [119, 164] width 67 height 29
click at [1302, 167] on icon "Icon/Overflow" at bounding box center [1310, 164] width 36 height 36
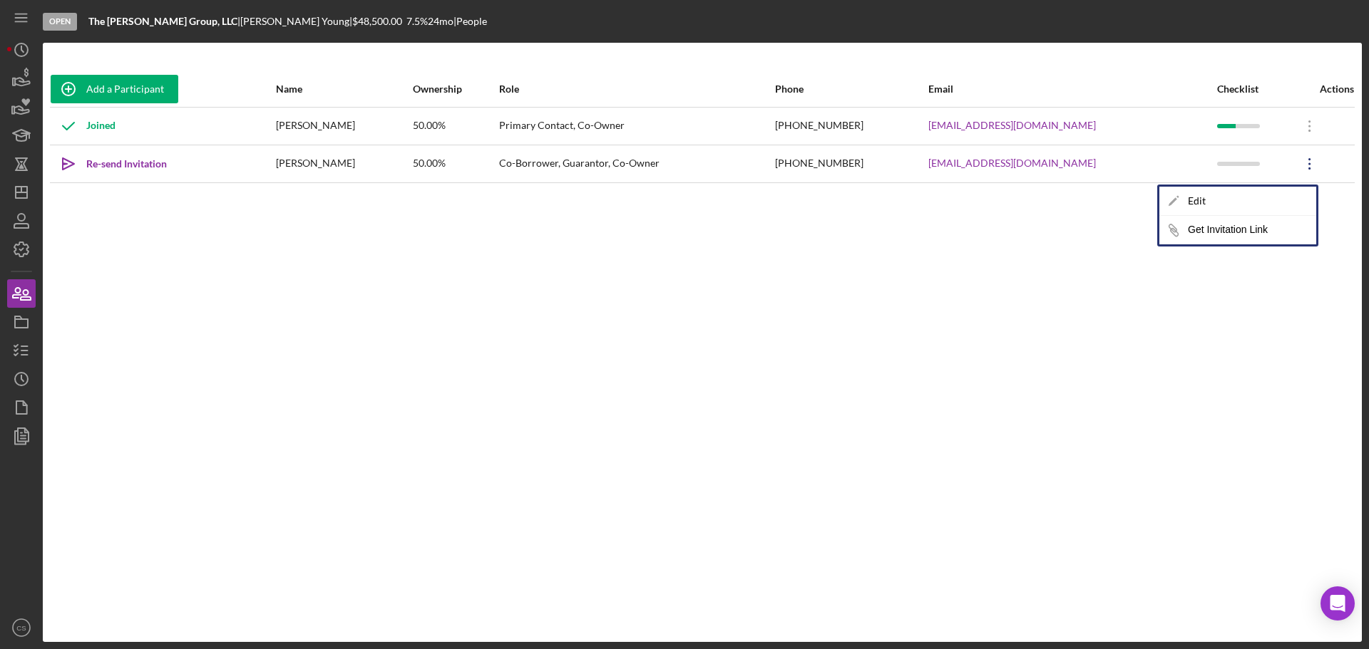
click at [1068, 261] on div "Add a Participant Name Ownership Role Phone Email Checklist Actions Joined [PER…" at bounding box center [702, 342] width 1319 height 542
click at [321, 326] on div "Add a Participant Name Ownership Role Phone Email Checklist Actions Joined [PER…" at bounding box center [702, 342] width 1319 height 542
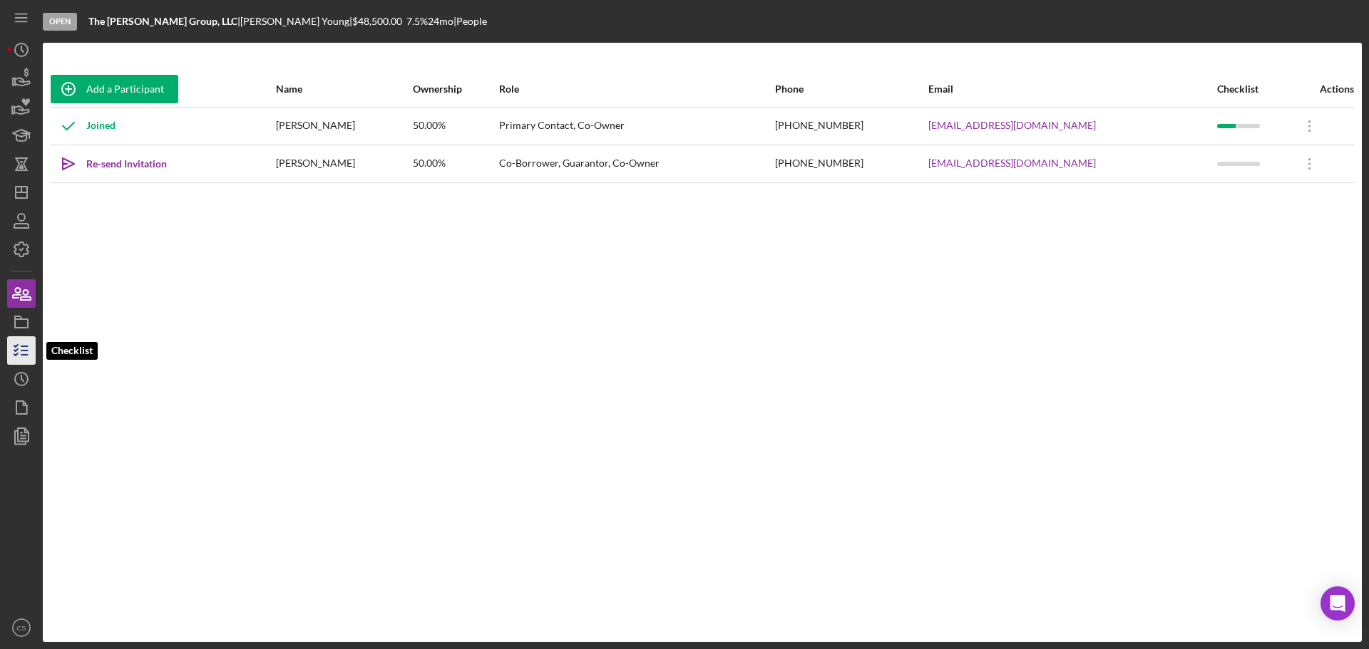
click at [29, 344] on icon "button" at bounding box center [22, 351] width 36 height 36
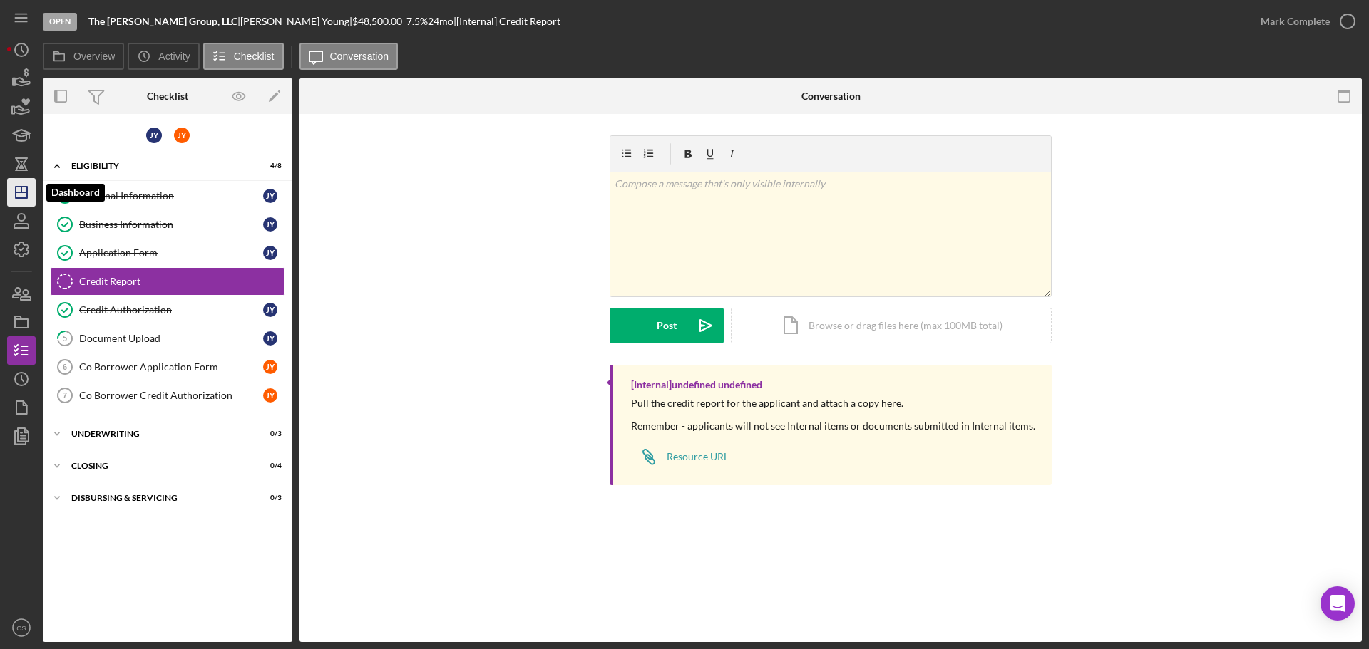
click at [24, 191] on icon "Icon/Dashboard" at bounding box center [22, 193] width 36 height 36
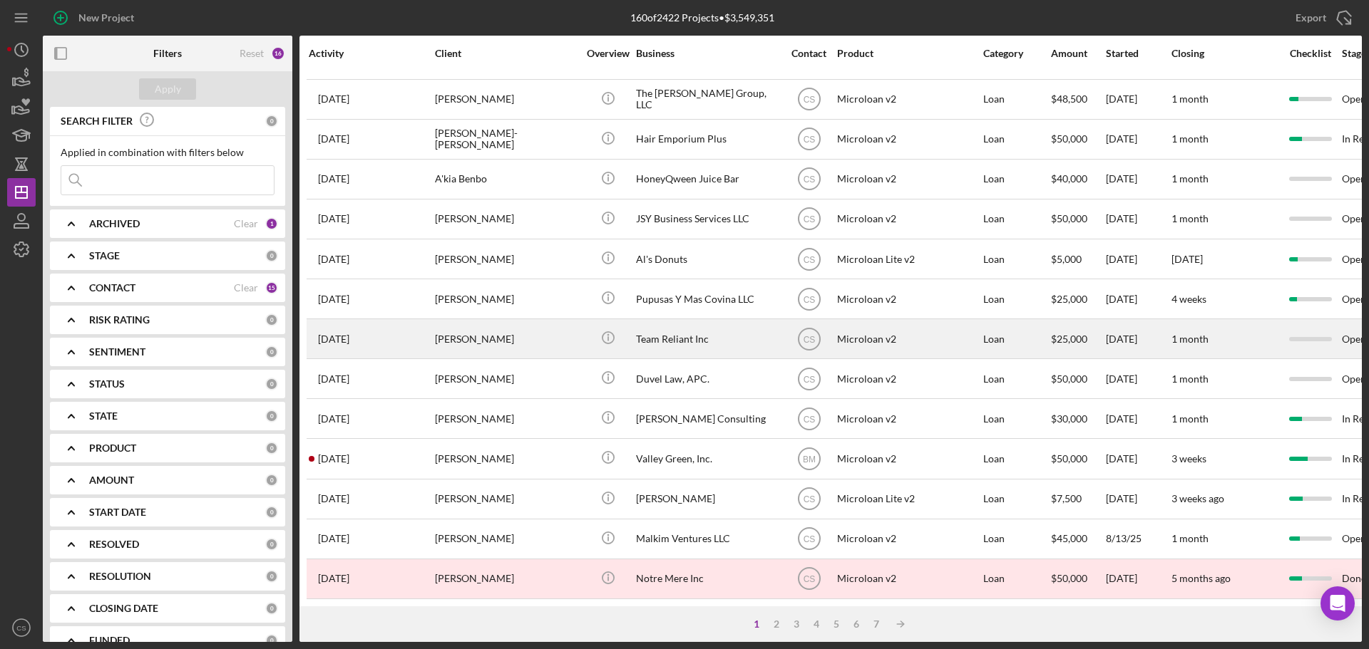
scroll to position [483, 0]
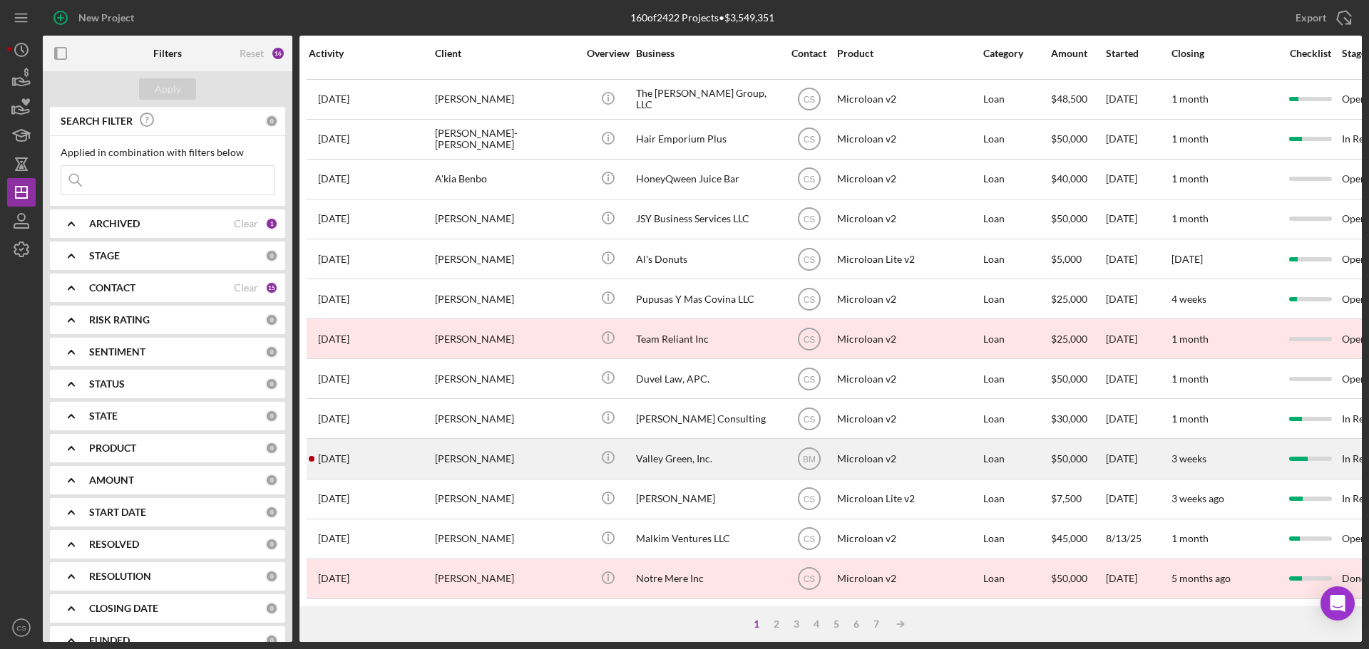
click at [555, 440] on div "[PERSON_NAME]" at bounding box center [506, 459] width 143 height 38
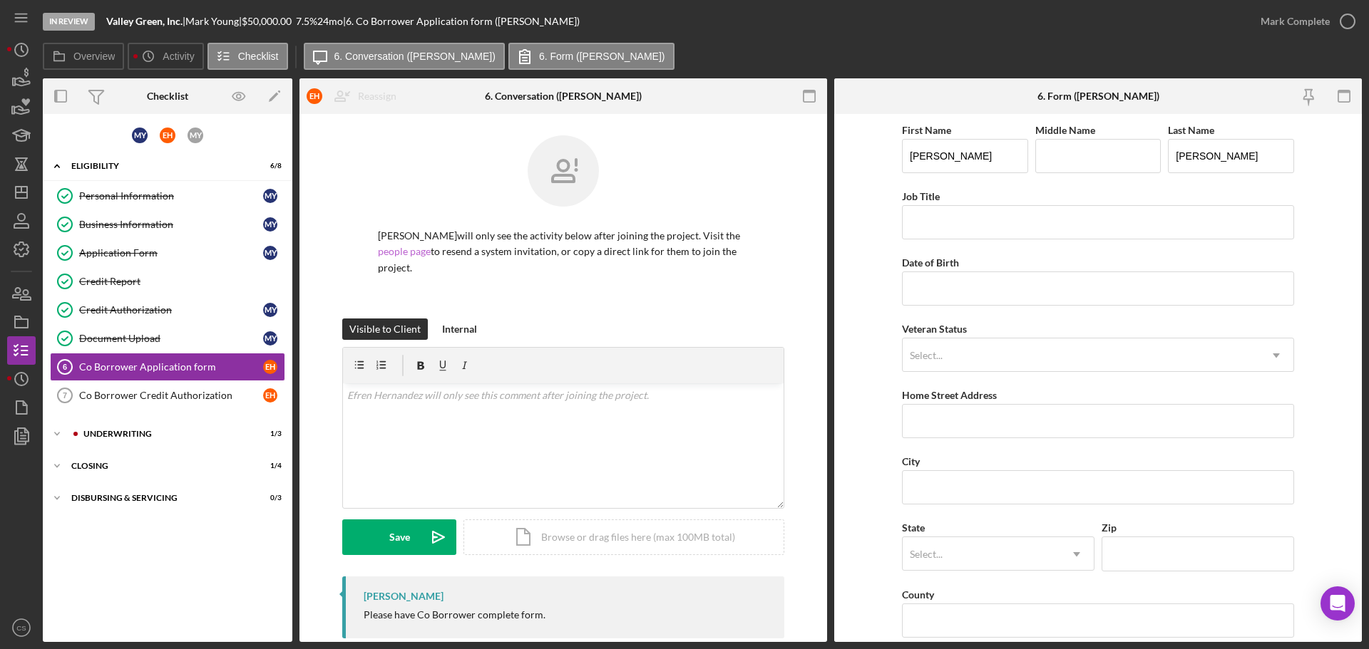
click at [416, 252] on link "people page" at bounding box center [404, 251] width 53 height 12
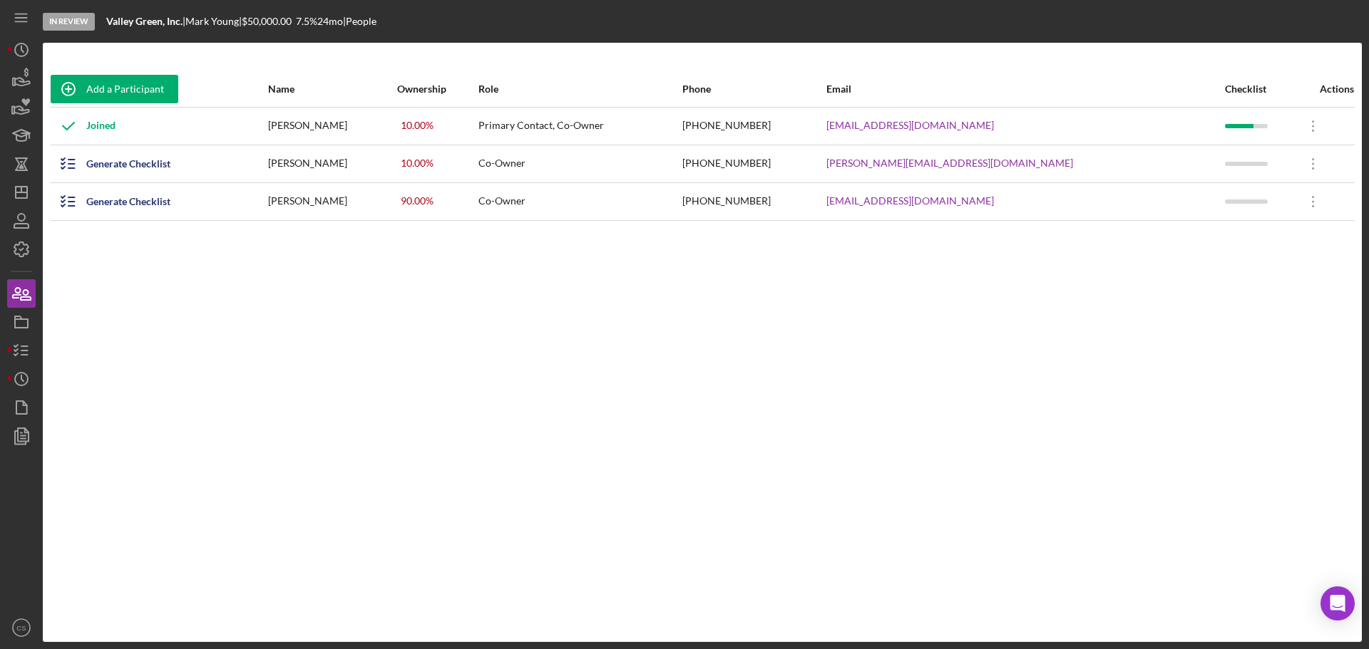
click at [151, 297] on div "Add a Participant Name Ownership Role Phone Email Checklist Actions Joined [PER…" at bounding box center [702, 342] width 1319 height 542
click at [112, 169] on div "Generate Checklist" at bounding box center [128, 164] width 84 height 29
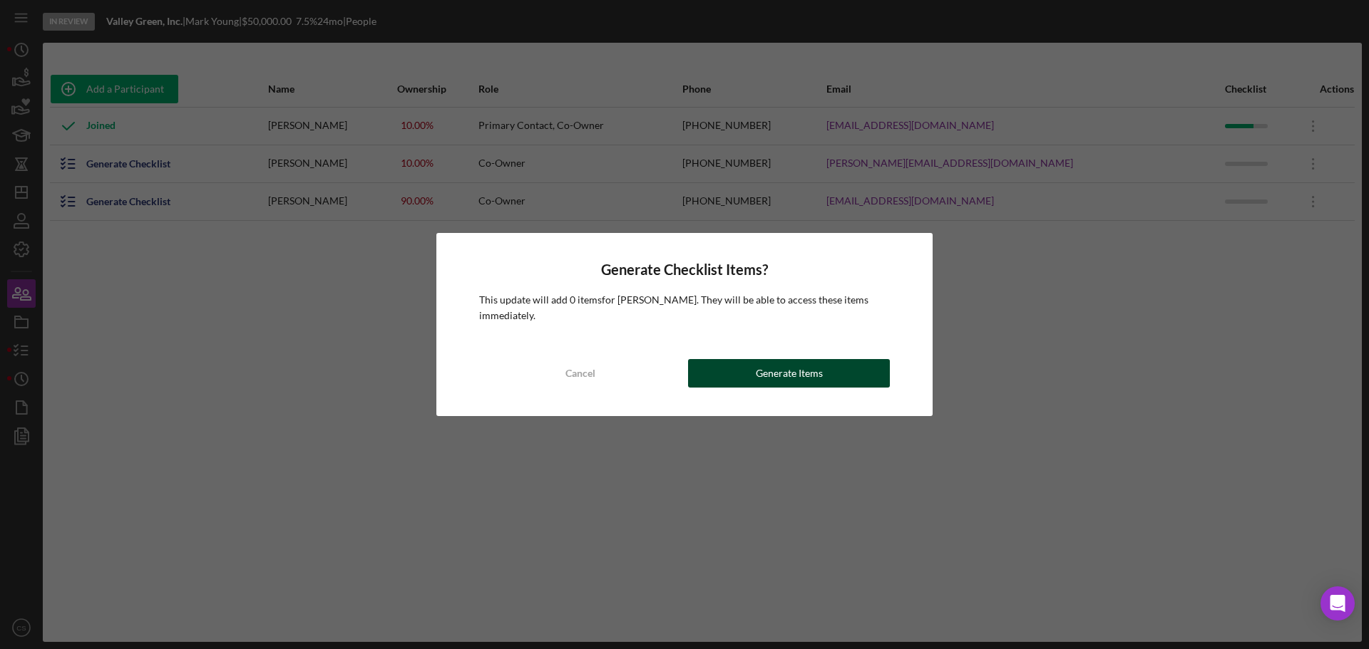
click at [807, 379] on div "Generate Items" at bounding box center [789, 373] width 67 height 29
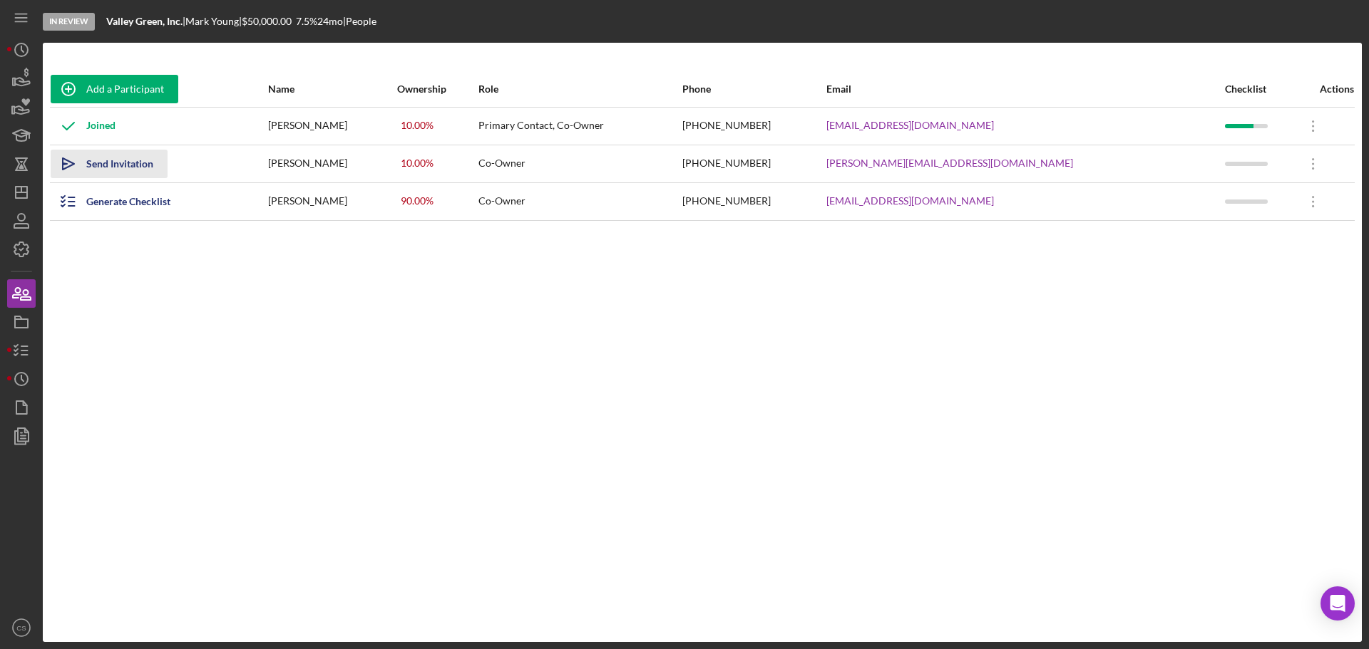
click at [115, 170] on div "Send Invitation" at bounding box center [119, 164] width 67 height 29
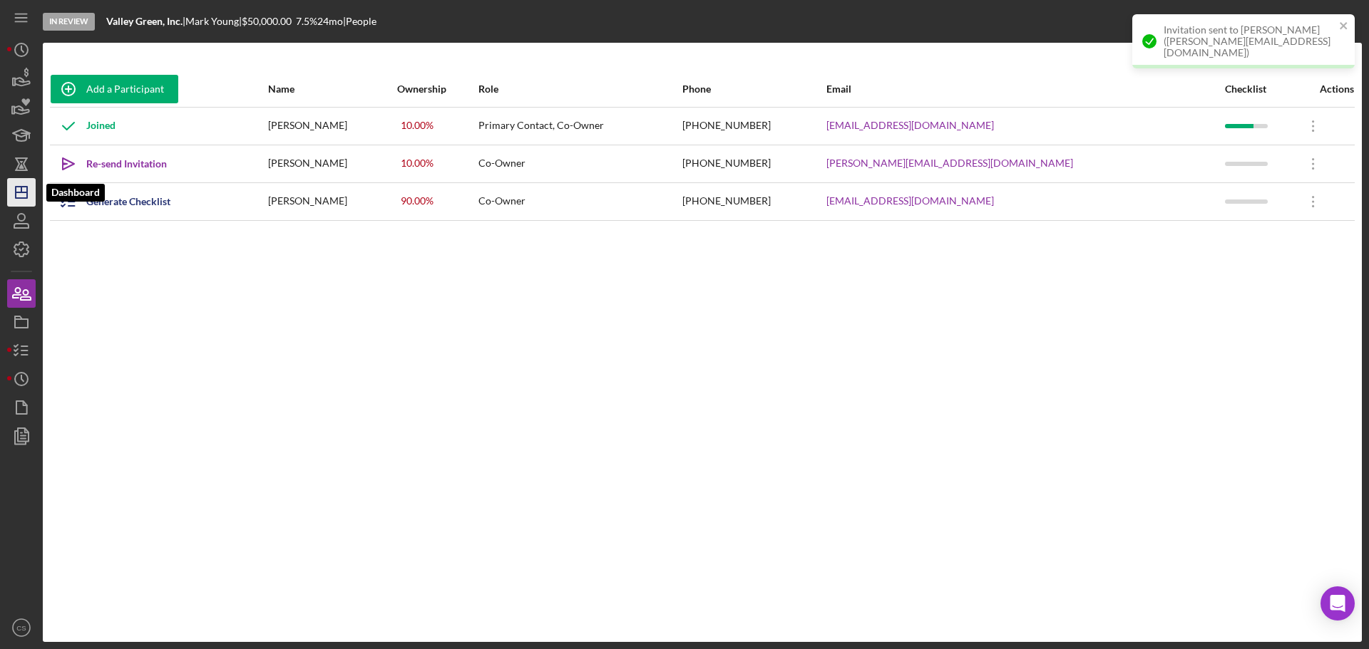
click at [20, 198] on polygon "button" at bounding box center [21, 192] width 11 height 11
